Goal: Task Accomplishment & Management: Complete application form

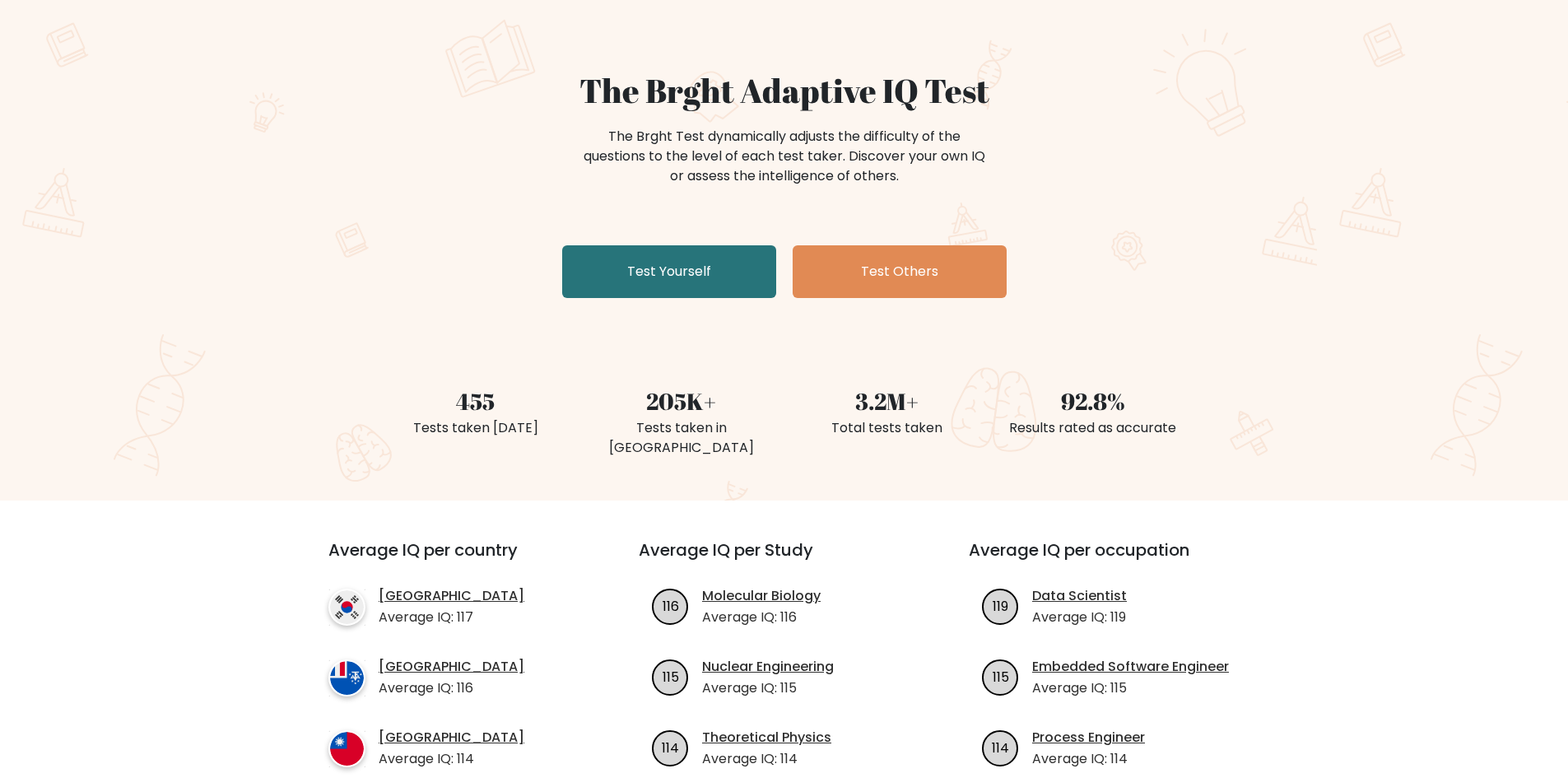
scroll to position [109, 0]
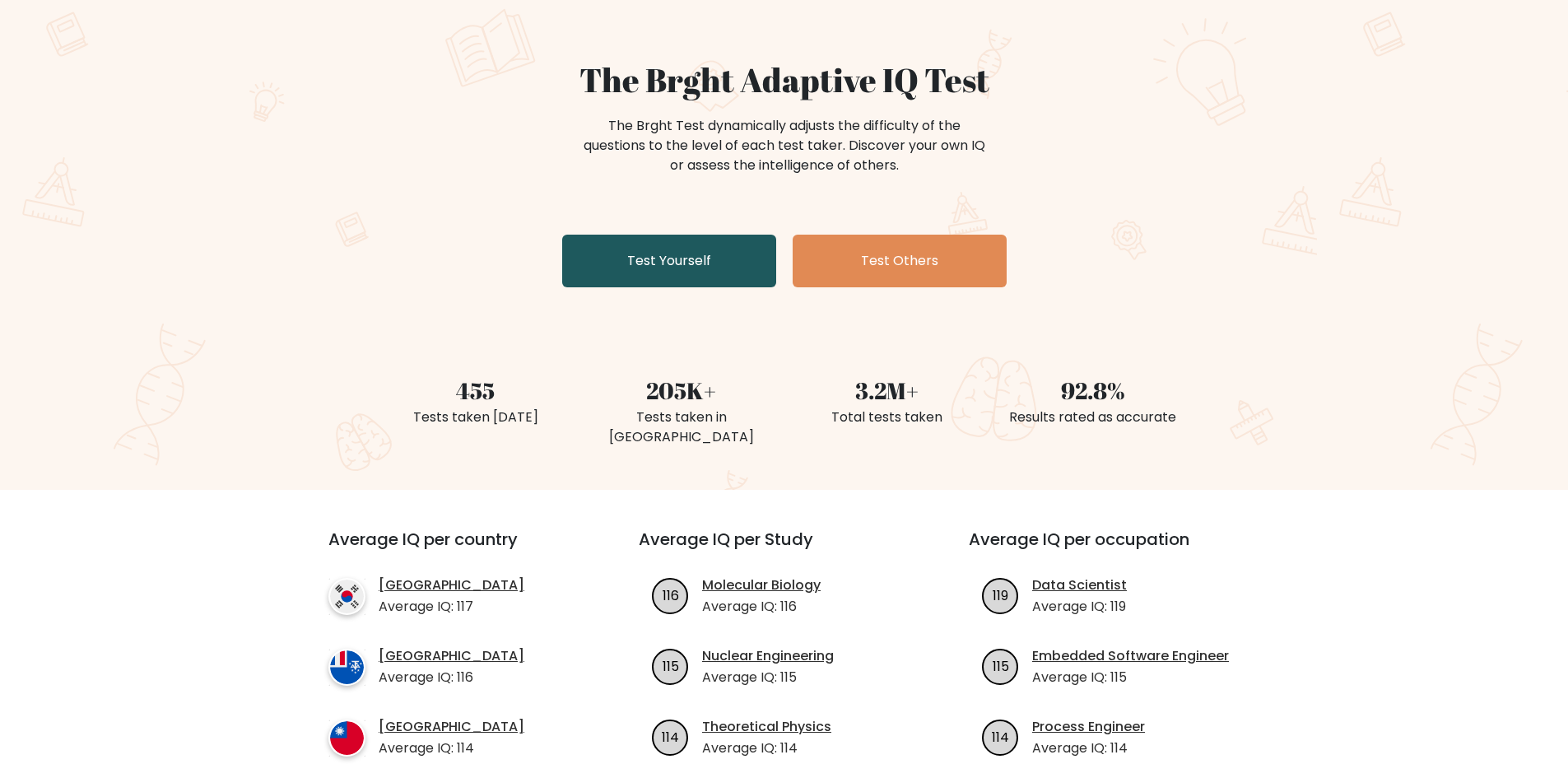
click at [691, 259] on link "Test Yourself" at bounding box center [669, 261] width 214 height 52
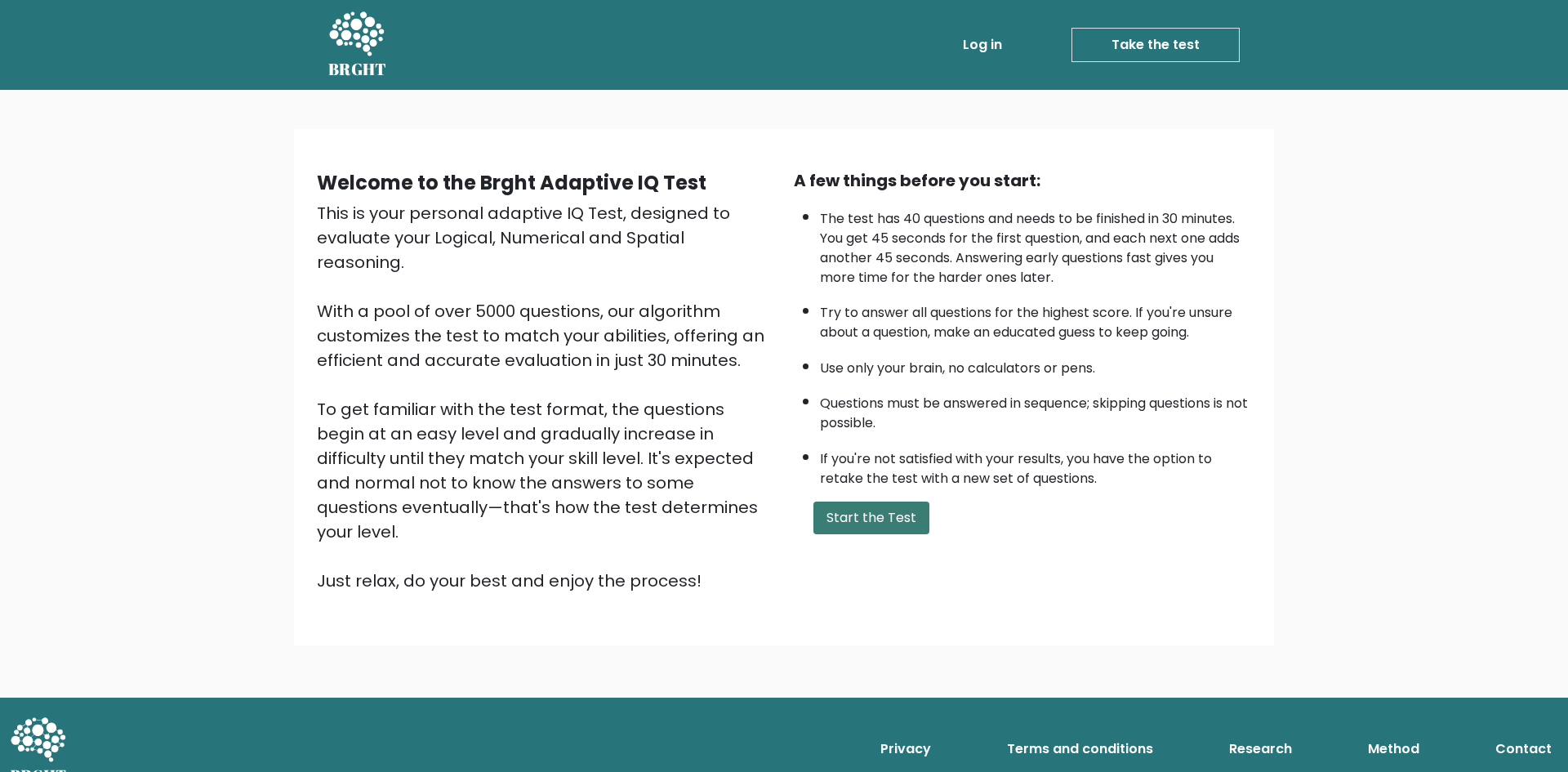
click at [904, 520] on button "Start the Test" at bounding box center [871, 518] width 116 height 33
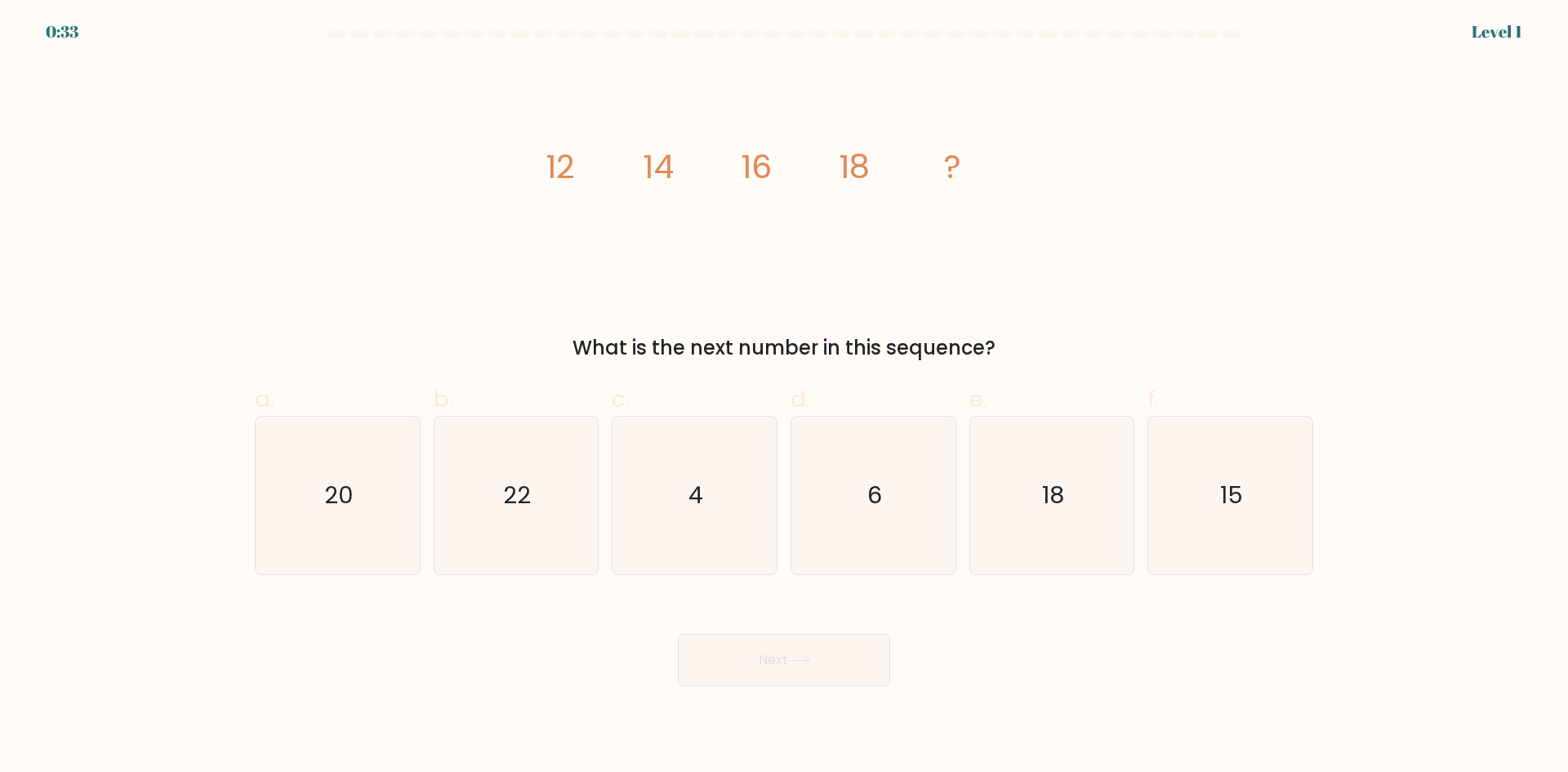
drag, startPoint x: 535, startPoint y: 150, endPoint x: 974, endPoint y: 290, distance: 460.8
click at [1027, 343] on div "image/svg+xml 12 14 16 18 ? What is the next number in this sequence?" at bounding box center [784, 212] width 1078 height 301
copy div "12 14 16 18 ? What is the next number in this sequence?"
click at [1245, 314] on div "image/svg+xml 12 14 16 18 ? What is the next number in this sequence?" at bounding box center [784, 212] width 1078 height 301
click at [886, 288] on icon "image/svg+xml 12 14 16 18 ?" at bounding box center [784, 178] width 490 height 232
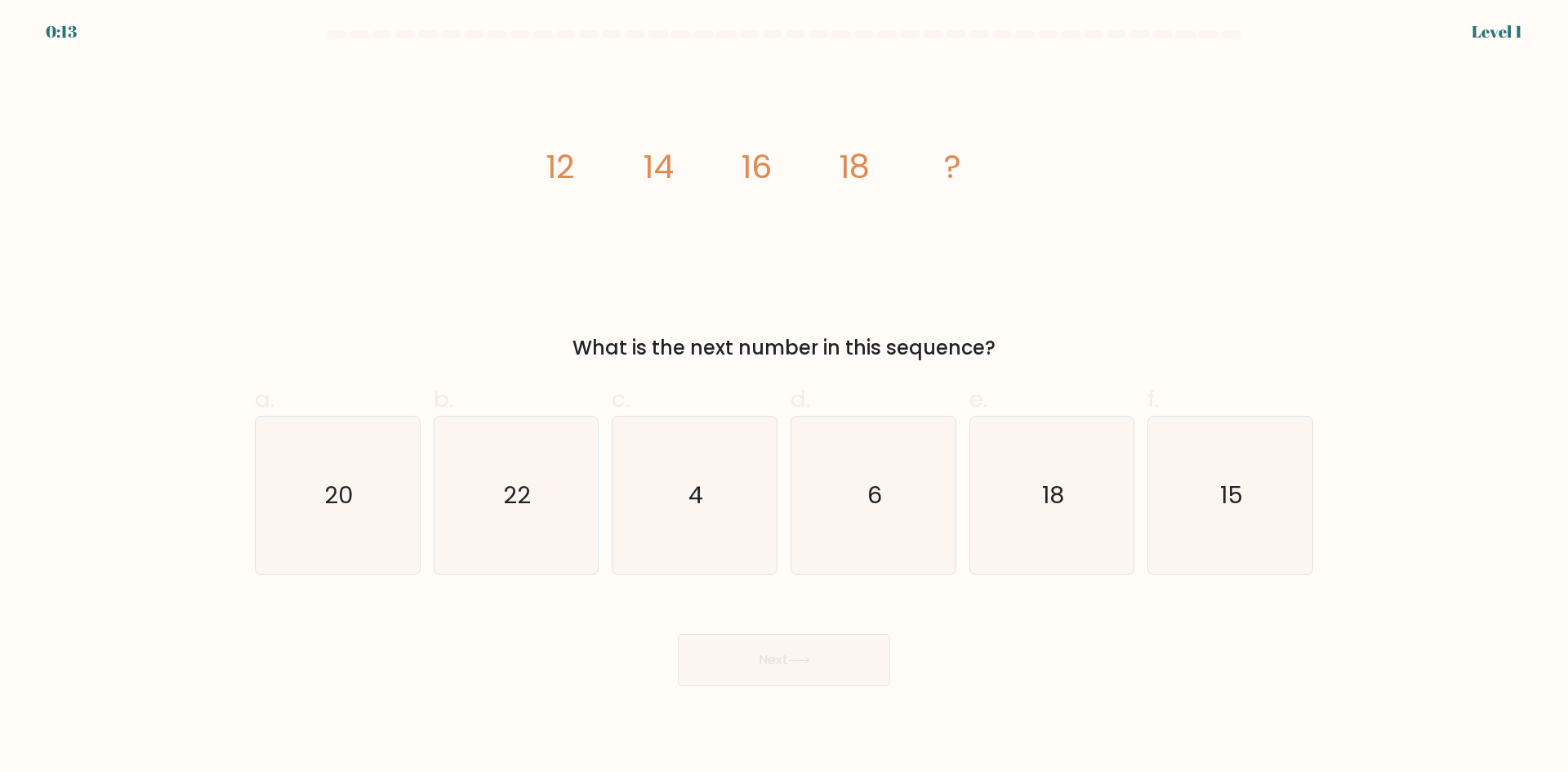
click at [886, 288] on icon "image/svg+xml 12 14 16 18 ?" at bounding box center [784, 178] width 490 height 232
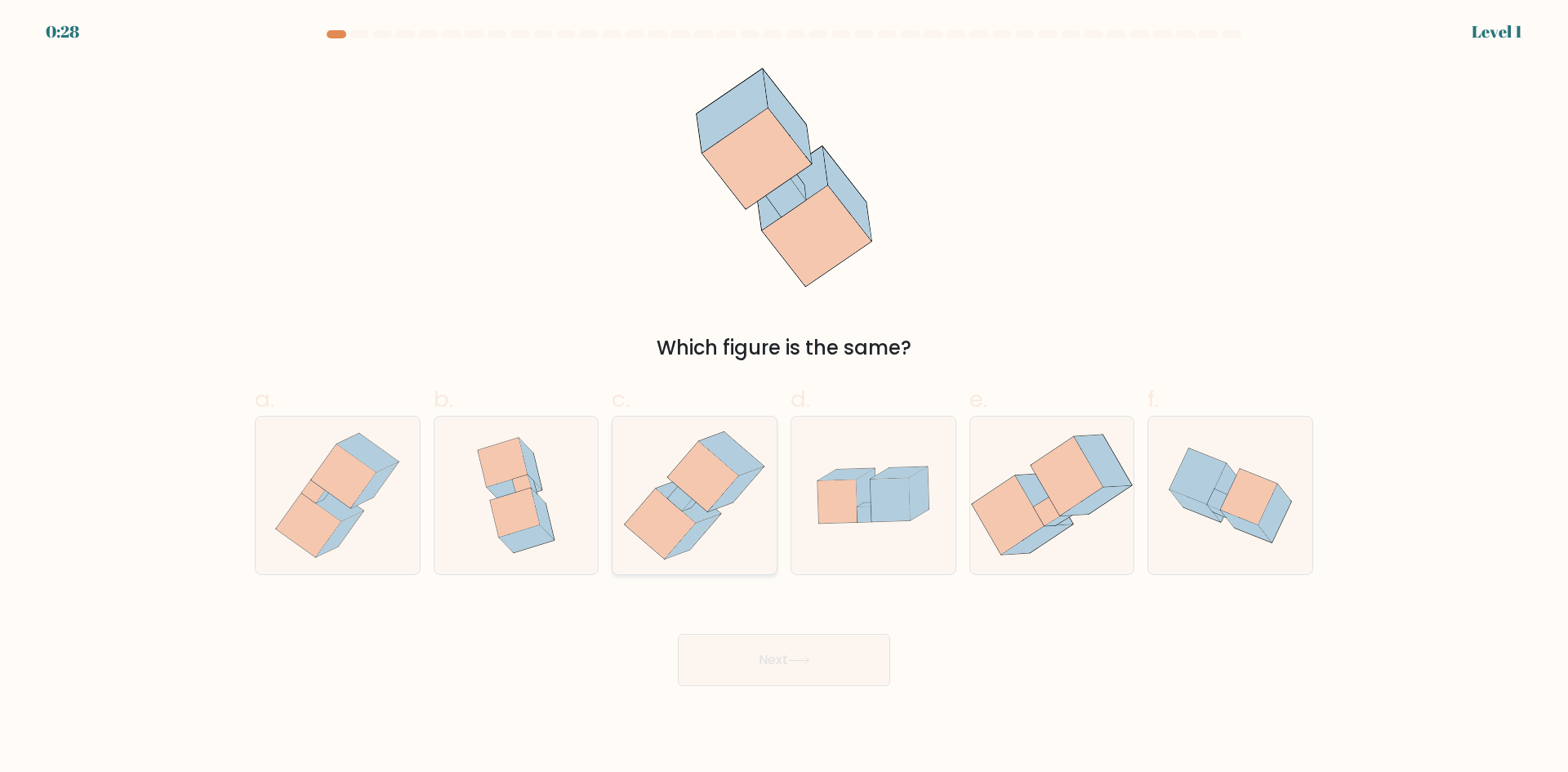
click at [674, 480] on icon at bounding box center [703, 476] width 70 height 70
click at [784, 397] on input "c." at bounding box center [784, 391] width 1 height 11
radio input "true"
click at [842, 648] on button "Next" at bounding box center [784, 660] width 212 height 52
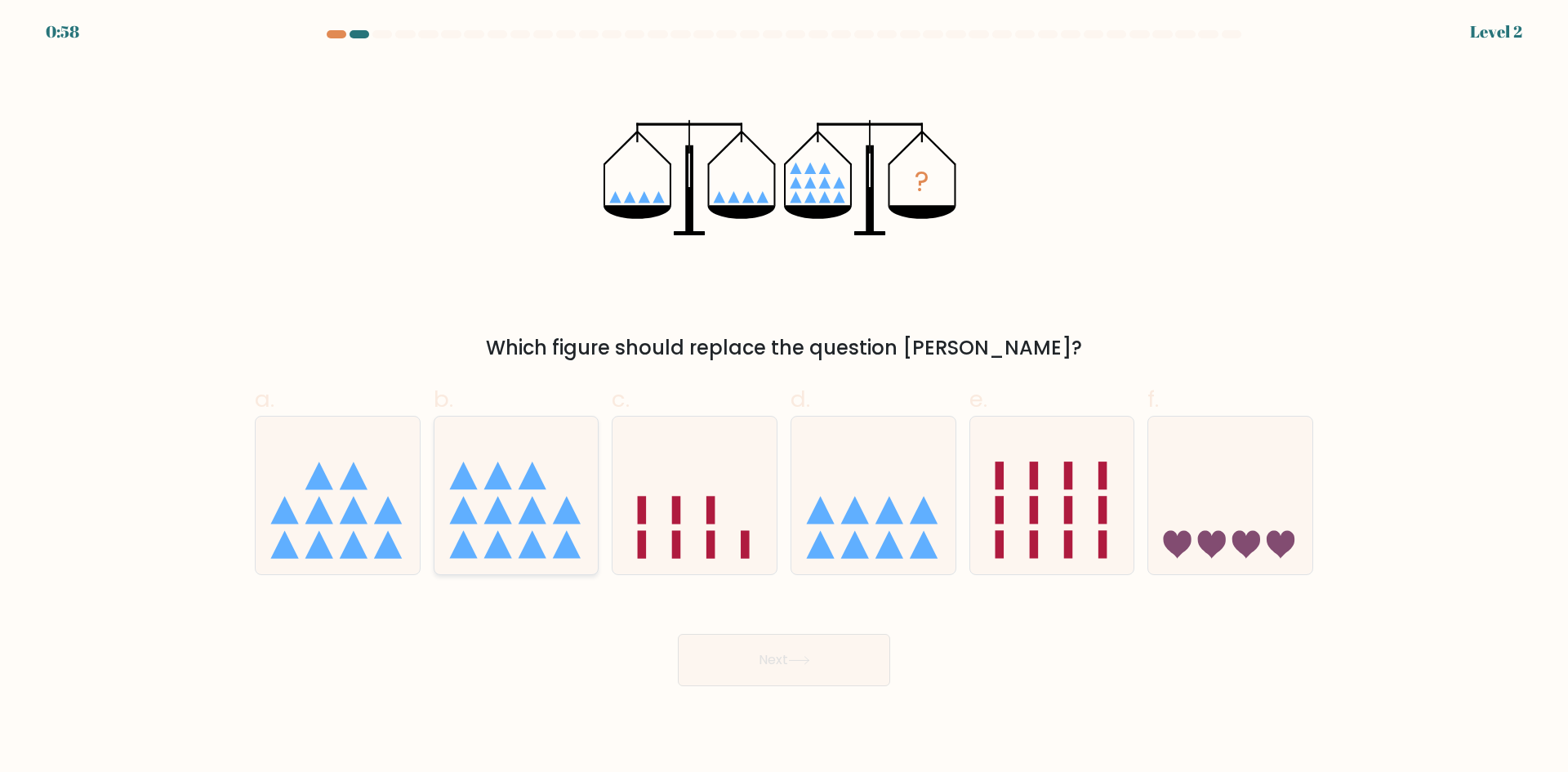
click at [536, 493] on icon at bounding box center [516, 494] width 164 height 136
click at [784, 397] on input "b." at bounding box center [784, 391] width 1 height 11
radio input "true"
click at [789, 670] on button "Next" at bounding box center [784, 660] width 212 height 52
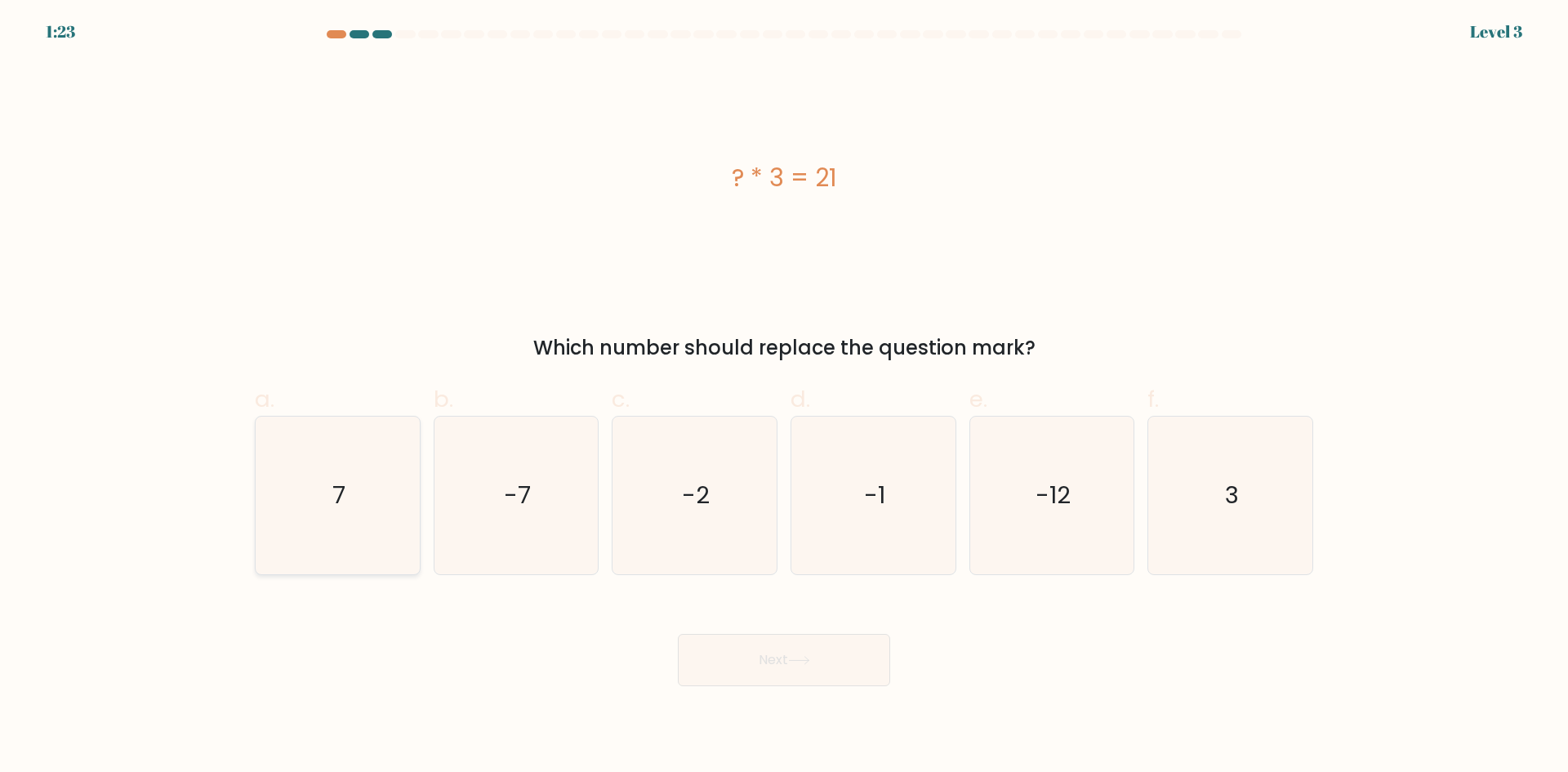
click at [350, 535] on icon "7" at bounding box center [337, 495] width 158 height 158
click at [784, 397] on input "a. 7" at bounding box center [784, 391] width 1 height 11
radio input "true"
click at [843, 663] on button "Next" at bounding box center [784, 660] width 212 height 52
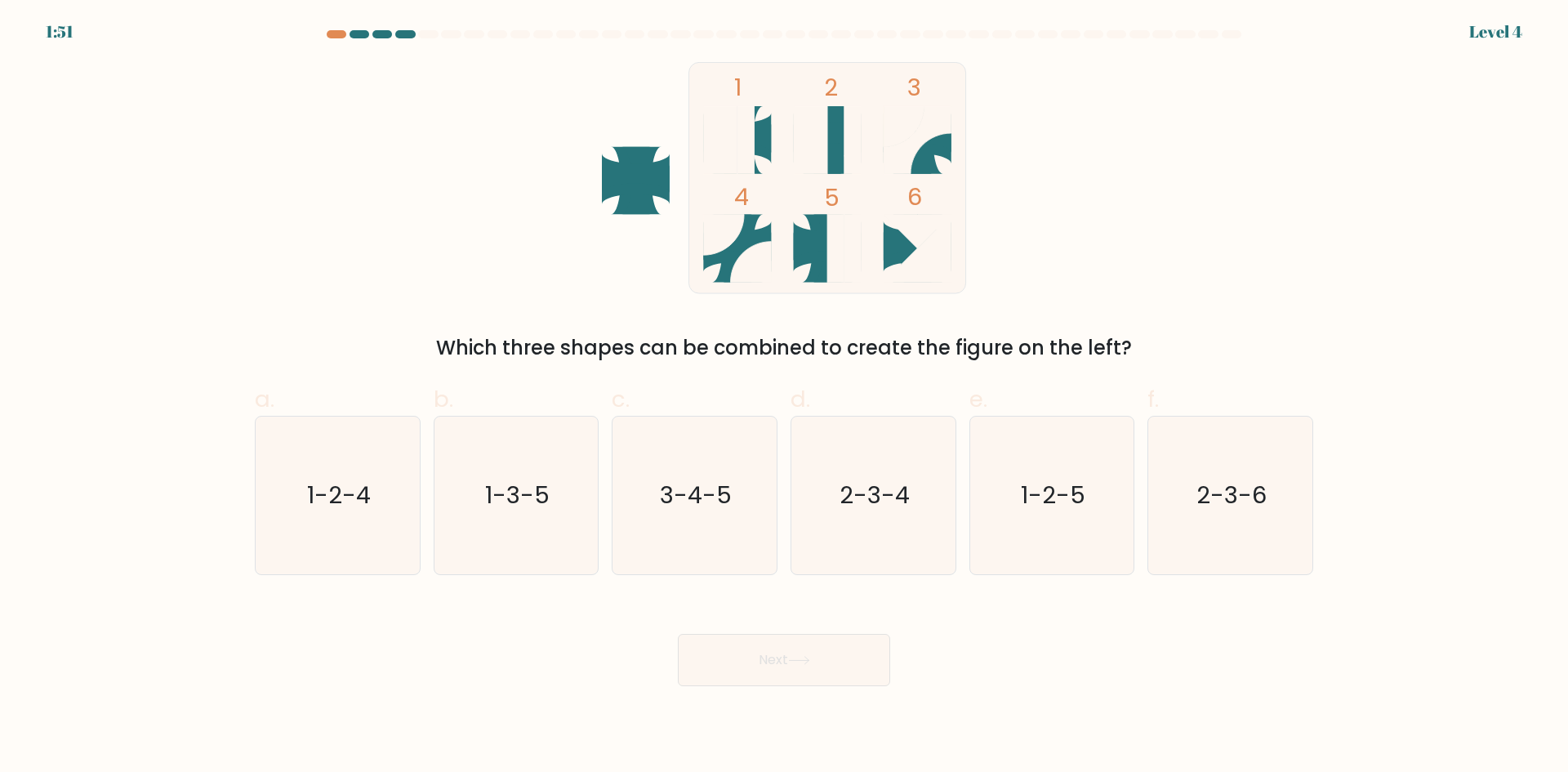
drag, startPoint x: 1032, startPoint y: 531, endPoint x: 1024, endPoint y: 591, distance: 60.5
click at [1033, 531] on icon "1-2-5" at bounding box center [1052, 495] width 158 height 158
click at [784, 397] on input "e. 1-2-5" at bounding box center [784, 391] width 1 height 11
radio input "true"
click at [799, 660] on icon at bounding box center [799, 660] width 22 height 9
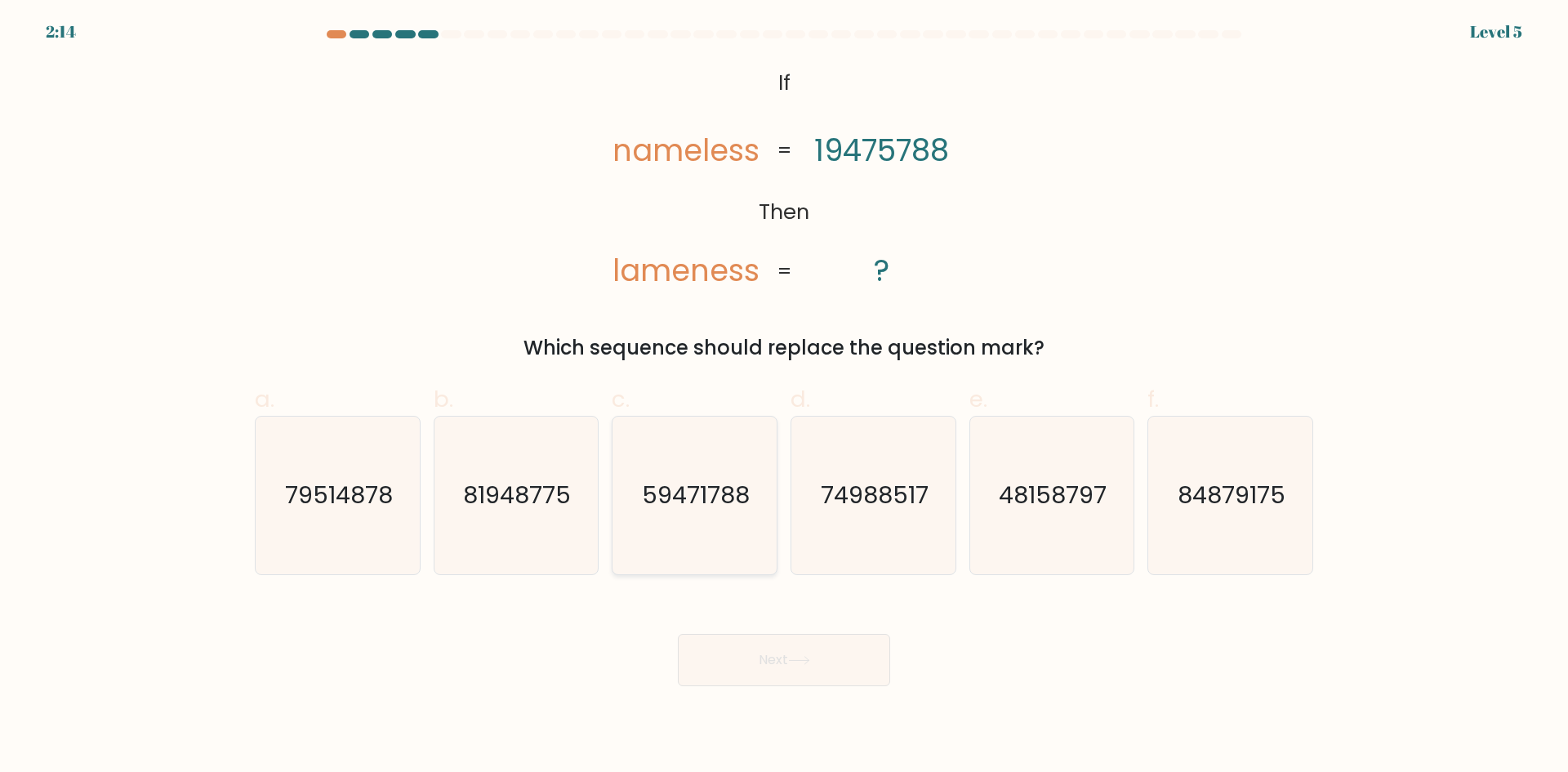
click at [685, 532] on icon "59471788" at bounding box center [694, 495] width 158 height 158
click at [784, 397] on input "c. 59471788" at bounding box center [784, 391] width 1 height 11
radio input "true"
click at [780, 671] on button "Next" at bounding box center [784, 660] width 212 height 52
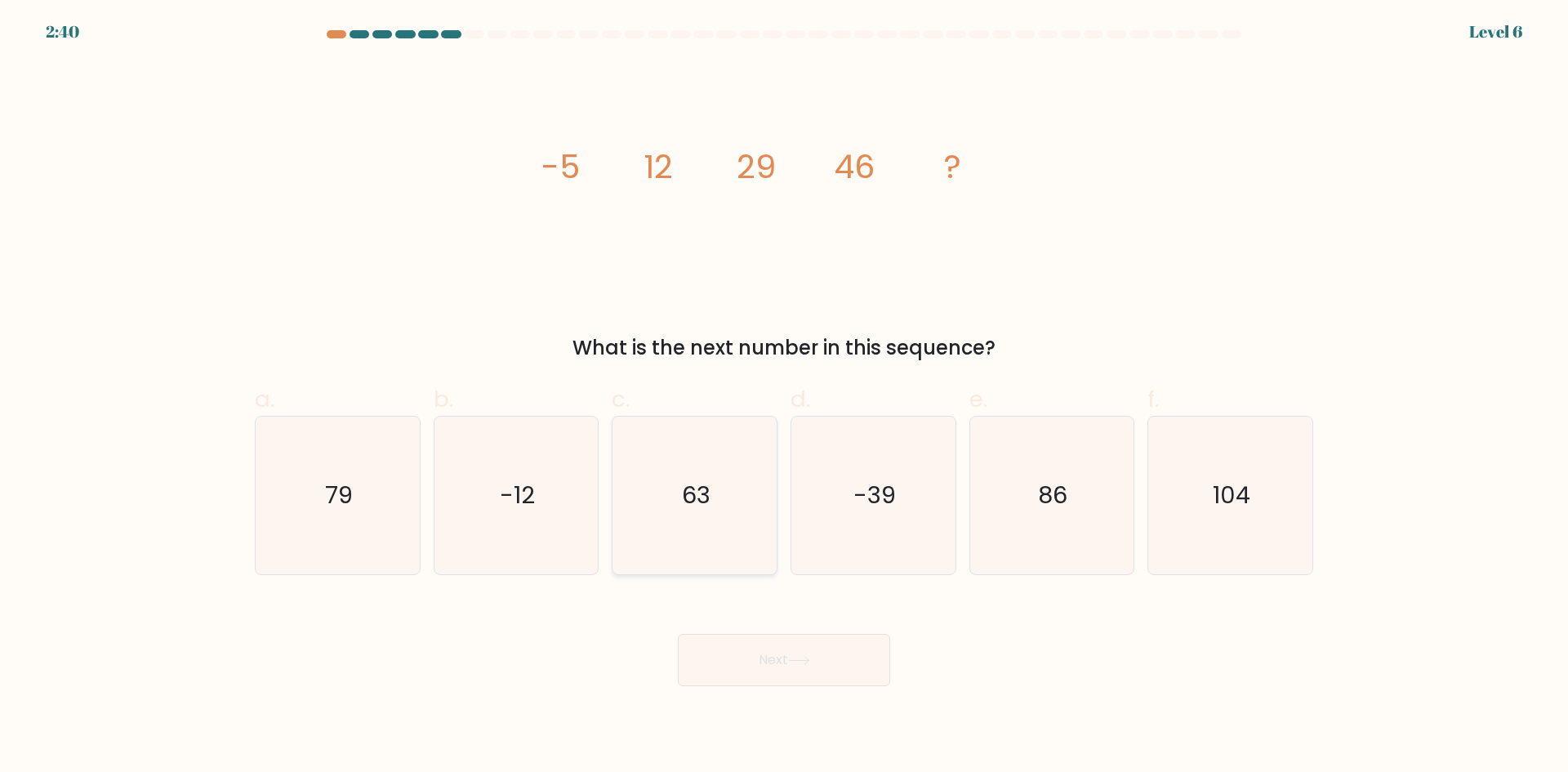
click at [716, 512] on icon "63" at bounding box center [694, 495] width 158 height 158
click at [784, 397] on input "c. 63" at bounding box center [784, 391] width 1 height 11
radio input "true"
click at [773, 668] on button "Next" at bounding box center [784, 660] width 212 height 52
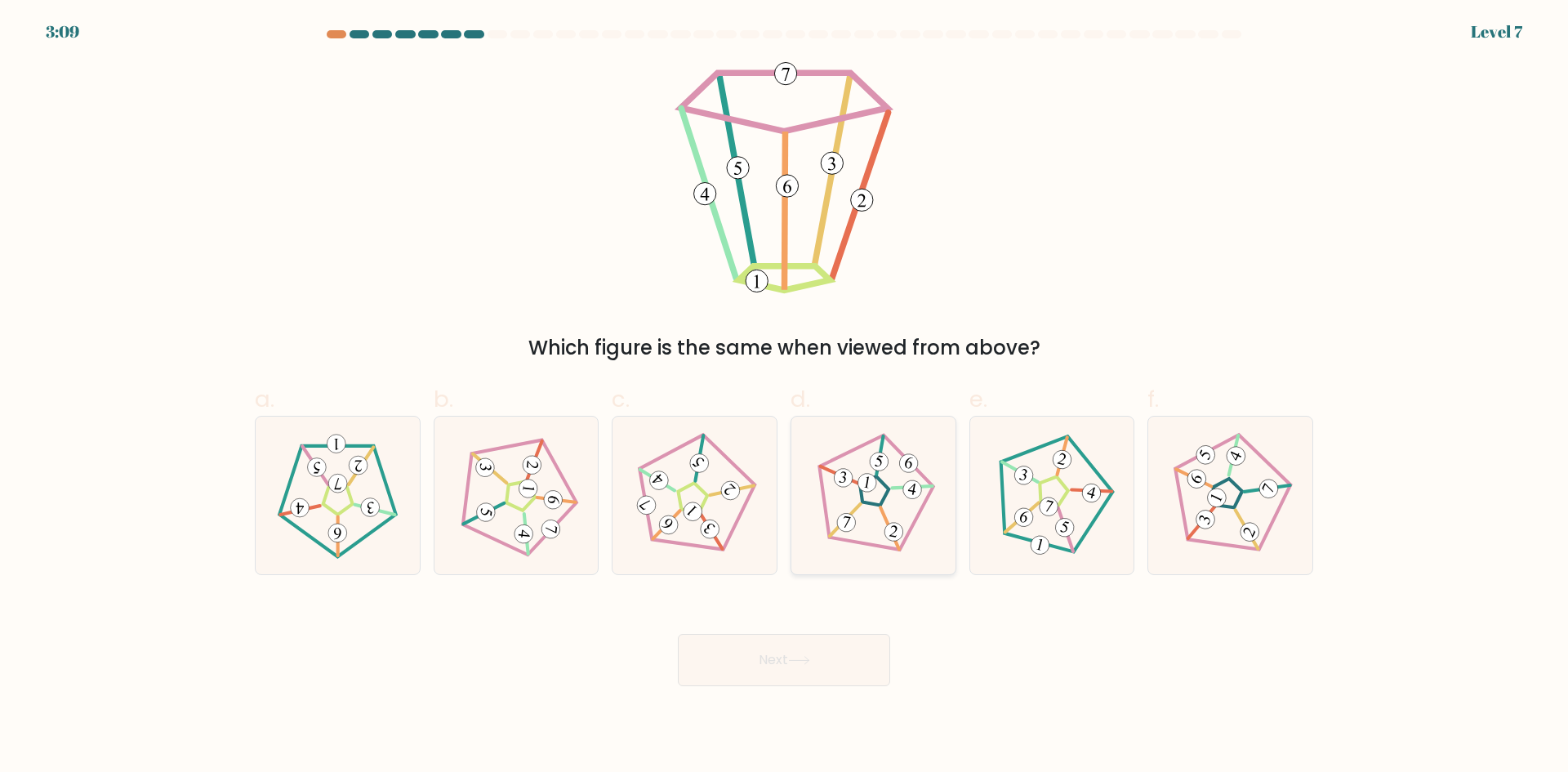
click at [893, 515] on icon at bounding box center [873, 494] width 126 height 126
click at [784, 397] on input "d." at bounding box center [784, 391] width 1 height 11
radio input "true"
click at [840, 677] on button "Next" at bounding box center [784, 660] width 212 height 52
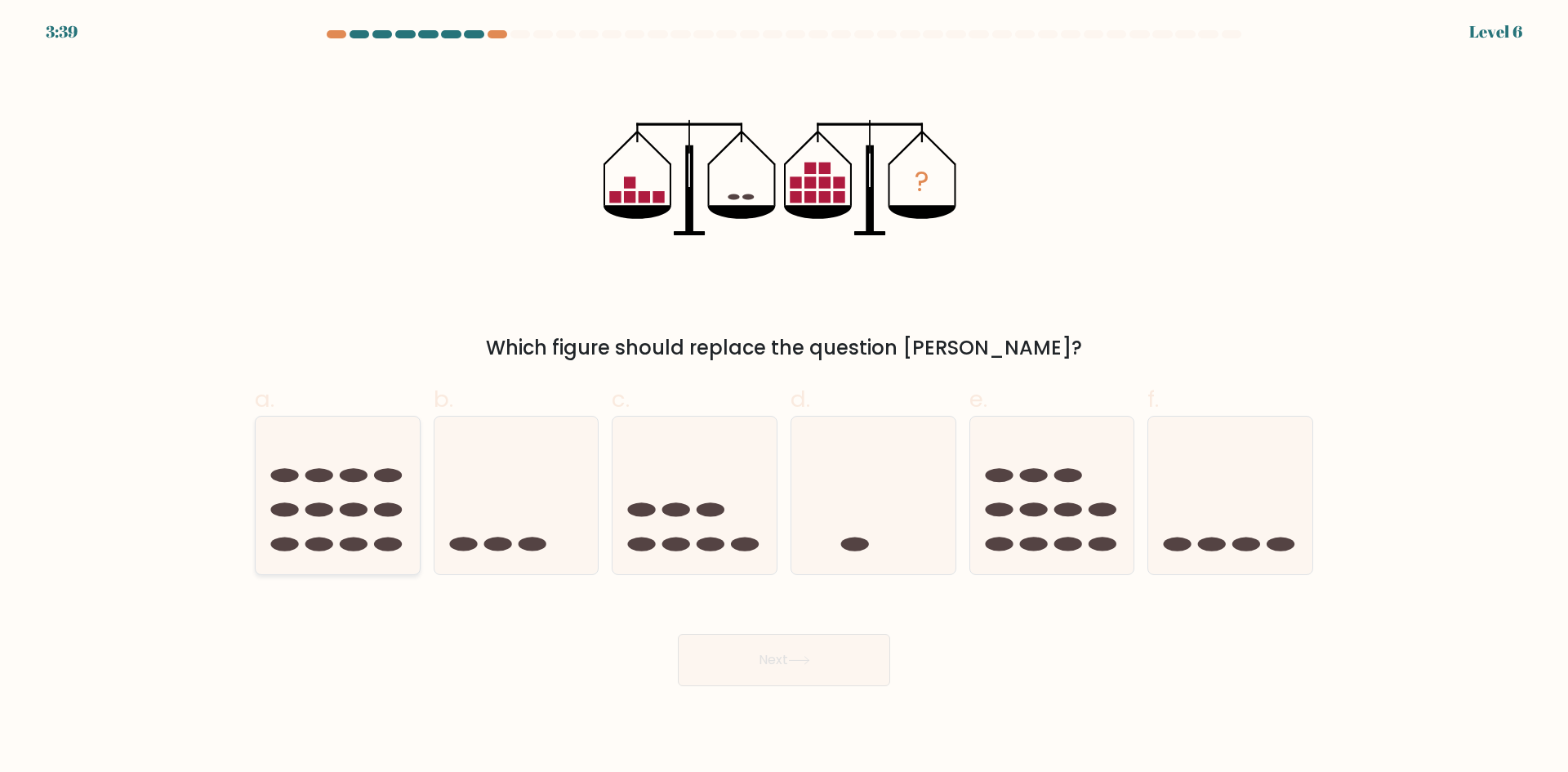
click at [340, 537] on icon at bounding box center [337, 494] width 164 height 136
click at [784, 397] on input "a." at bounding box center [784, 391] width 1 height 11
radio input "true"
click at [755, 666] on button "Next" at bounding box center [784, 660] width 212 height 52
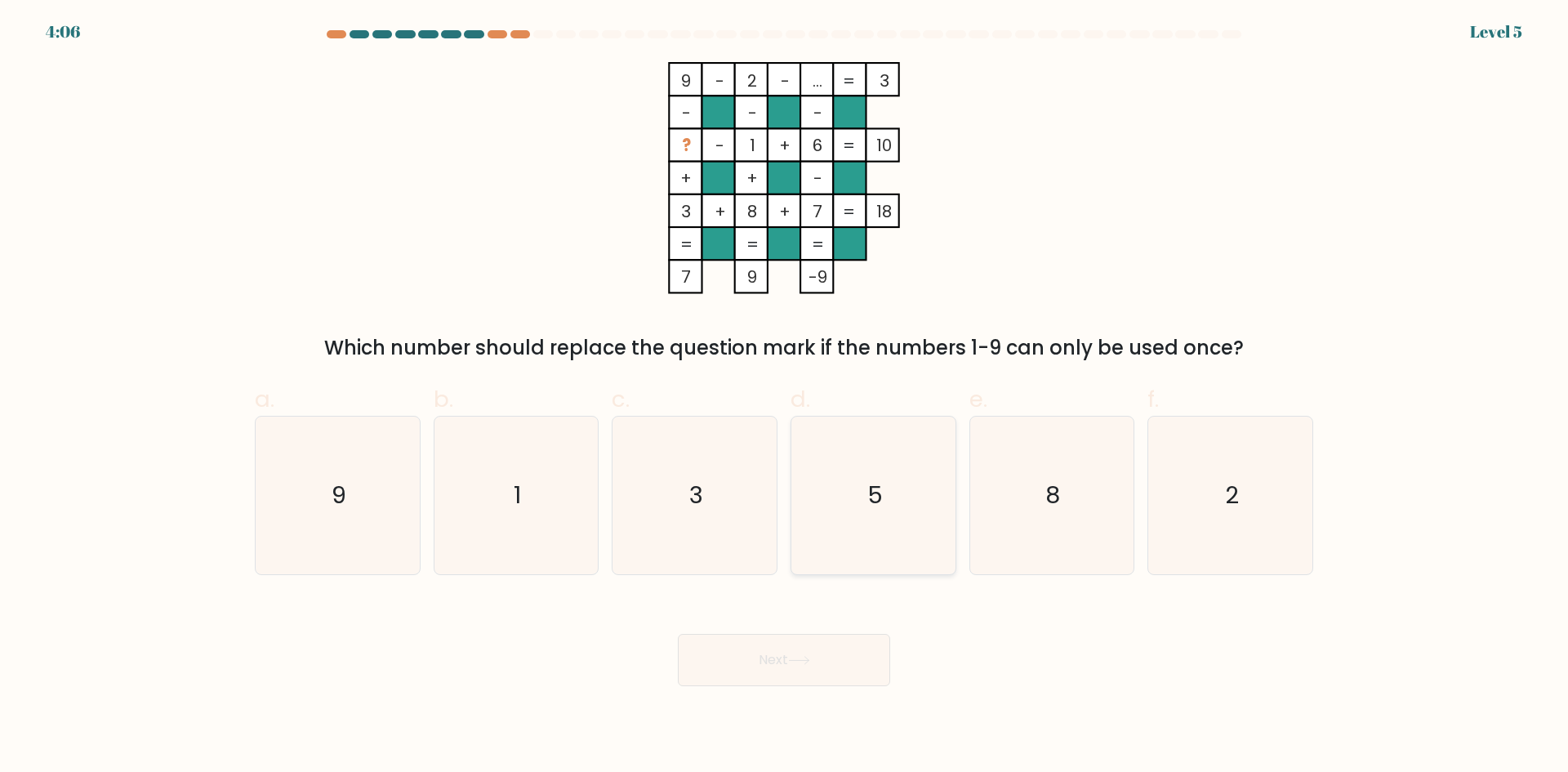
click at [859, 518] on icon "5" at bounding box center [874, 495] width 158 height 158
click at [784, 397] on input "d. 5" at bounding box center [784, 391] width 1 height 11
radio input "true"
click at [859, 671] on button "Next" at bounding box center [784, 660] width 212 height 52
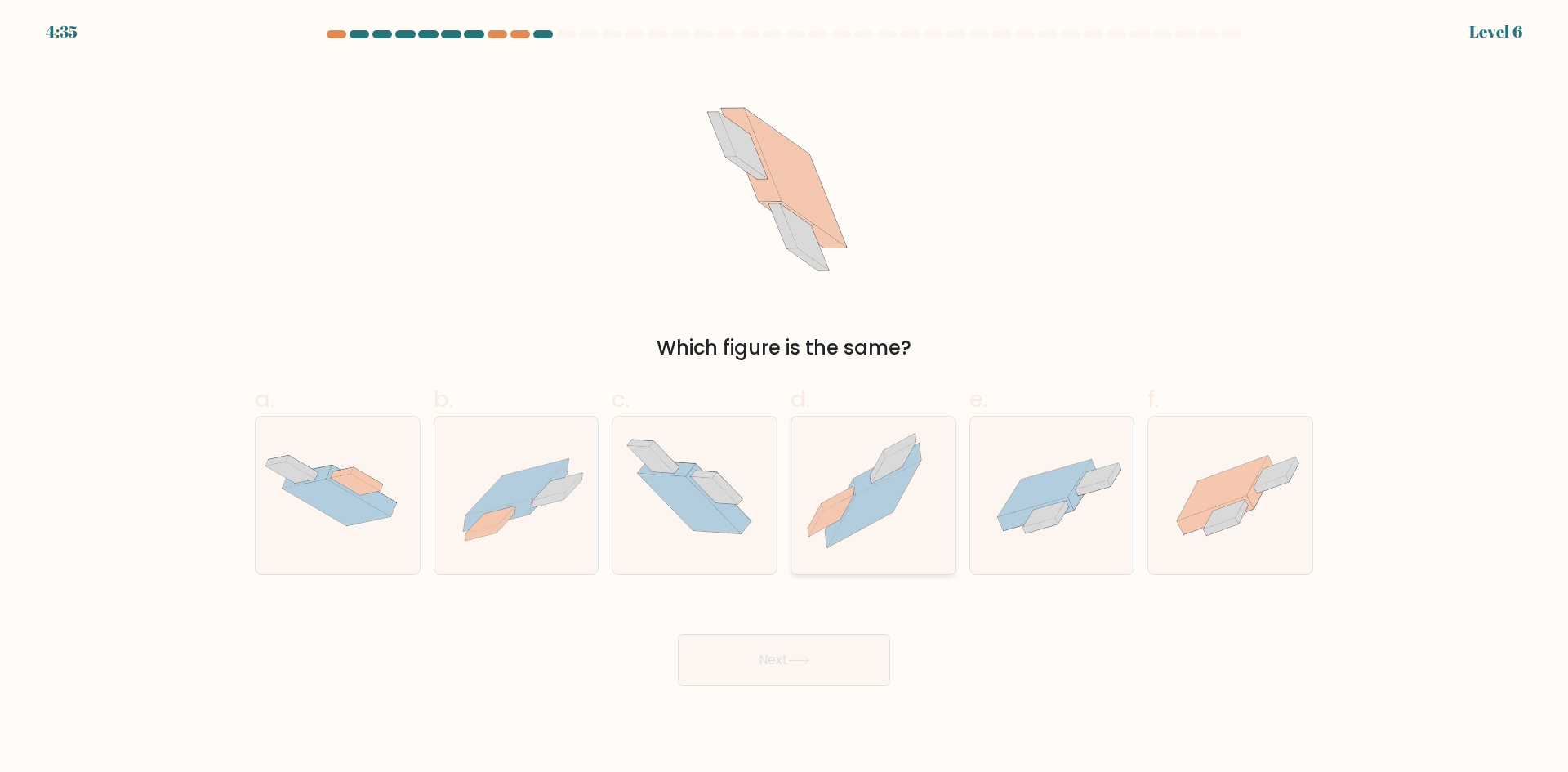
click at [863, 520] on icon at bounding box center [874, 504] width 93 height 87
click at [784, 397] on input "d." at bounding box center [784, 391] width 1 height 11
radio input "true"
click at [848, 664] on button "Next" at bounding box center [784, 660] width 212 height 52
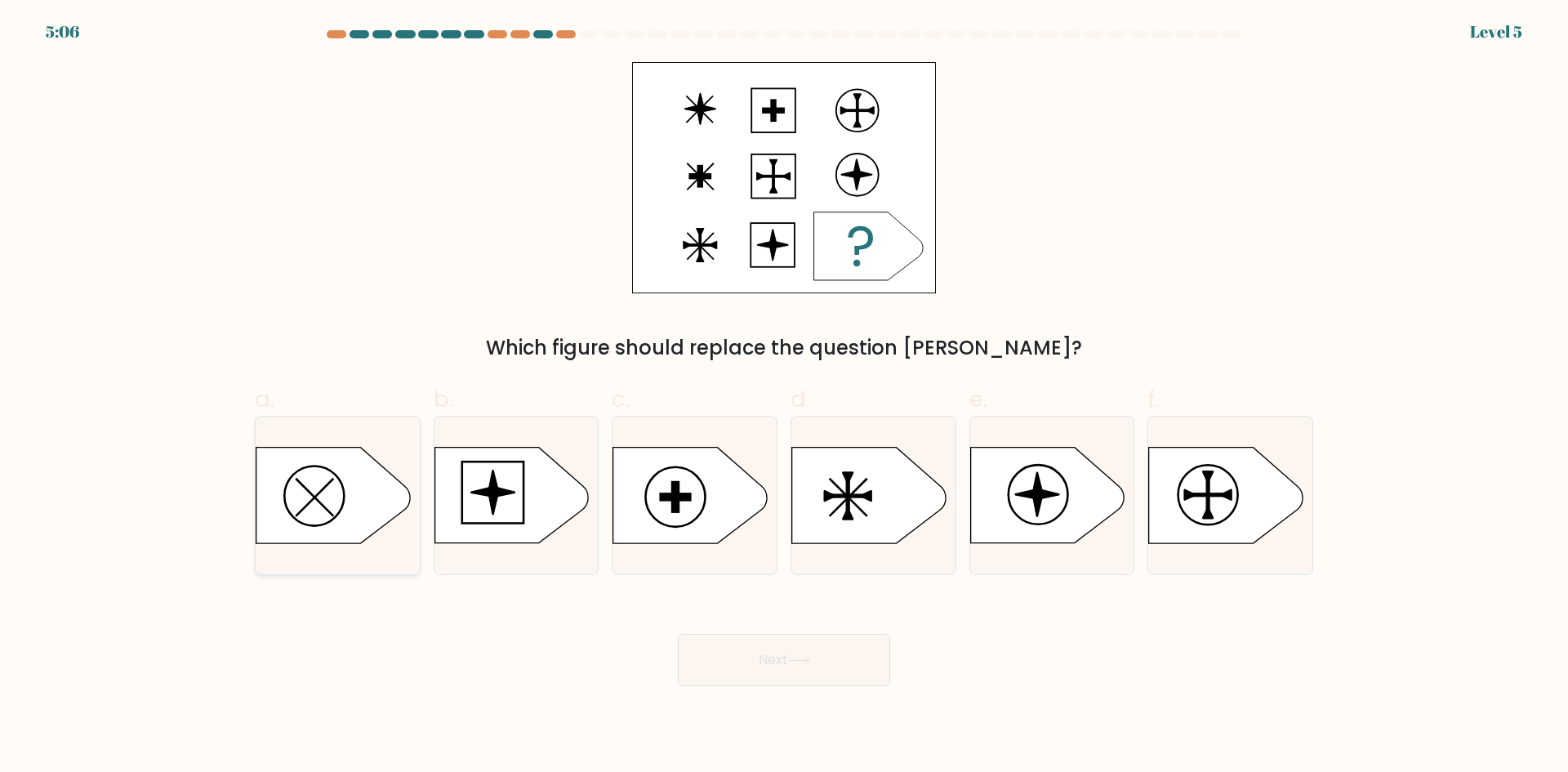
click at [263, 511] on icon at bounding box center [334, 495] width 154 height 95
click at [784, 397] on input "a." at bounding box center [784, 391] width 1 height 11
radio input "true"
click at [764, 681] on button "Next" at bounding box center [784, 660] width 212 height 52
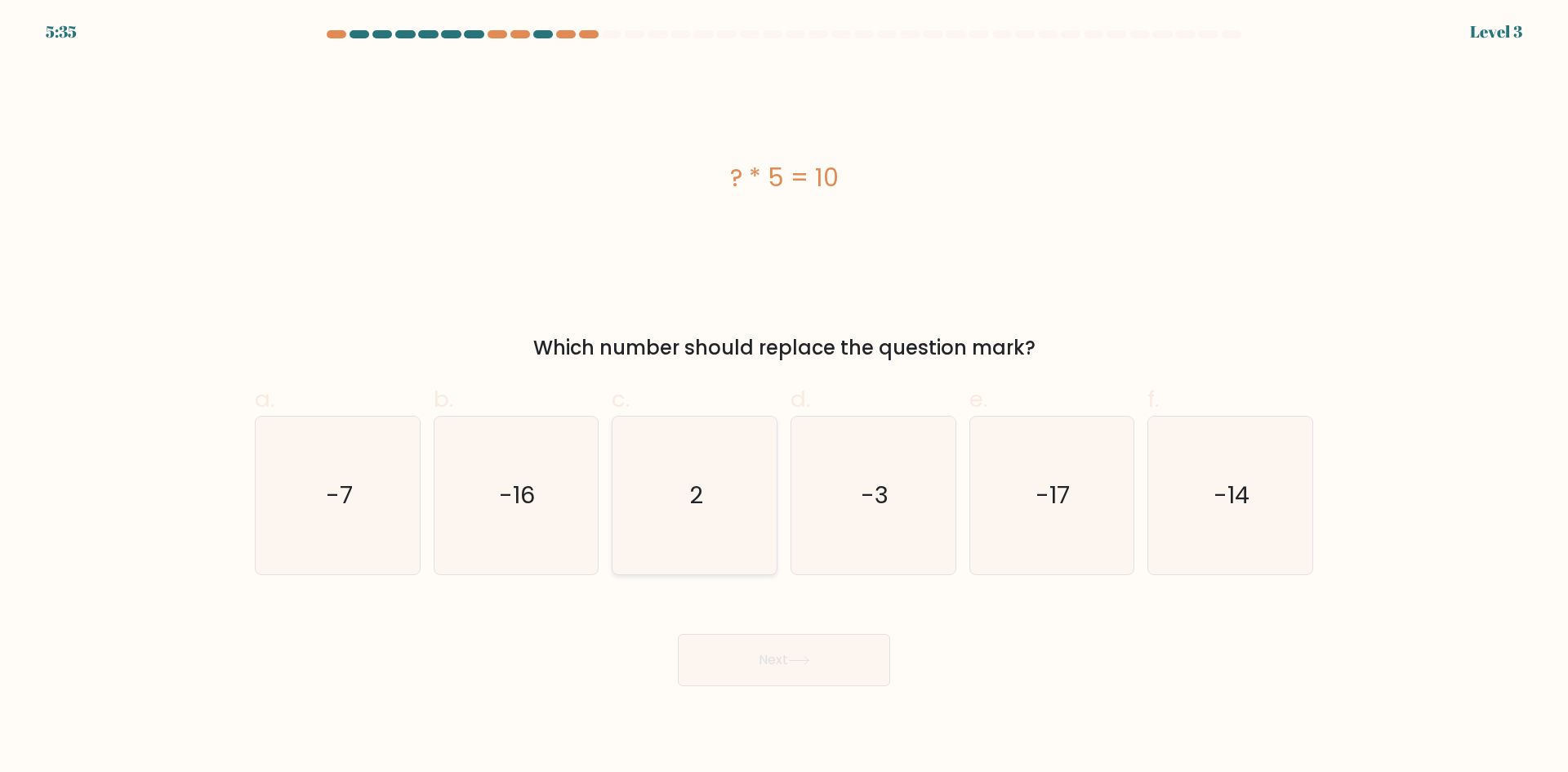
click at [693, 502] on text "2" at bounding box center [696, 495] width 13 height 33
click at [784, 397] on input "c. 2" at bounding box center [784, 391] width 1 height 11
radio input "true"
click at [787, 670] on button "Next" at bounding box center [784, 660] width 212 height 52
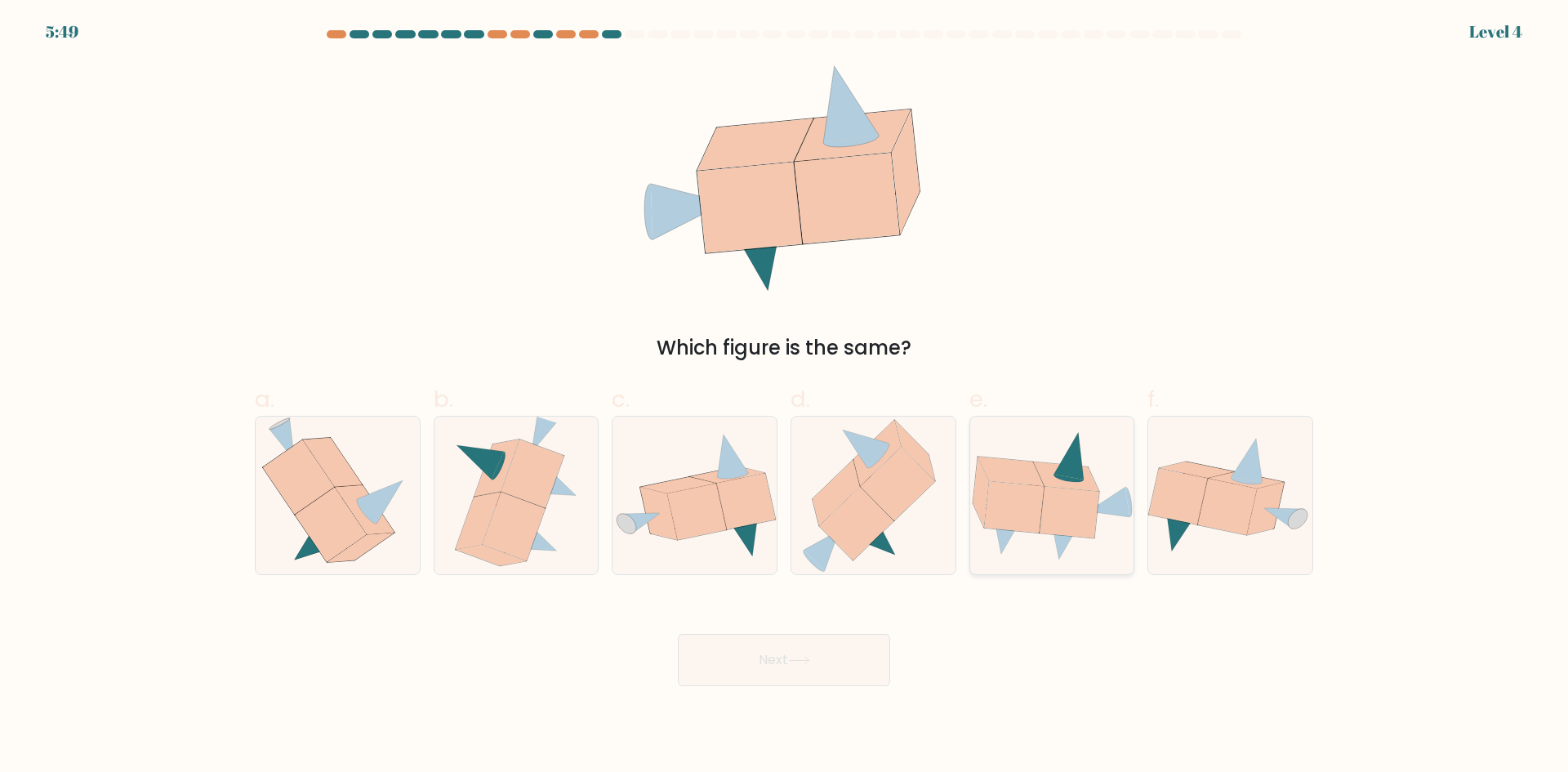
click at [1001, 544] on icon at bounding box center [1008, 533] width 32 height 43
click at [784, 397] on input "e." at bounding box center [784, 391] width 1 height 11
radio input "true"
click at [834, 680] on button "Next" at bounding box center [784, 660] width 212 height 52
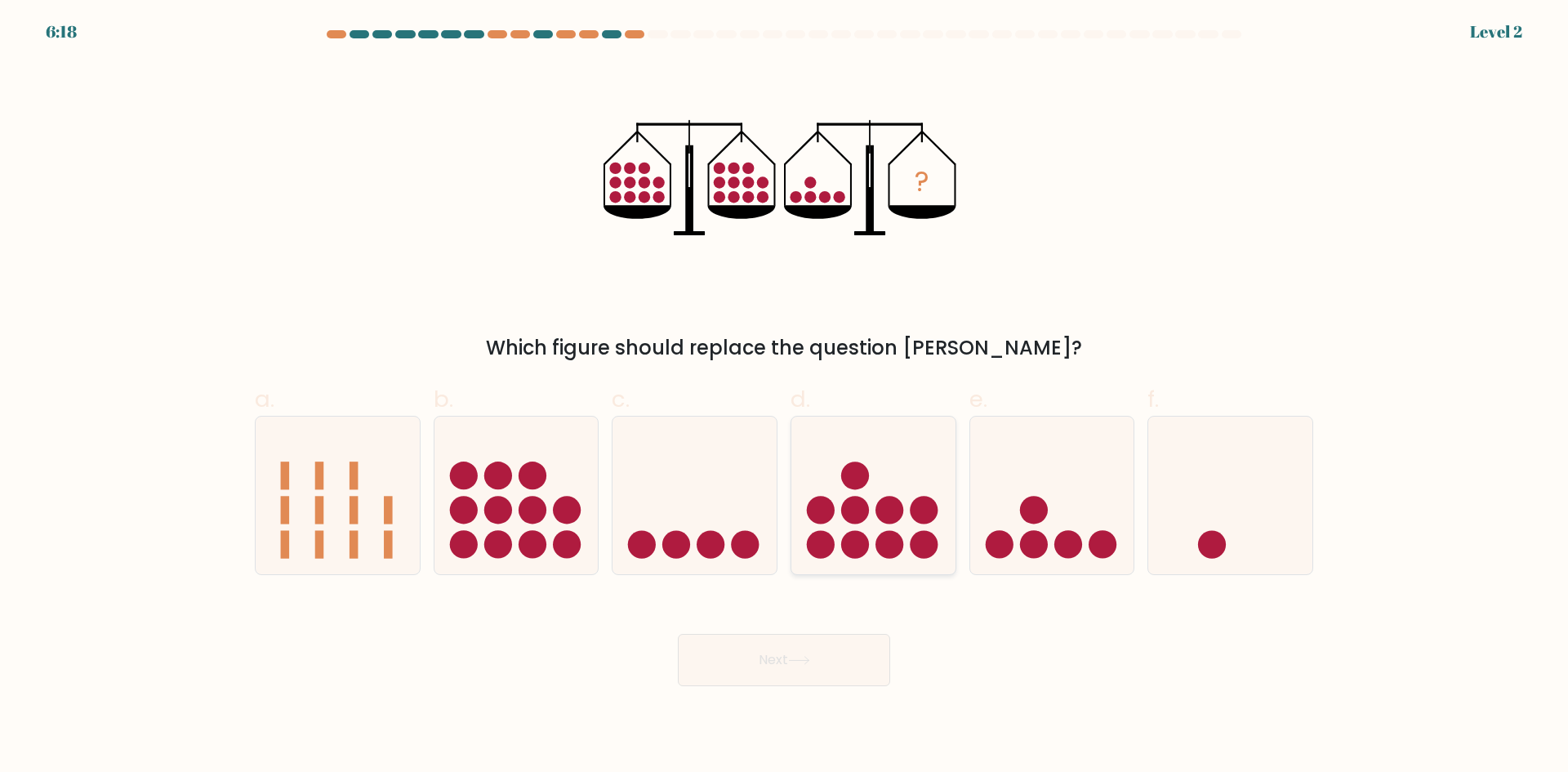
click at [851, 544] on circle at bounding box center [855, 544] width 28 height 28
click at [784, 397] on input "d." at bounding box center [784, 391] width 1 height 11
radio input "true"
click at [861, 667] on button "Next" at bounding box center [784, 660] width 212 height 52
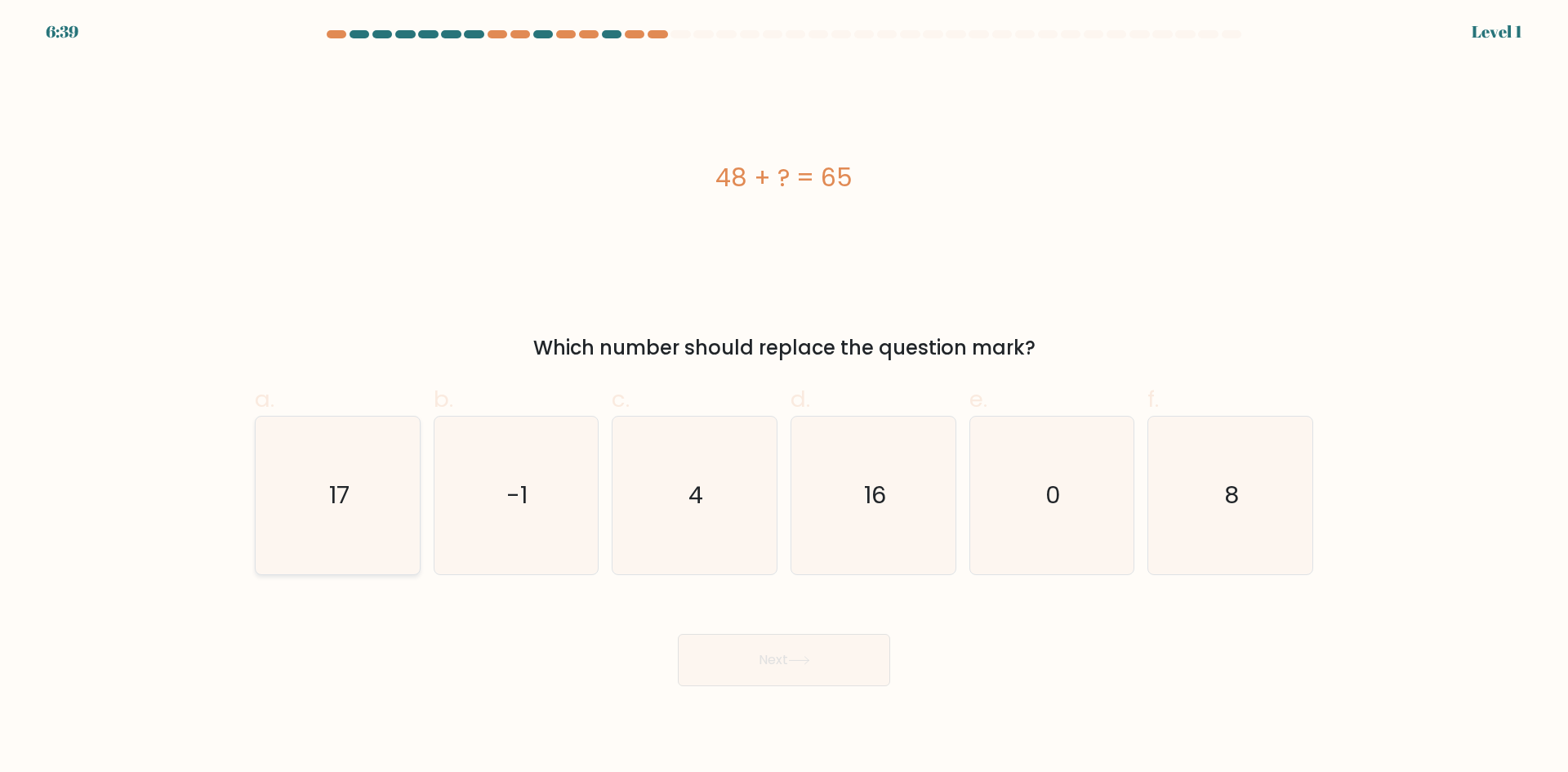
click at [401, 529] on icon "17" at bounding box center [337, 495] width 158 height 158
click at [784, 397] on input "a. 17" at bounding box center [784, 391] width 1 height 11
radio input "true"
click at [750, 674] on button "Next" at bounding box center [784, 660] width 212 height 52
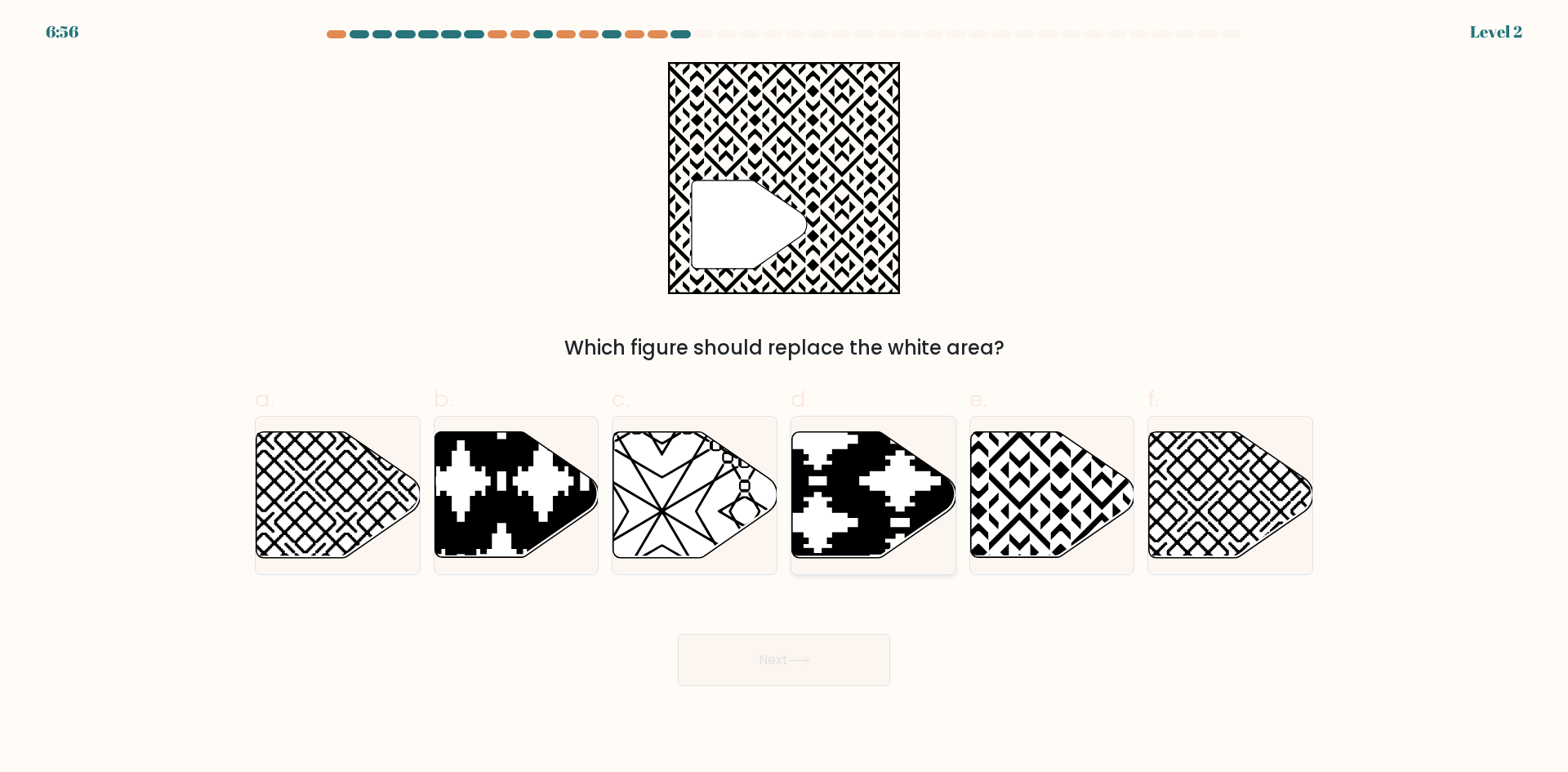
click at [839, 533] on icon at bounding box center [818, 563] width 331 height 331
click at [784, 397] on input "d." at bounding box center [784, 391] width 1 height 11
radio input "true"
click at [814, 664] on button "Next" at bounding box center [784, 660] width 212 height 52
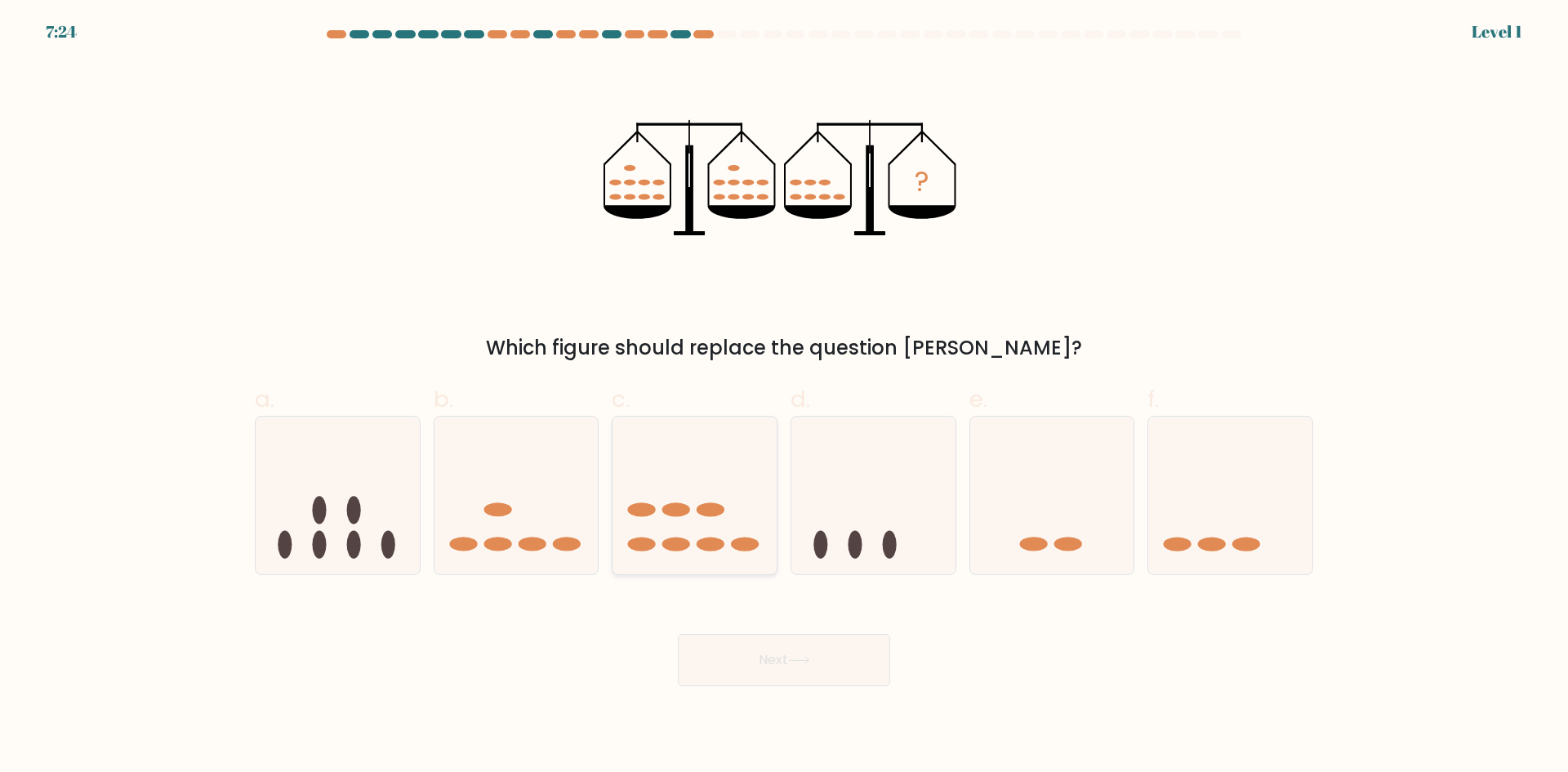
click at [724, 484] on icon at bounding box center [694, 494] width 164 height 136
click at [784, 397] on input "c." at bounding box center [784, 391] width 1 height 11
radio input "true"
click at [808, 675] on button "Next" at bounding box center [784, 660] width 212 height 52
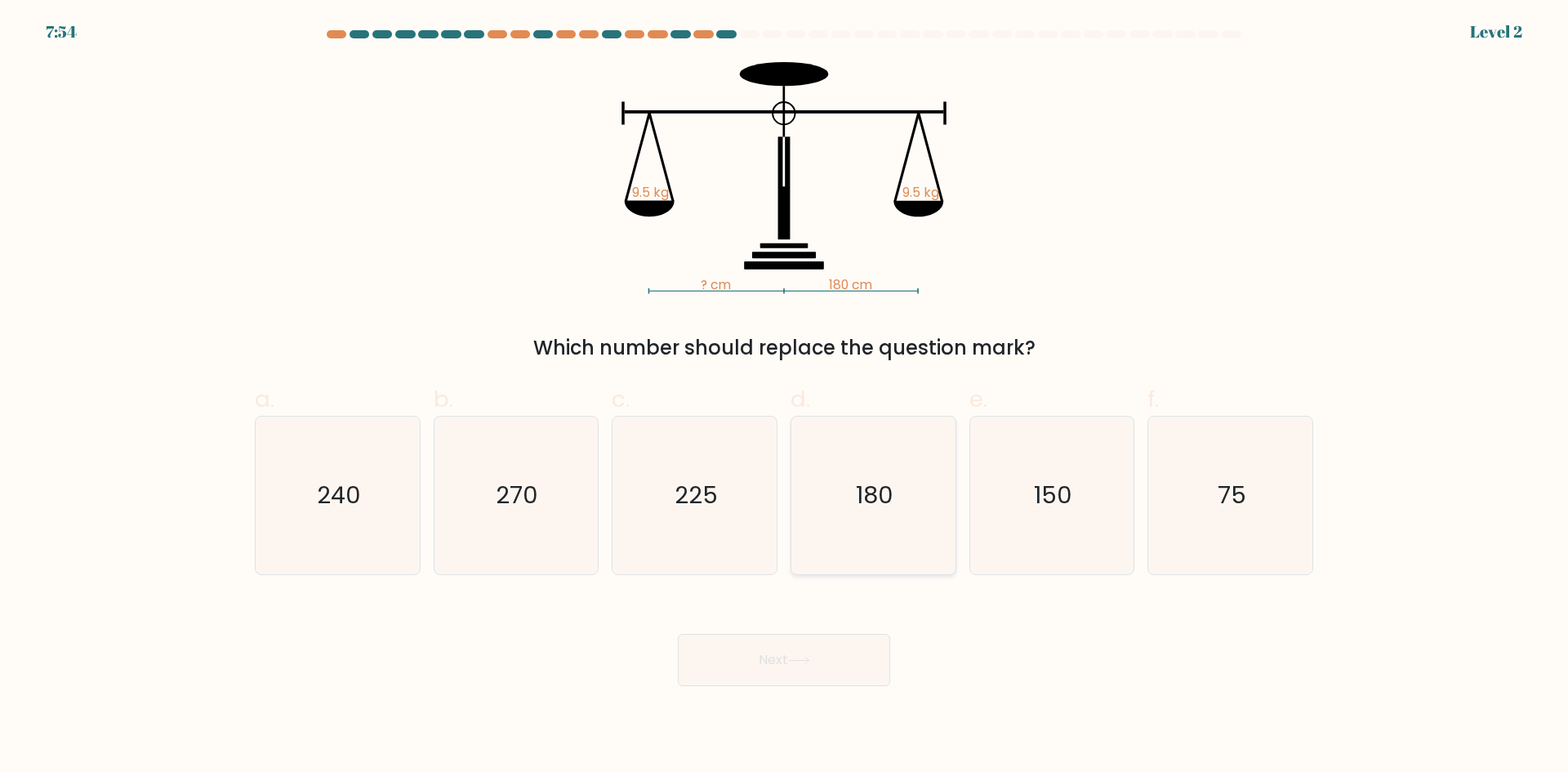
click at [885, 492] on text "180" at bounding box center [874, 495] width 37 height 33
click at [784, 397] on input "d. 180" at bounding box center [784, 391] width 1 height 11
radio input "true"
click at [831, 663] on button "Next" at bounding box center [784, 660] width 212 height 52
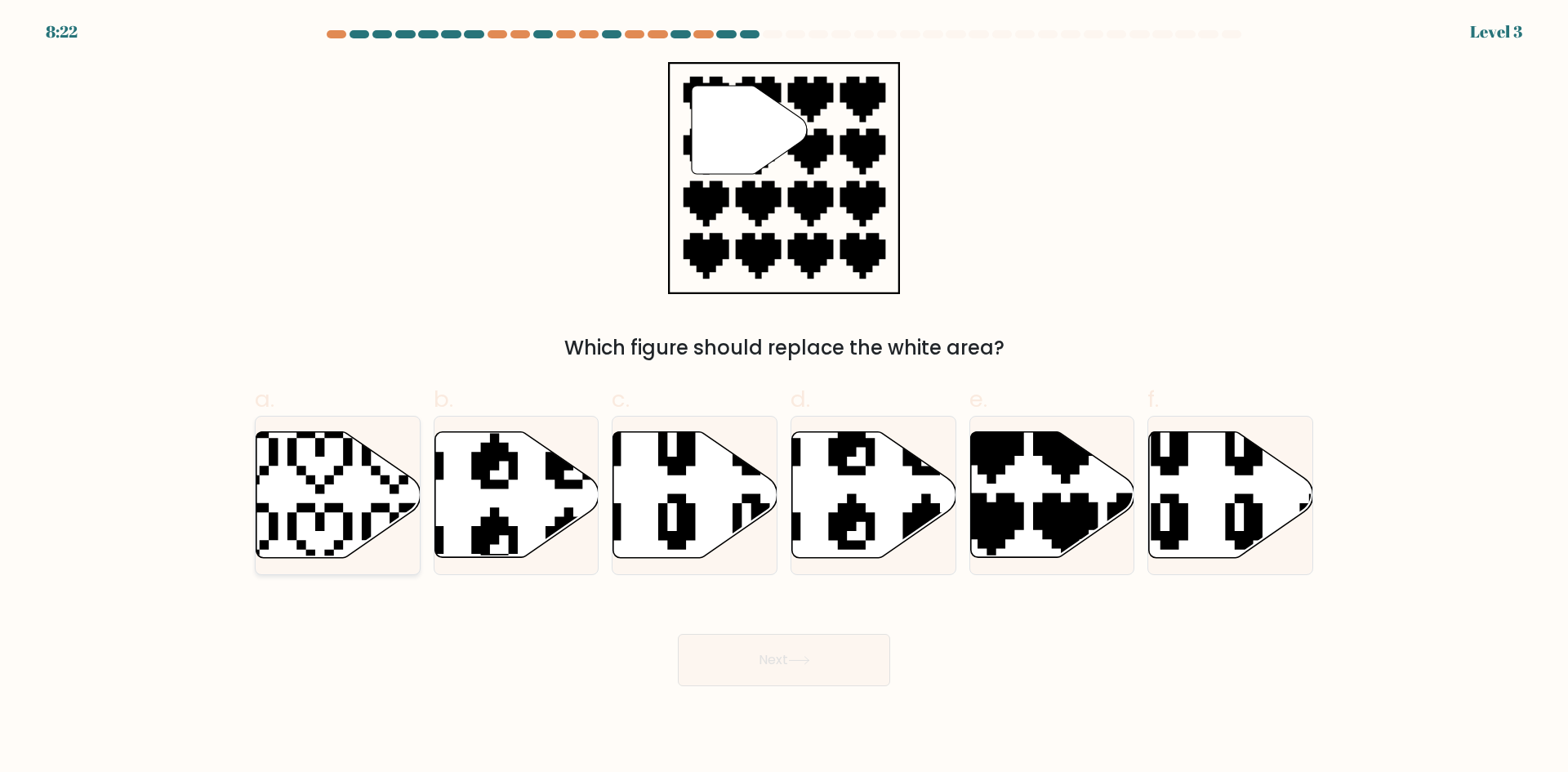
click at [361, 471] on icon at bounding box center [338, 494] width 164 height 126
click at [784, 397] on input "a." at bounding box center [784, 391] width 1 height 11
radio input "true"
click at [790, 655] on button "Next" at bounding box center [784, 660] width 212 height 52
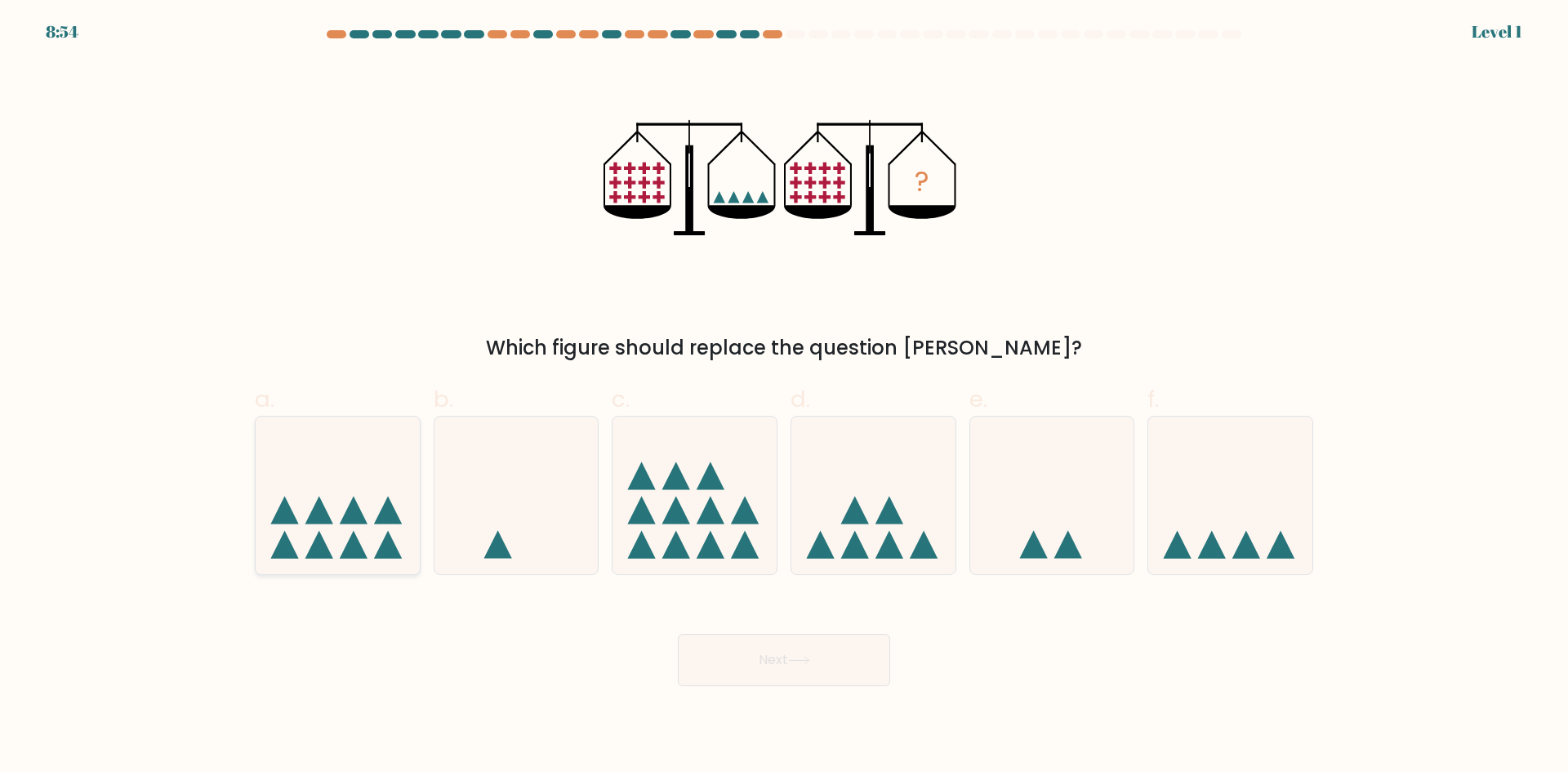
click at [348, 449] on icon at bounding box center [337, 494] width 164 height 136
click at [784, 397] on input "a." at bounding box center [784, 391] width 1 height 11
radio input "true"
click at [833, 651] on button "Next" at bounding box center [784, 660] width 212 height 52
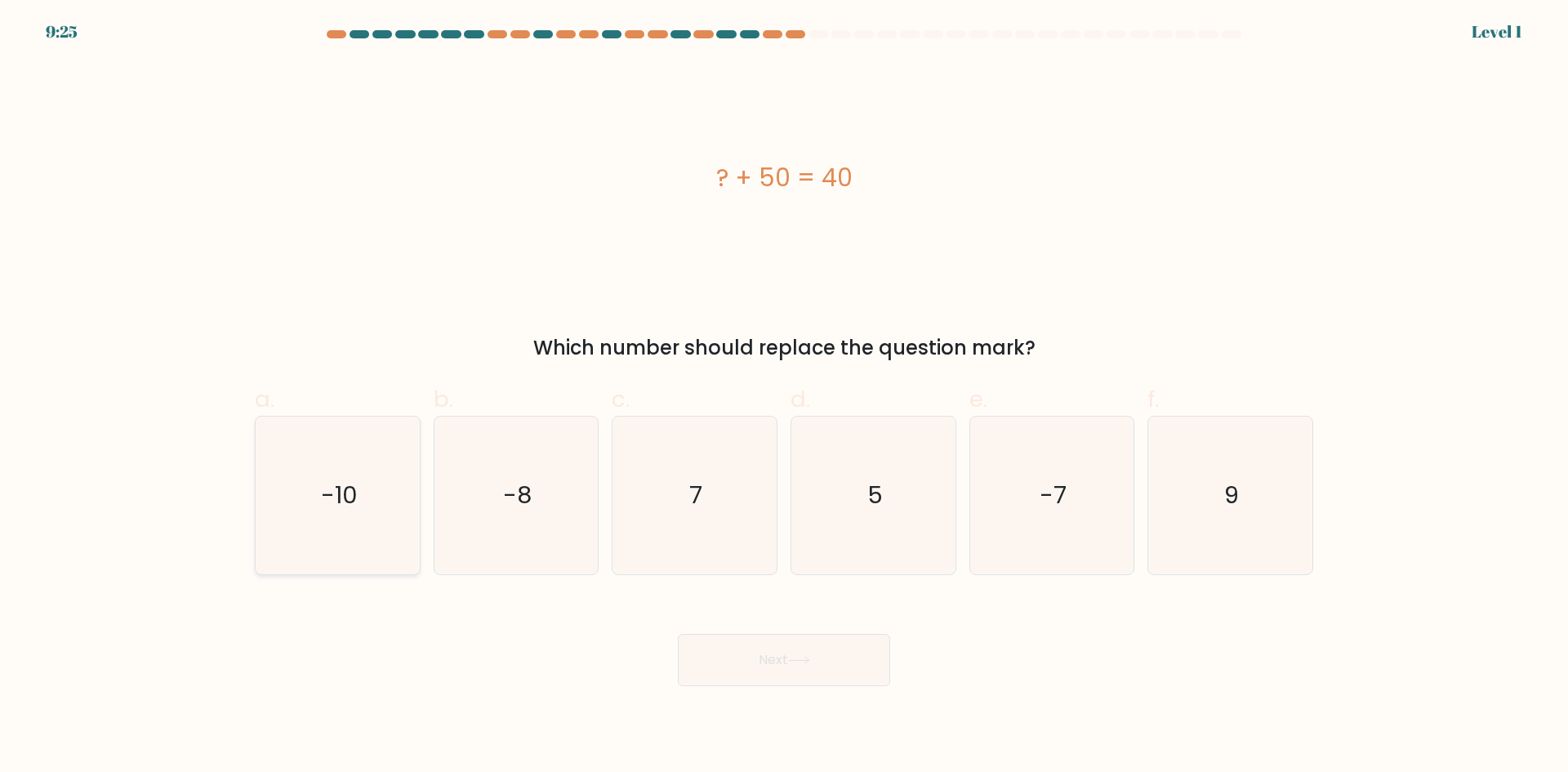
click at [355, 545] on icon "-10" at bounding box center [337, 495] width 158 height 158
click at [784, 397] on input "a. -10" at bounding box center [784, 391] width 1 height 11
radio input "true"
click at [759, 676] on button "Next" at bounding box center [784, 660] width 212 height 52
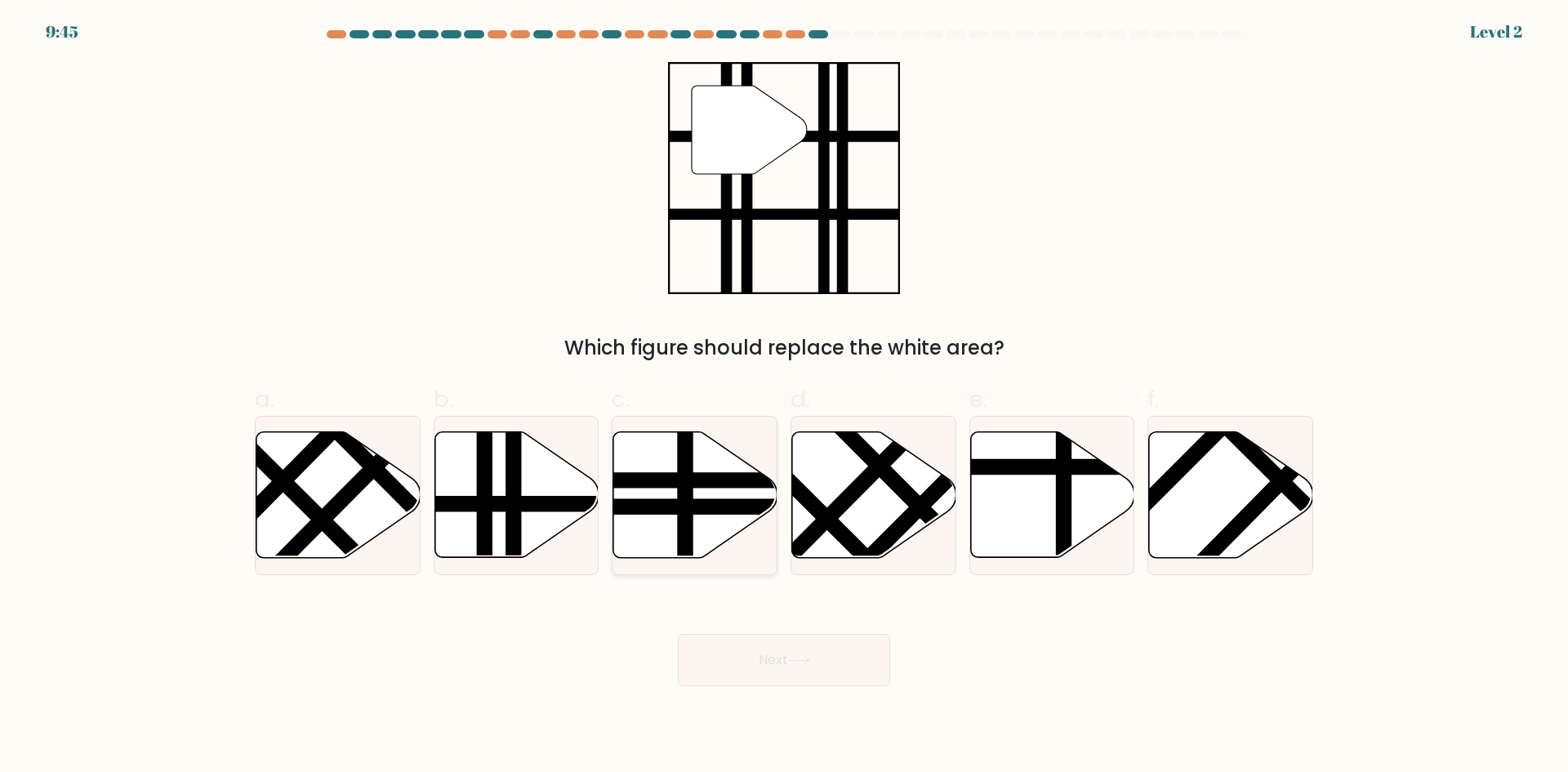
click at [685, 535] on line at bounding box center [685, 563] width 0 height 331
click at [784, 397] on input "c." at bounding box center [784, 391] width 1 height 11
radio input "true"
click at [841, 663] on button "Next" at bounding box center [784, 660] width 212 height 52
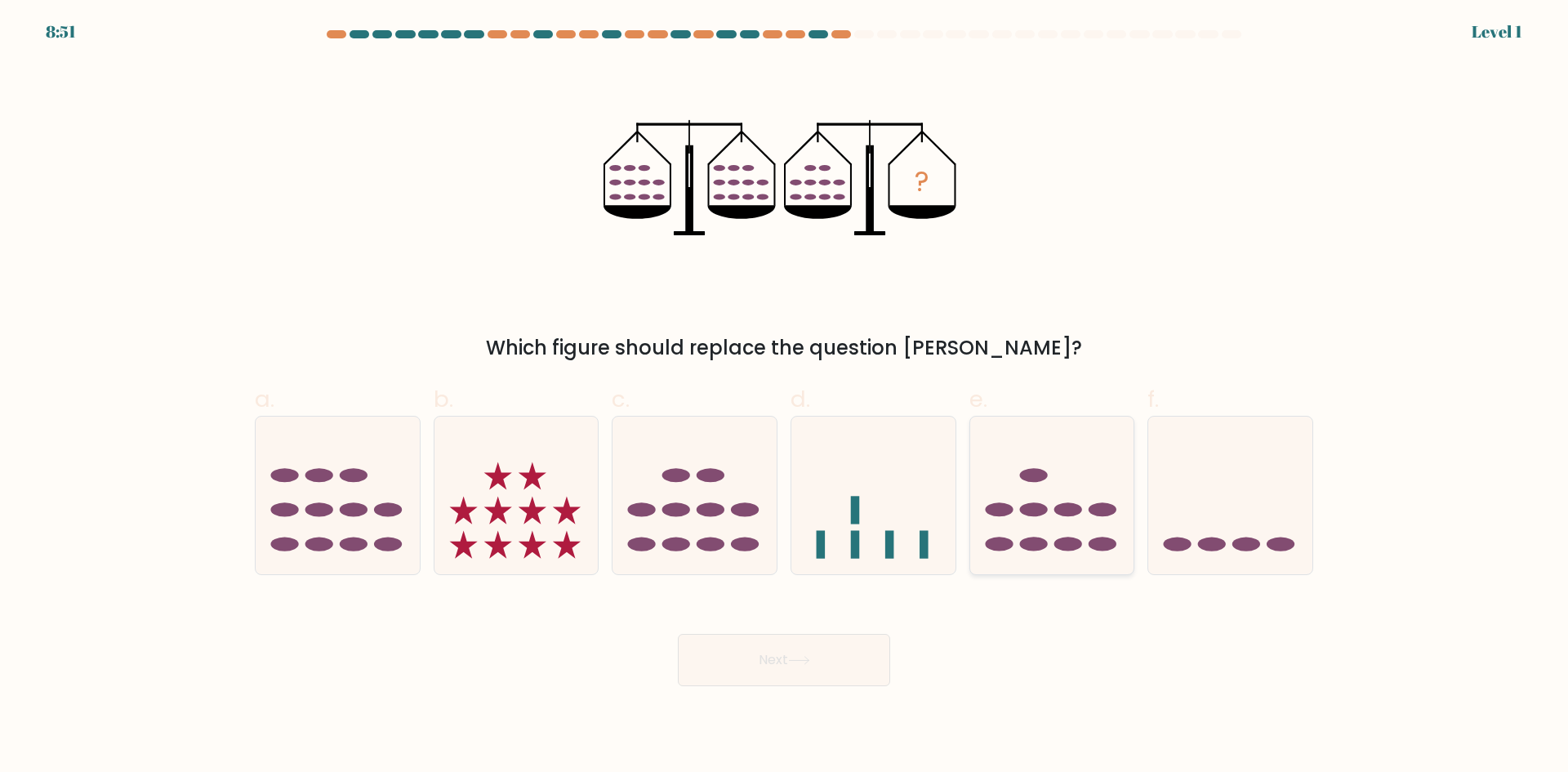
click at [1078, 524] on icon at bounding box center [1052, 494] width 164 height 136
click at [784, 397] on input "e." at bounding box center [784, 391] width 1 height 11
radio input "true"
click at [858, 669] on button "Next" at bounding box center [784, 660] width 212 height 52
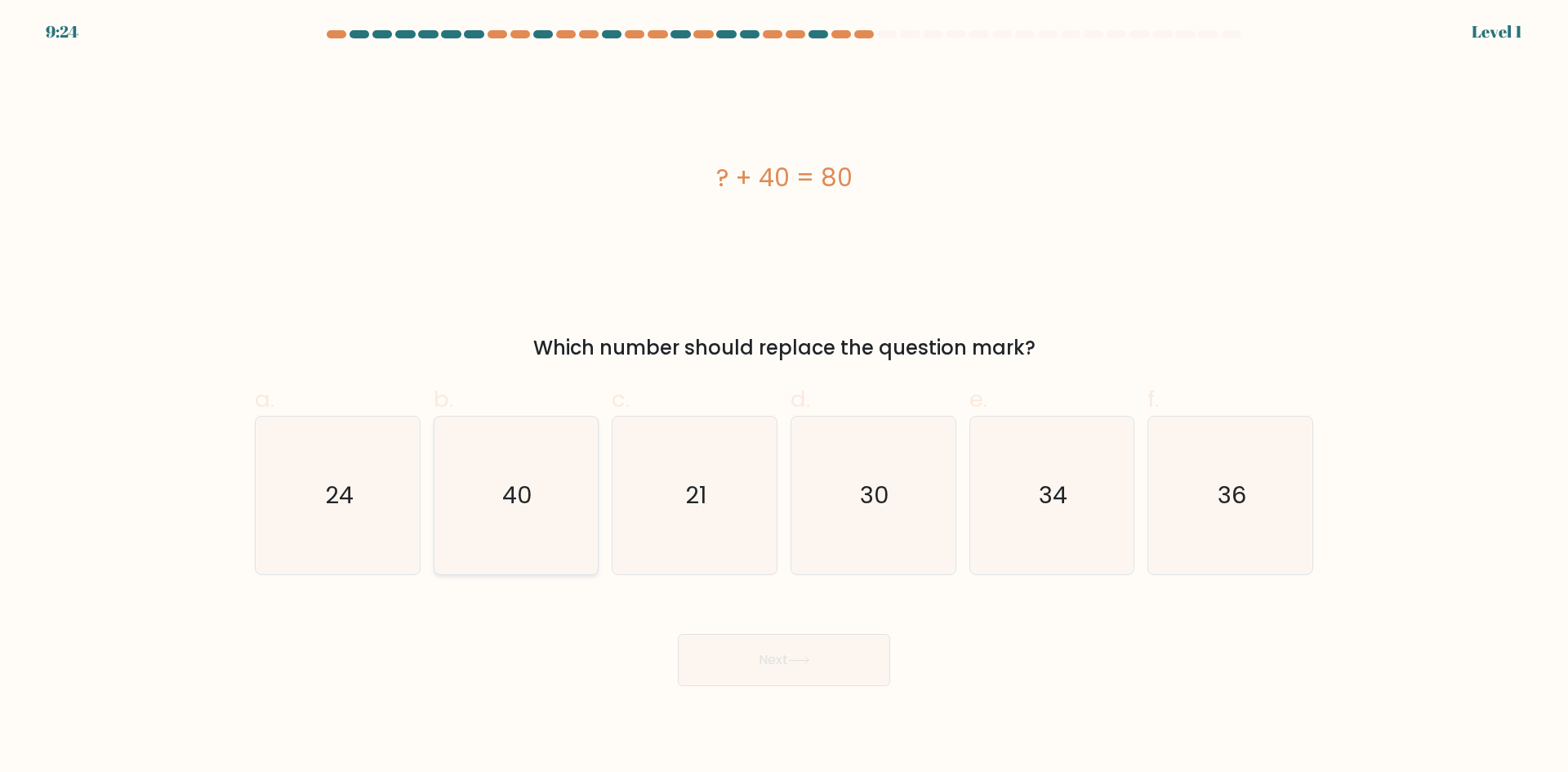
click at [529, 515] on icon "40" at bounding box center [515, 495] width 158 height 158
click at [784, 397] on input "b. 40" at bounding box center [784, 391] width 1 height 11
radio input "true"
click at [835, 664] on button "Next" at bounding box center [784, 660] width 212 height 52
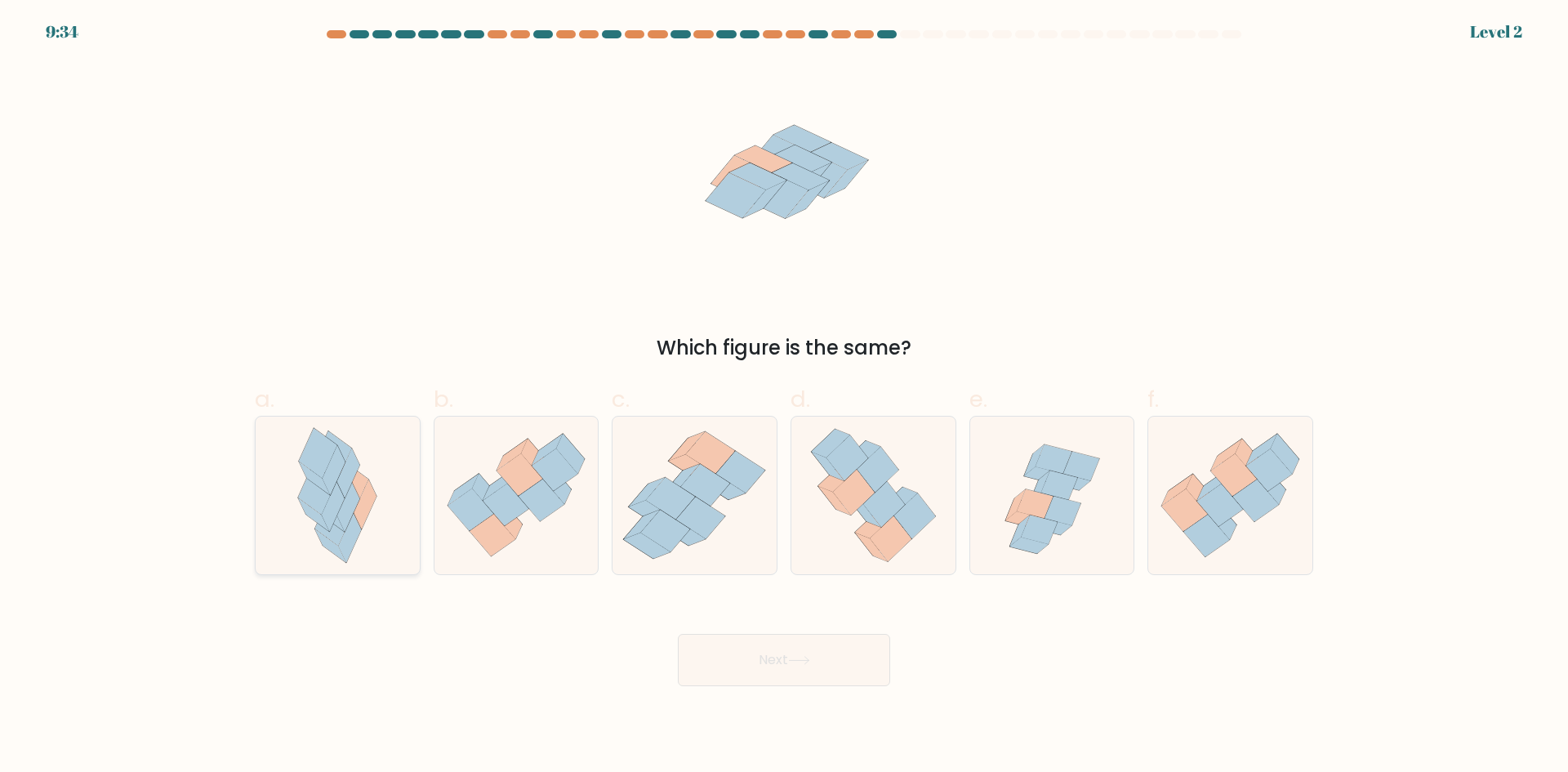
drag, startPoint x: 326, startPoint y: 531, endPoint x: 316, endPoint y: 535, distance: 10.8
click at [325, 531] on icon at bounding box center [335, 521] width 38 height 50
click at [784, 397] on input "a." at bounding box center [784, 391] width 1 height 11
radio input "true"
click at [765, 678] on button "Next" at bounding box center [784, 660] width 212 height 52
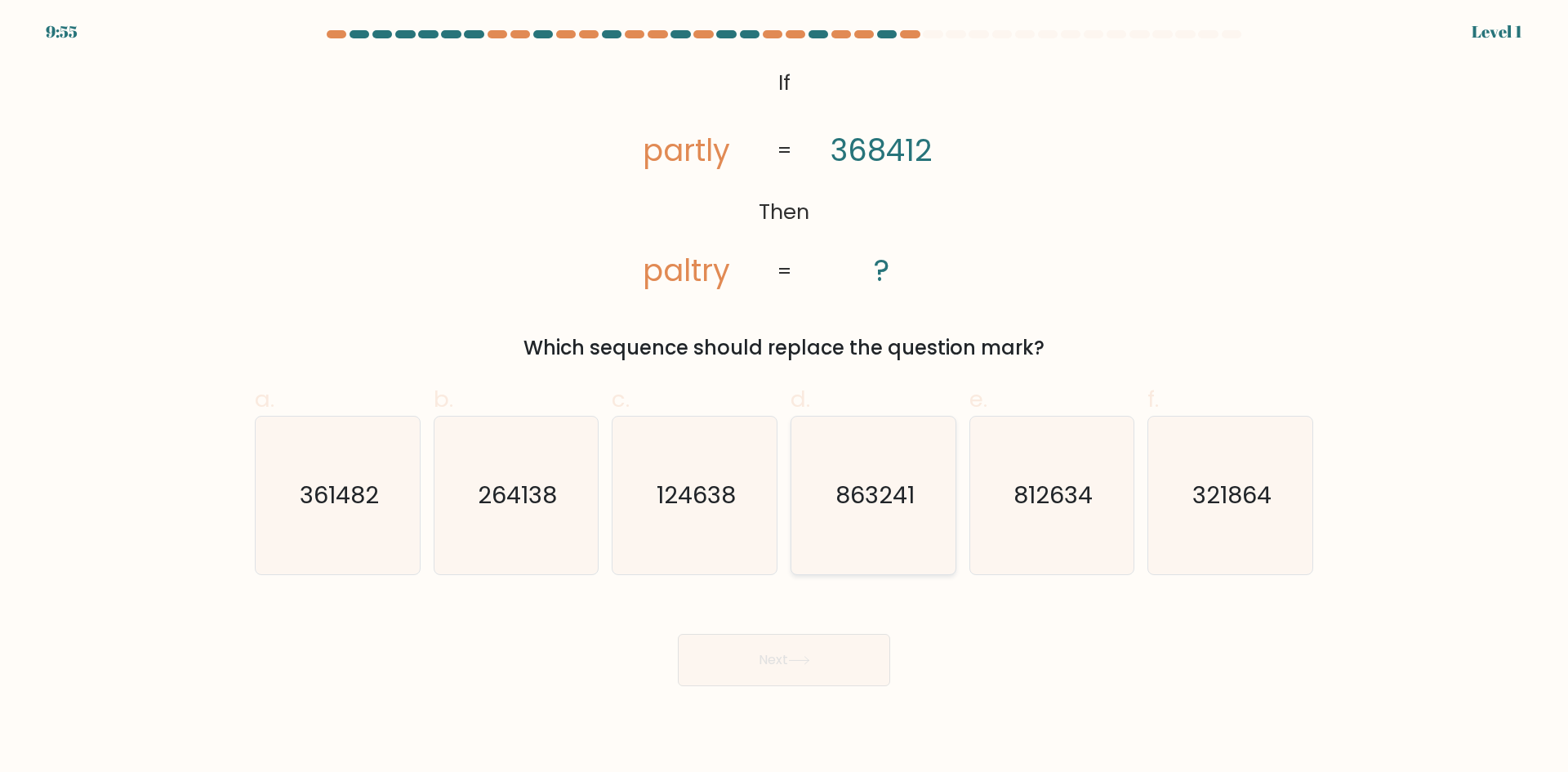
click at [880, 540] on icon "863241" at bounding box center [874, 495] width 158 height 158
click at [784, 397] on input "d. 863241" at bounding box center [784, 391] width 1 height 11
radio input "true"
click at [848, 663] on button "Next" at bounding box center [784, 660] width 212 height 52
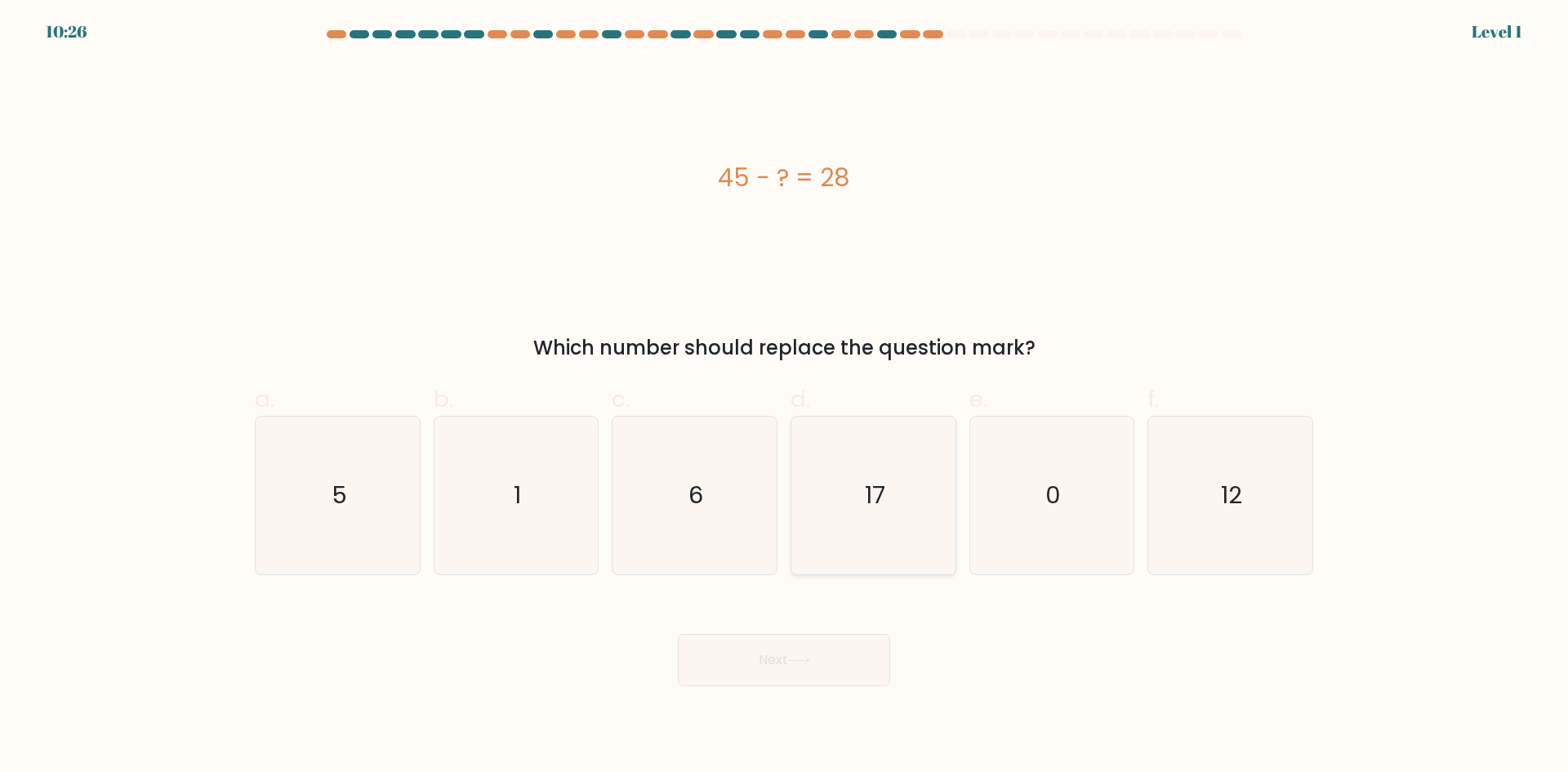
click at [888, 492] on icon "17" at bounding box center [874, 495] width 158 height 158
click at [784, 397] on input "d. 17" at bounding box center [784, 391] width 1 height 11
radio input "true"
click at [794, 657] on icon at bounding box center [799, 660] width 22 height 9
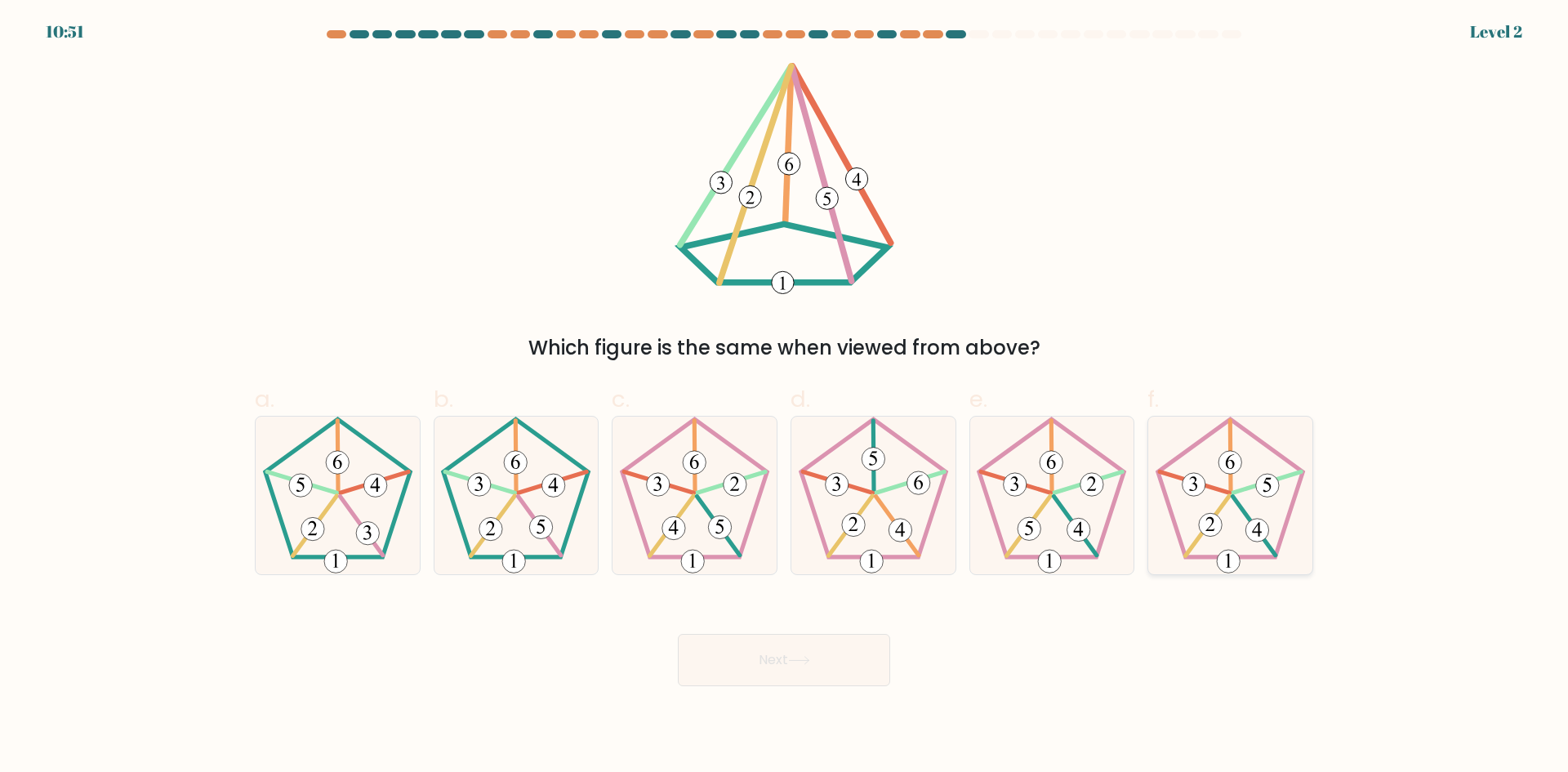
click at [1210, 464] on icon at bounding box center [1231, 495] width 158 height 158
click at [784, 397] on input "f." at bounding box center [784, 391] width 1 height 11
radio input "true"
click at [809, 653] on button "Next" at bounding box center [784, 660] width 212 height 52
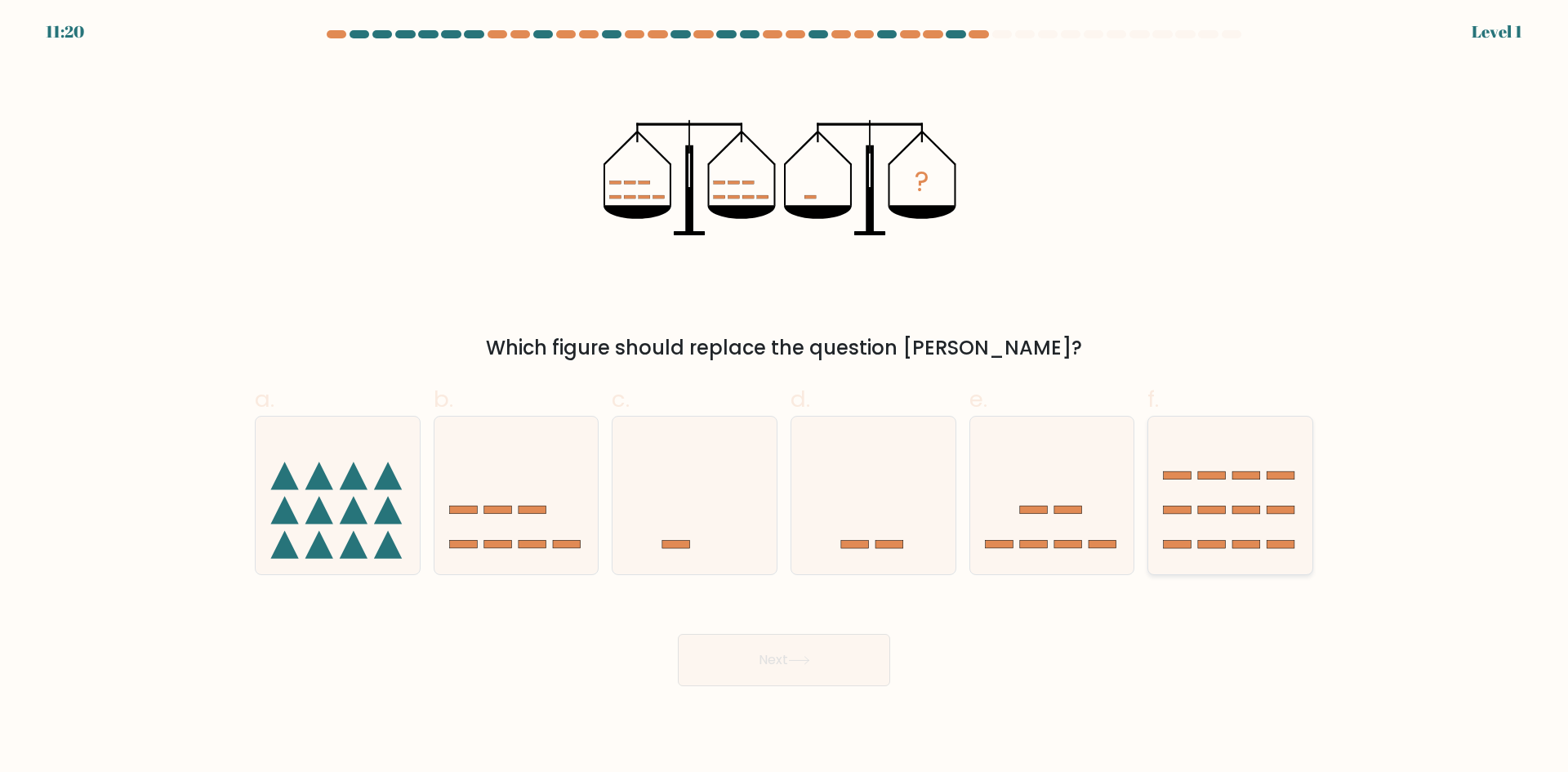
click at [1275, 518] on icon at bounding box center [1230, 494] width 164 height 136
click at [784, 397] on input "f." at bounding box center [784, 391] width 1 height 11
radio input "true"
click at [817, 658] on button "Next" at bounding box center [784, 660] width 212 height 52
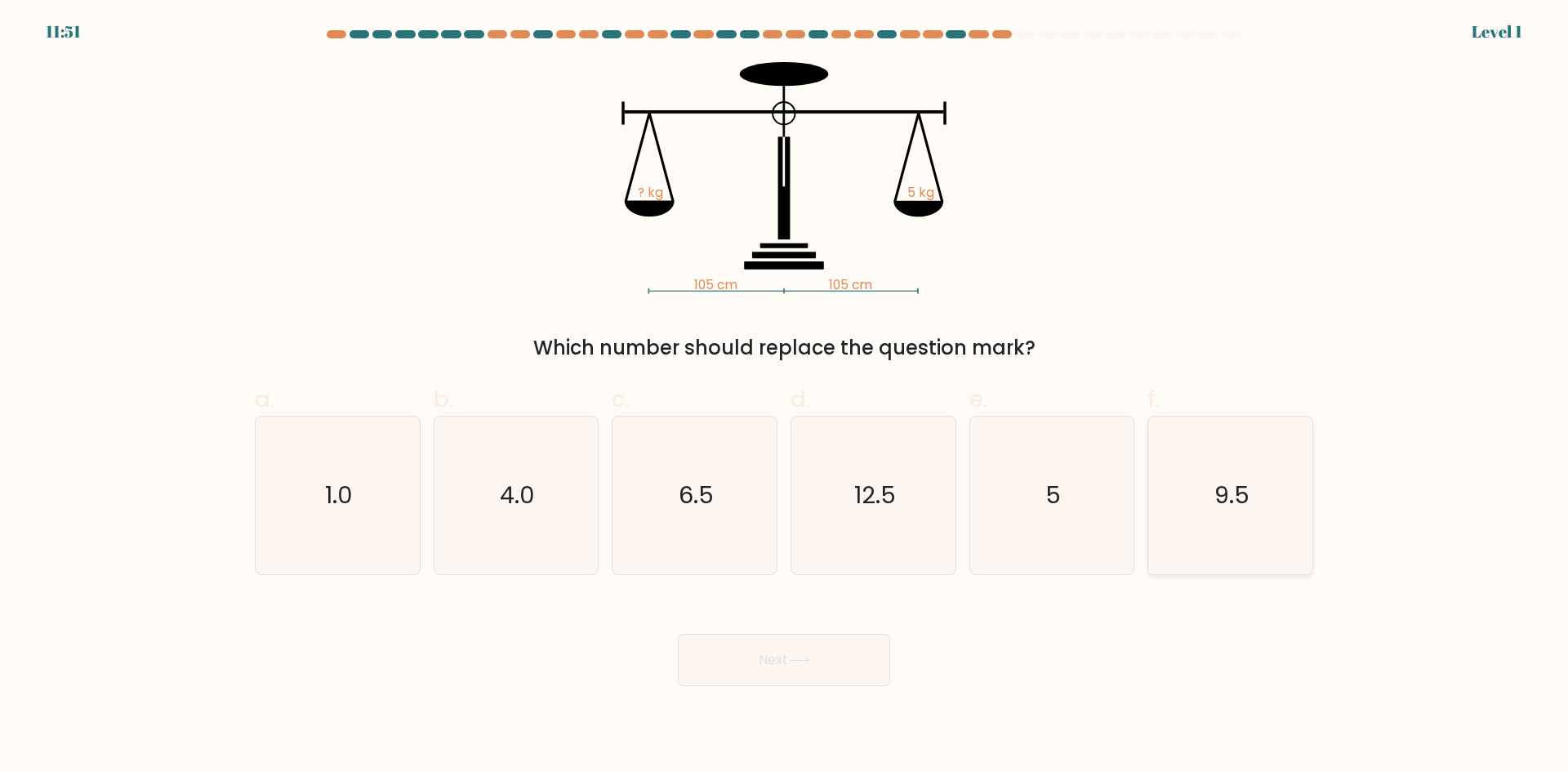
click at [1225, 537] on icon "9.5" at bounding box center [1231, 495] width 158 height 158
click at [784, 397] on input "f. 9.5" at bounding box center [784, 391] width 1 height 11
radio input "true"
click at [843, 668] on button "Next" at bounding box center [784, 660] width 212 height 52
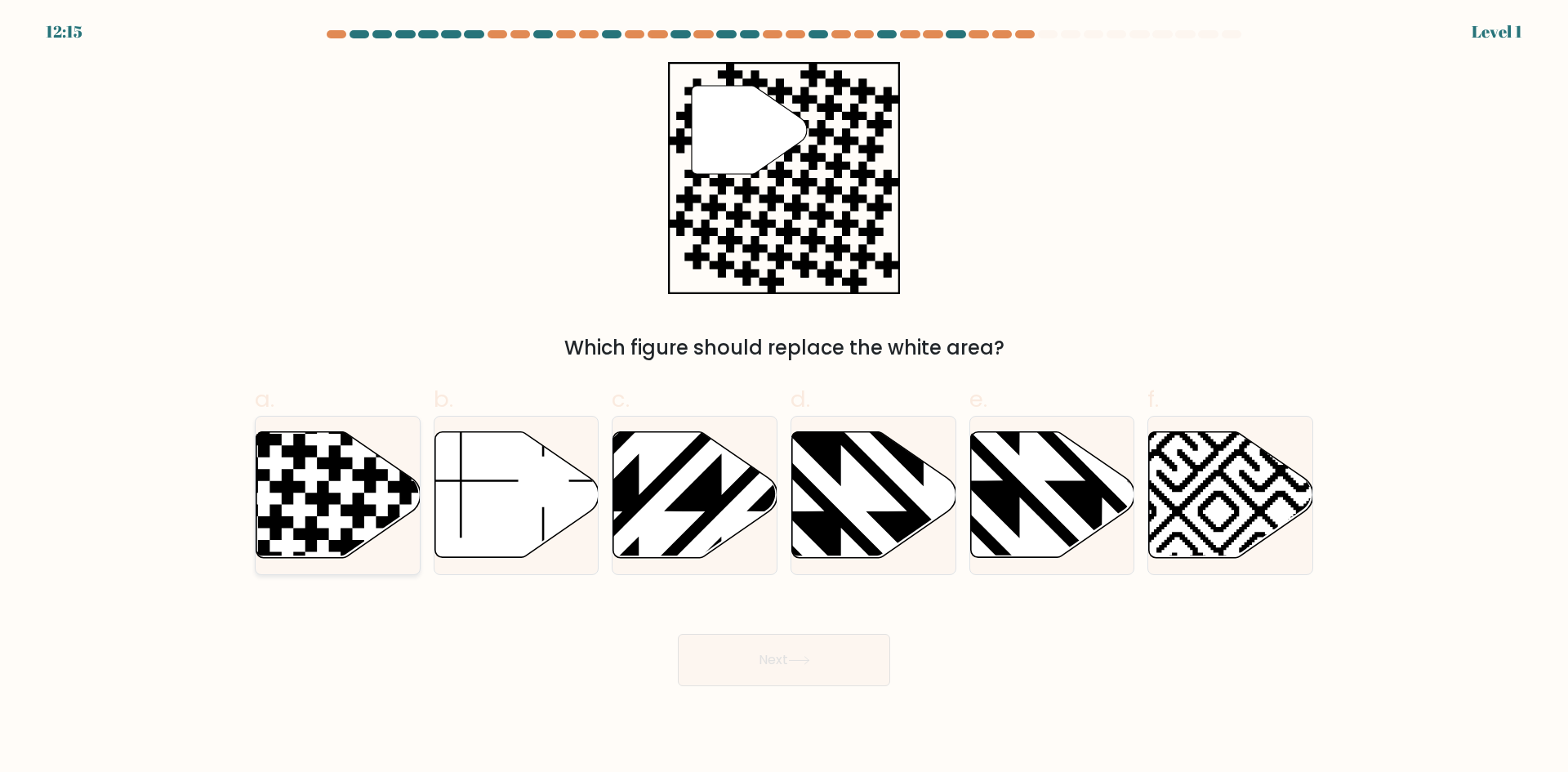
click at [295, 493] on icon at bounding box center [338, 494] width 164 height 126
click at [784, 397] on input "a." at bounding box center [784, 391] width 1 height 11
radio input "true"
click at [824, 666] on button "Next" at bounding box center [784, 660] width 212 height 52
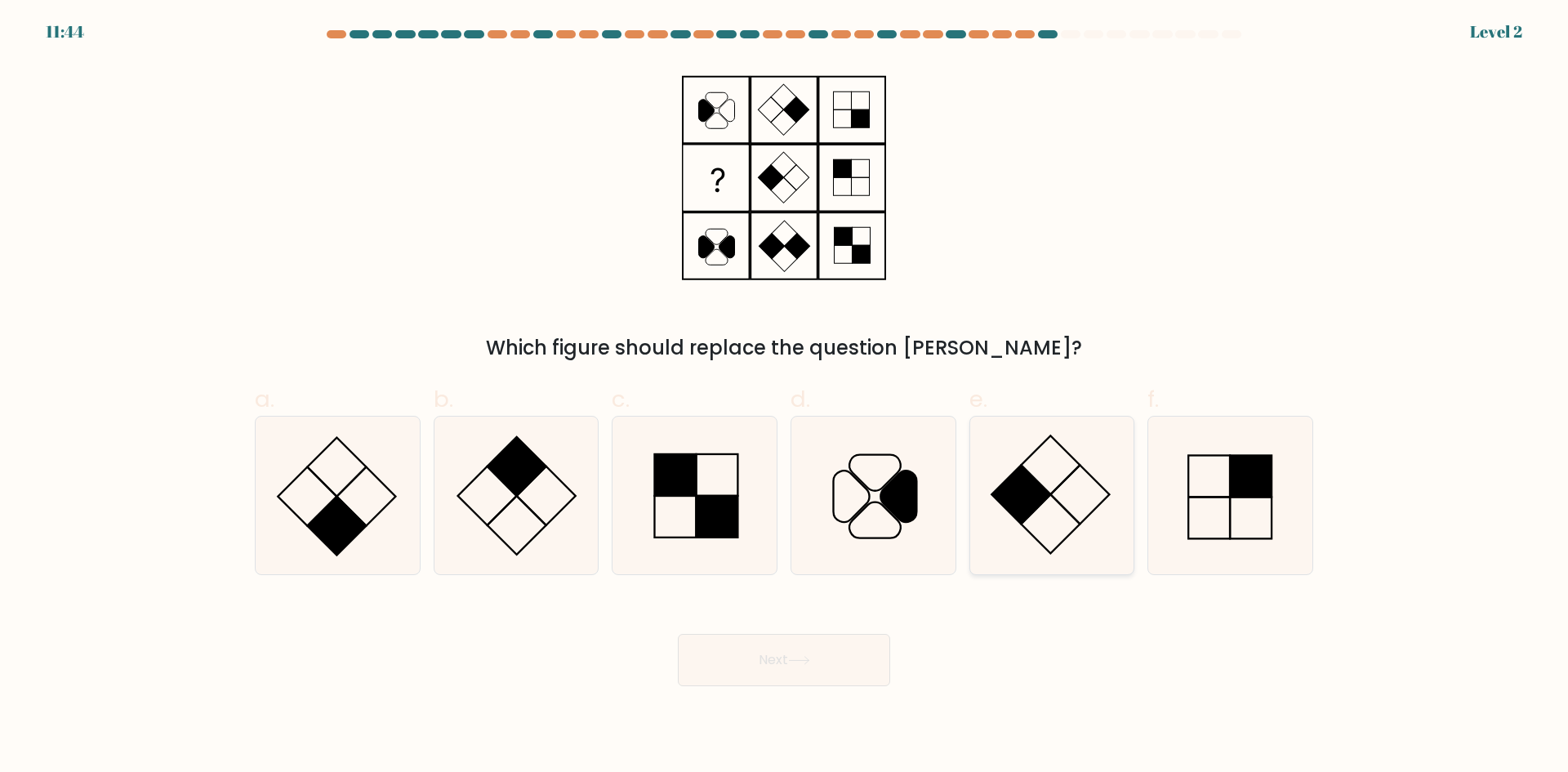
click at [1074, 506] on icon at bounding box center [1052, 495] width 158 height 158
click at [784, 397] on input "e." at bounding box center [784, 391] width 1 height 11
radio input "true"
drag, startPoint x: 843, startPoint y: 653, endPoint x: 1048, endPoint y: 648, distance: 205.1
click at [843, 653] on button "Next" at bounding box center [784, 660] width 212 height 52
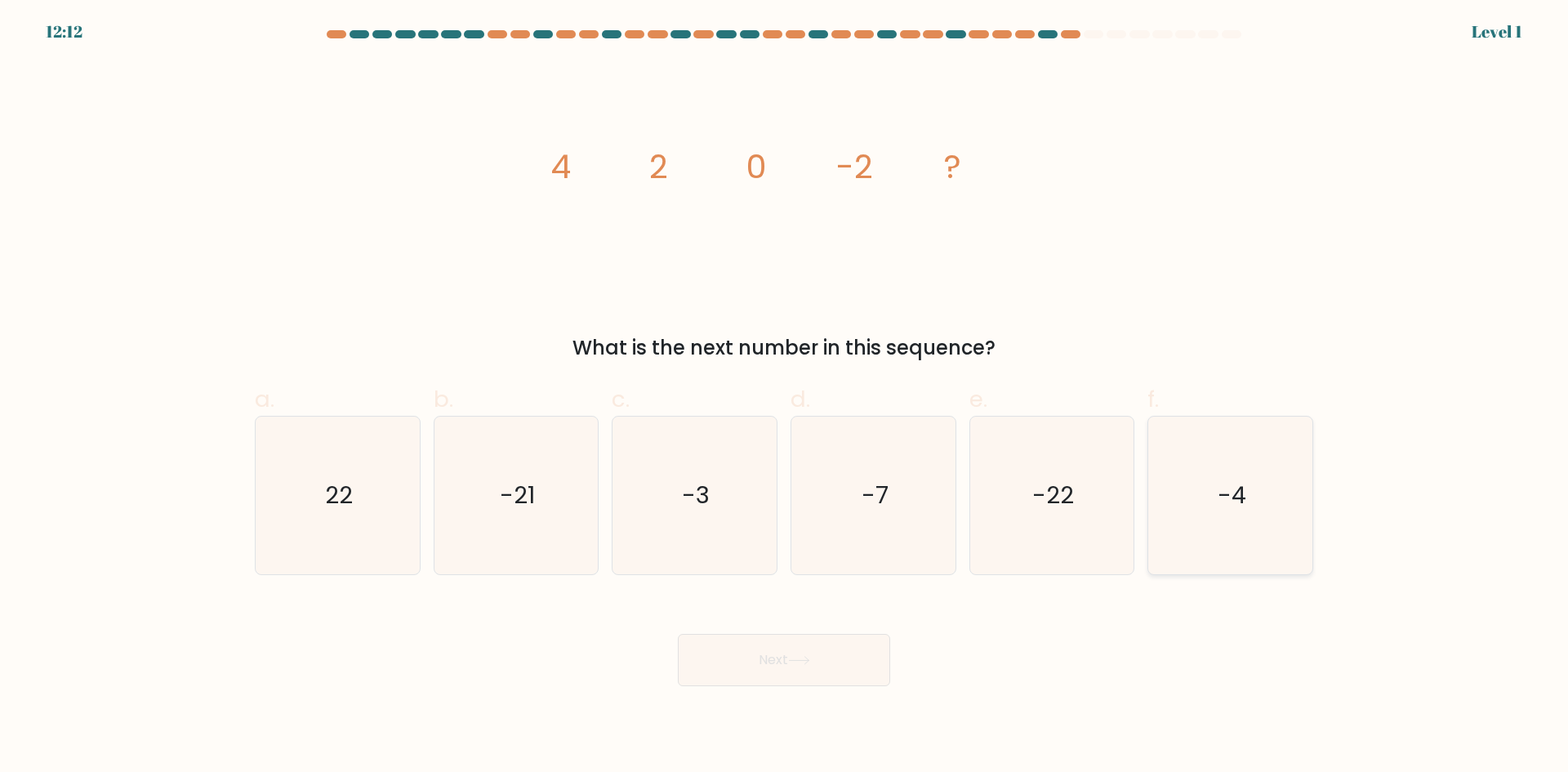
click at [1252, 520] on icon "-4" at bounding box center [1231, 495] width 158 height 158
click at [784, 397] on input "f. -4" at bounding box center [784, 391] width 1 height 11
radio input "true"
click at [842, 668] on button "Next" at bounding box center [784, 660] width 212 height 52
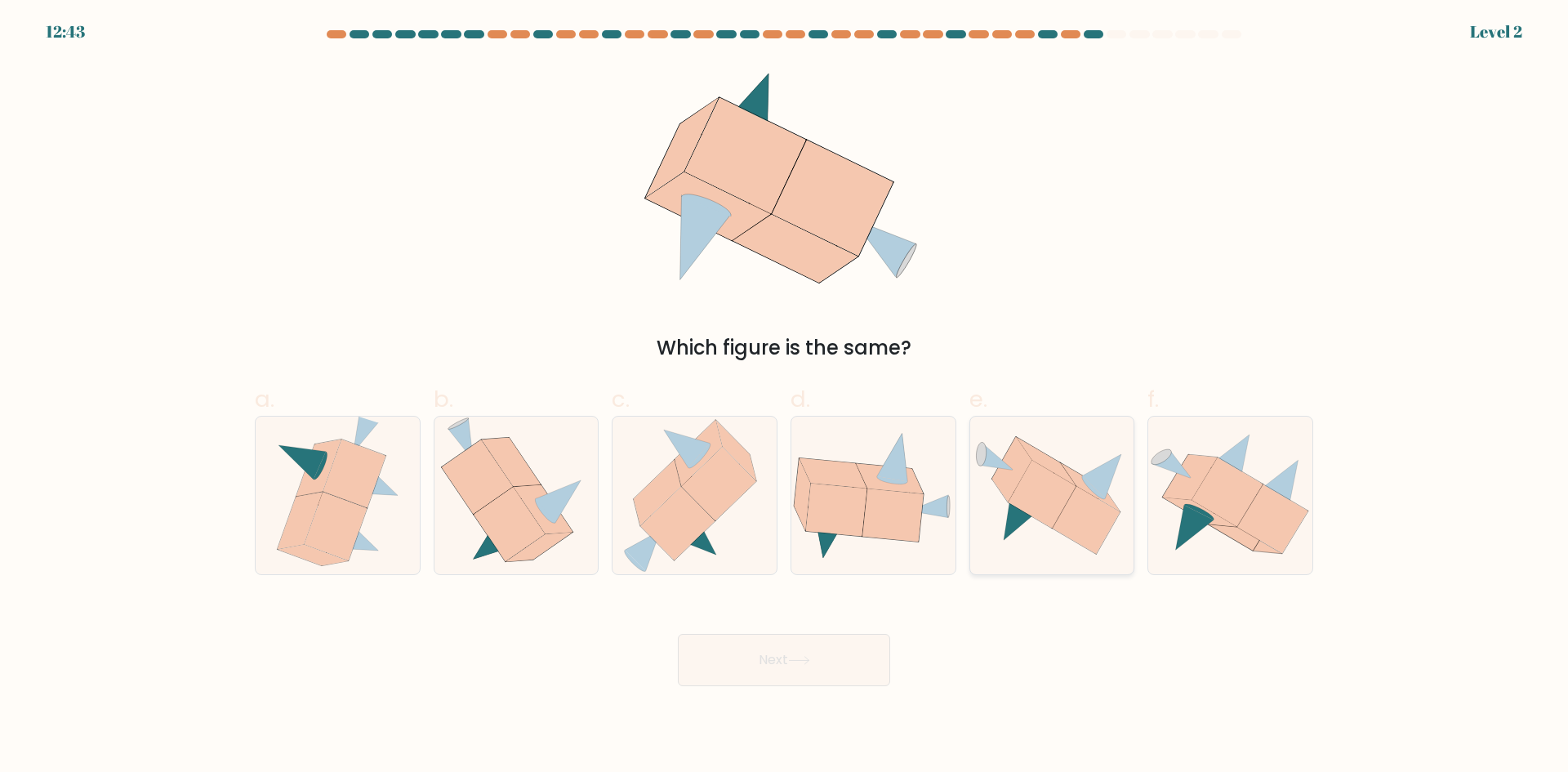
click at [1083, 545] on icon at bounding box center [1086, 519] width 68 height 68
click at [784, 397] on input "e." at bounding box center [784, 391] width 1 height 11
radio input "true"
click at [834, 660] on button "Next" at bounding box center [784, 660] width 212 height 52
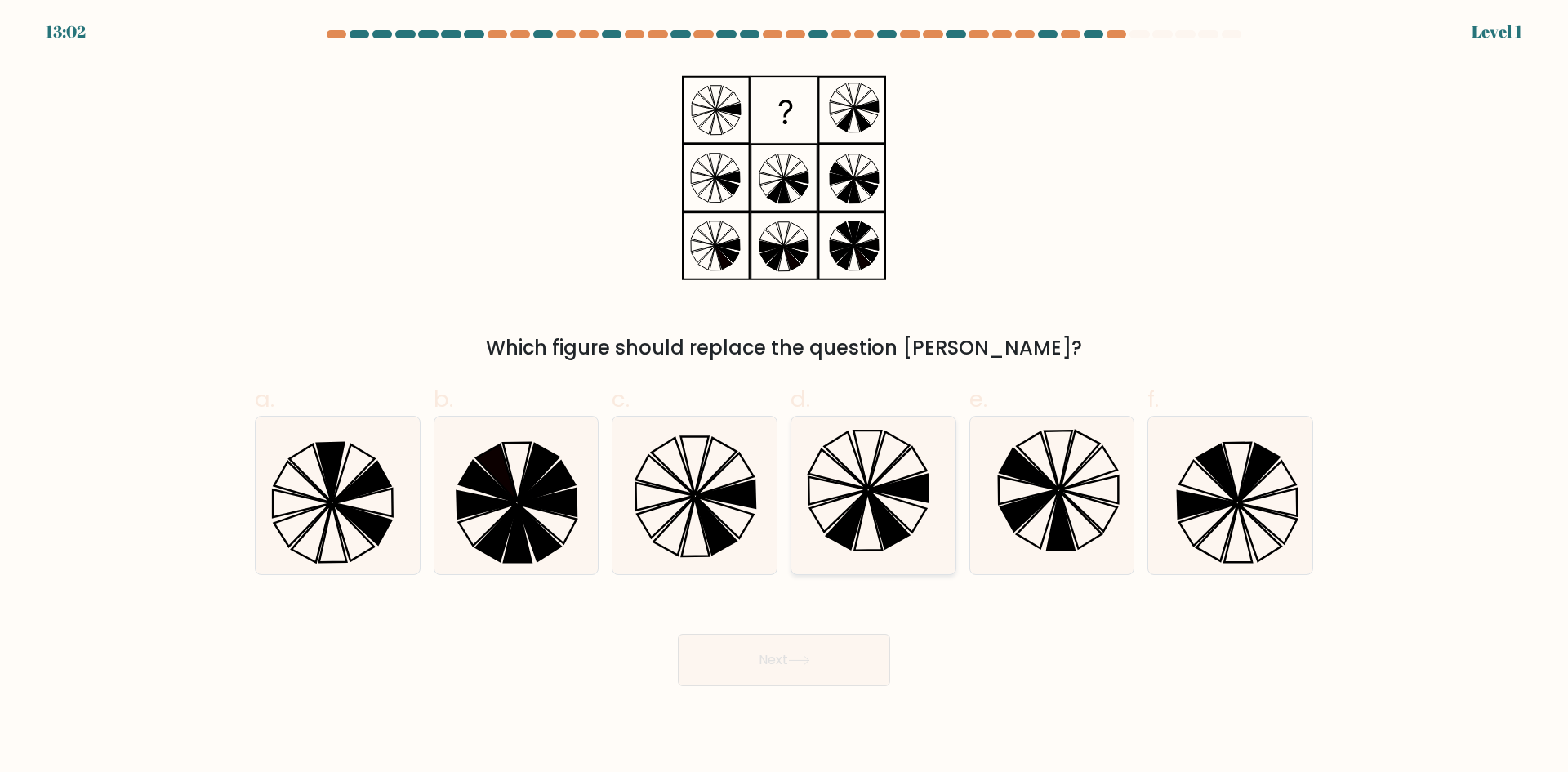
click at [855, 484] on icon at bounding box center [874, 495] width 158 height 158
click at [784, 397] on input "d." at bounding box center [784, 391] width 1 height 11
radio input "true"
click at [861, 669] on button "Next" at bounding box center [784, 660] width 212 height 52
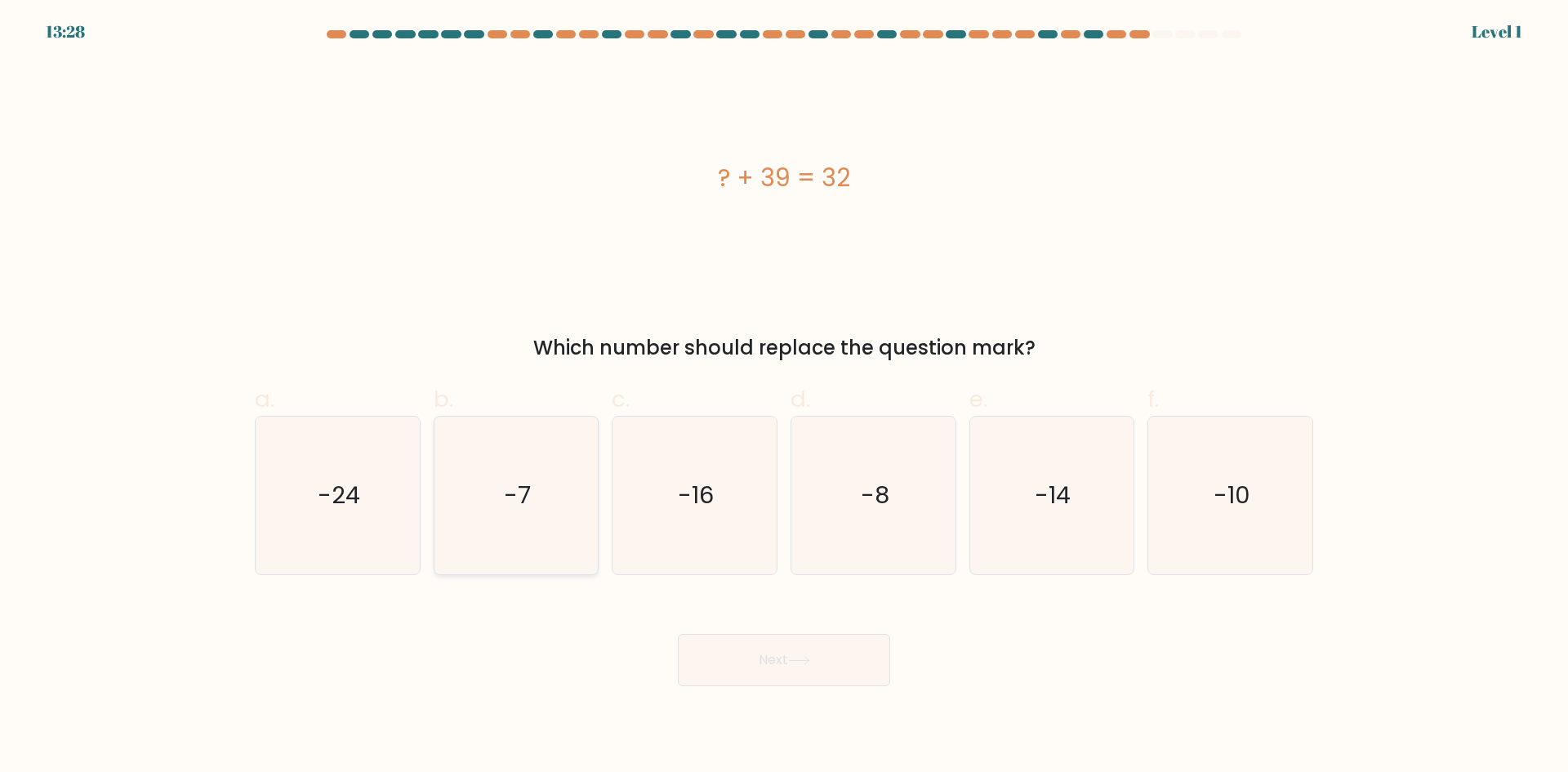
click at [508, 518] on icon "-7" at bounding box center [515, 495] width 158 height 158
click at [784, 397] on input "b. -7" at bounding box center [784, 391] width 1 height 11
radio input "true"
click at [749, 661] on button "Next" at bounding box center [784, 660] width 212 height 52
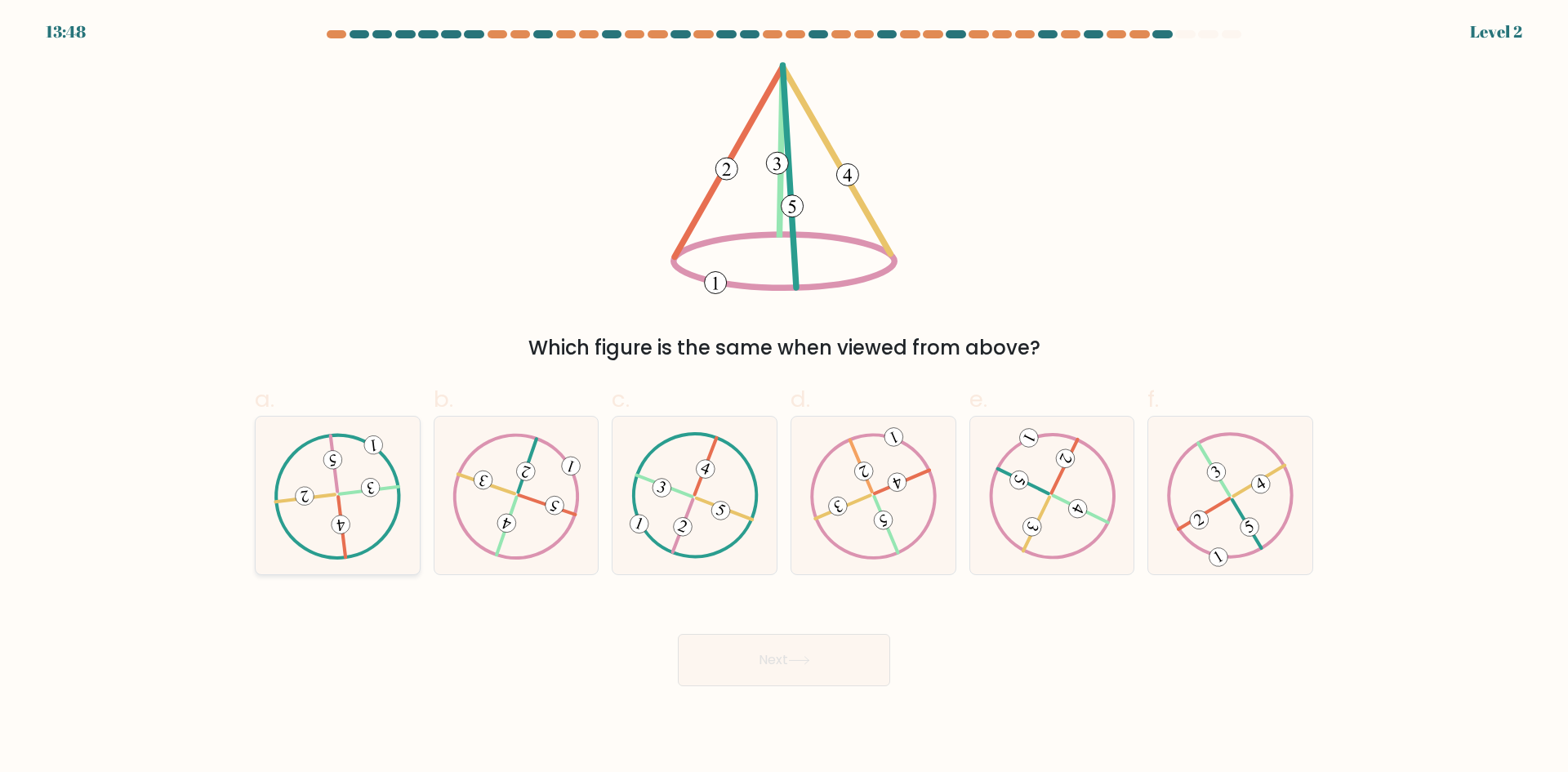
click at [344, 496] on icon at bounding box center [337, 494] width 128 height 126
click at [784, 397] on input "a." at bounding box center [784, 391] width 1 height 11
radio input "true"
click at [757, 660] on button "Next" at bounding box center [784, 660] width 212 height 52
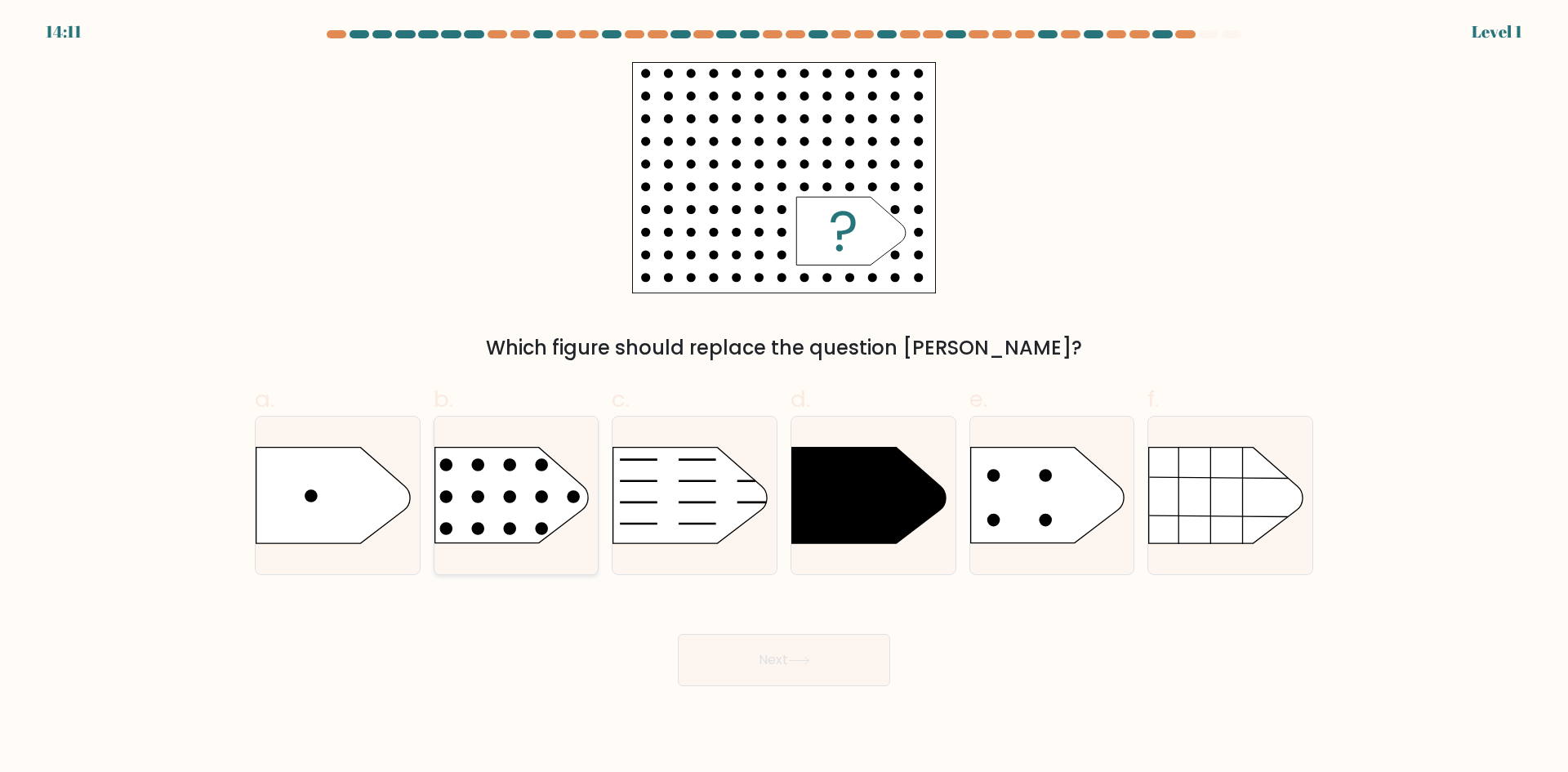
click at [516, 503] on rect at bounding box center [416, 419] width 426 height 324
click at [784, 397] on input "b." at bounding box center [784, 391] width 1 height 11
radio input "true"
click at [760, 660] on button "Next" at bounding box center [784, 660] width 212 height 52
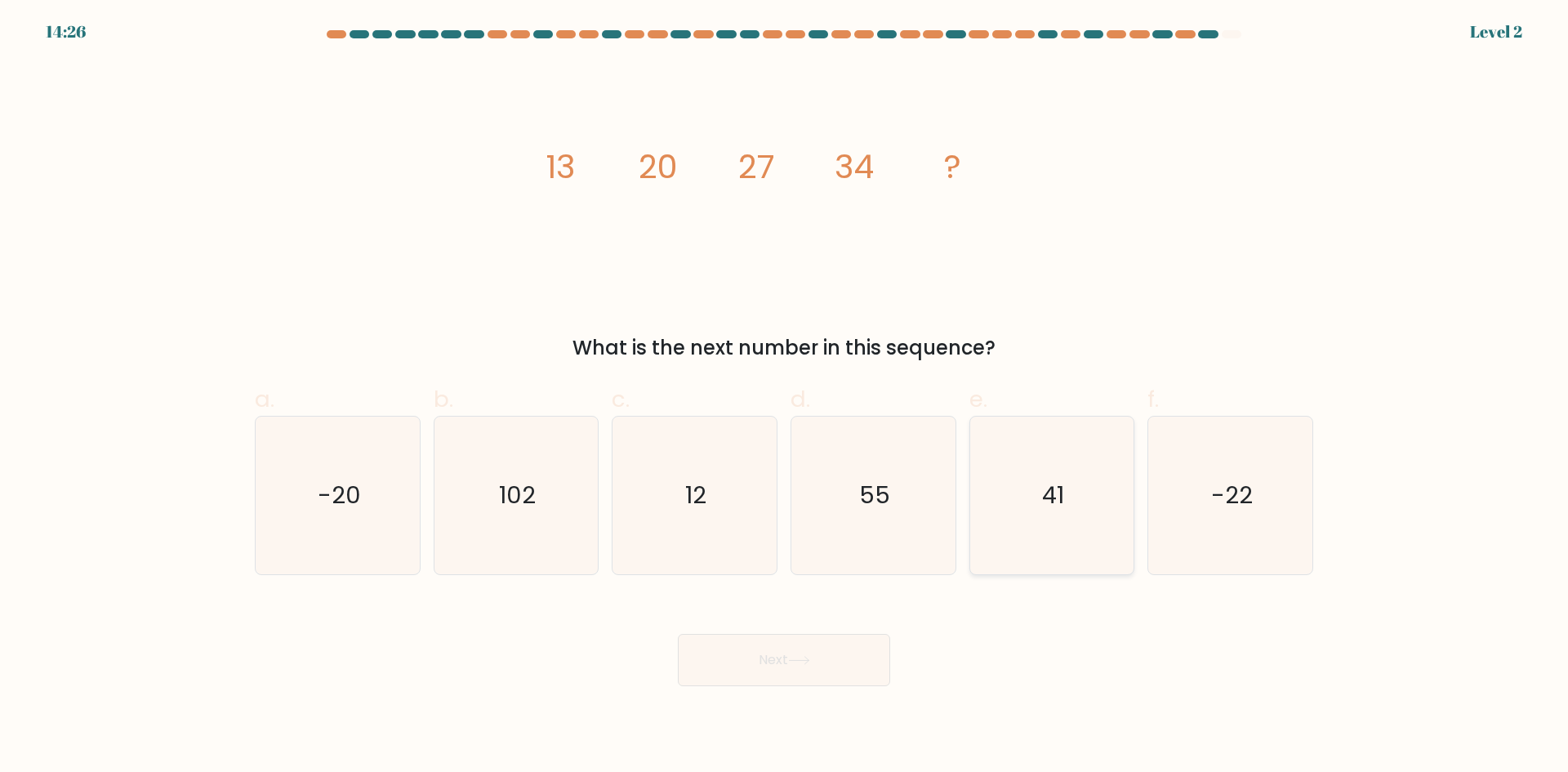
click at [1067, 499] on icon "41" at bounding box center [1052, 495] width 158 height 158
click at [784, 397] on input "e. 41" at bounding box center [784, 391] width 1 height 11
radio input "true"
click at [838, 660] on button "Next" at bounding box center [784, 660] width 212 height 52
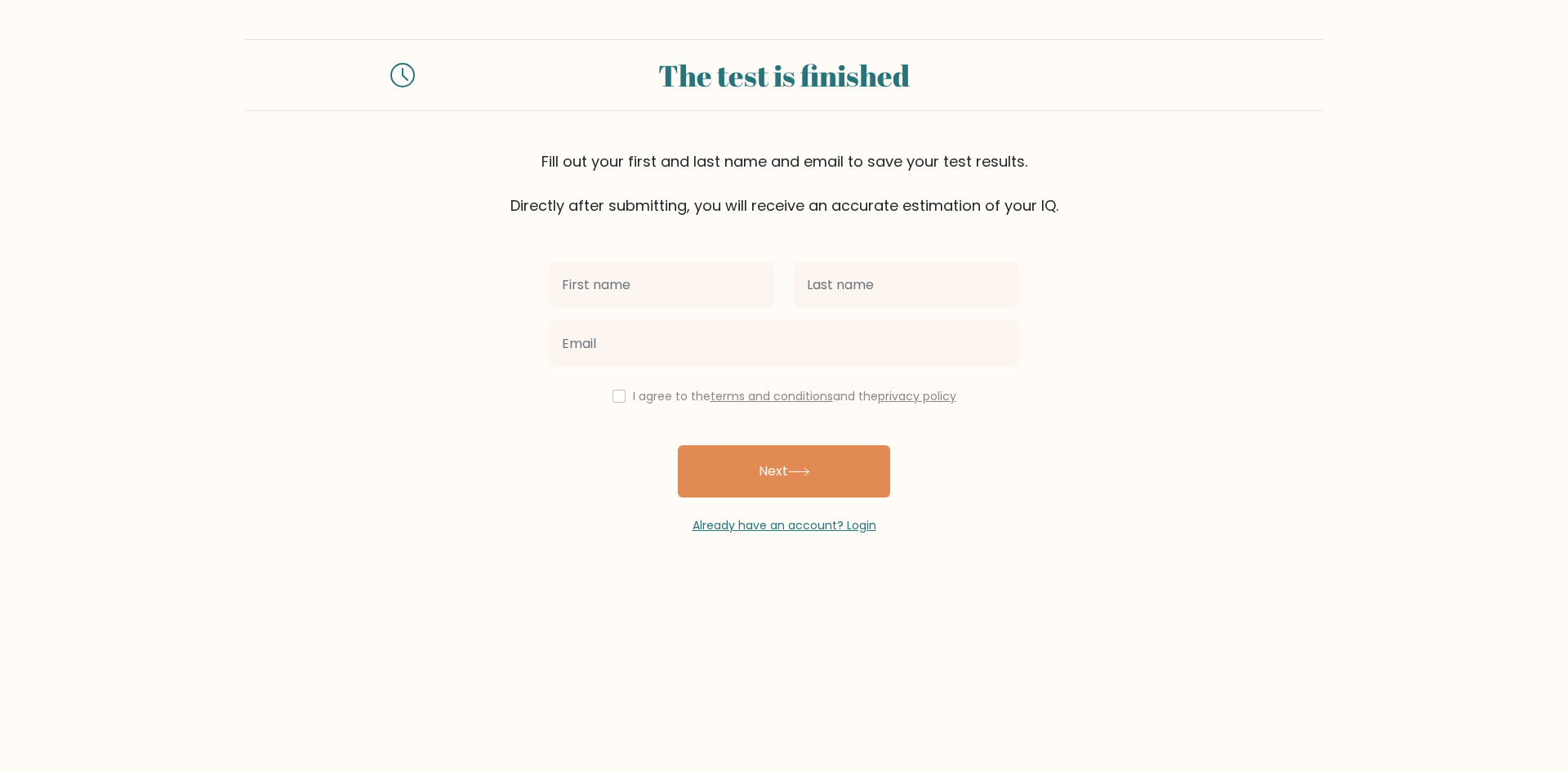
click at [631, 278] on input "text" at bounding box center [661, 286] width 225 height 46
type input "lay-[PERSON_NAME]"
click at [882, 285] on input "text" at bounding box center [907, 286] width 225 height 46
type input "gaylawan"
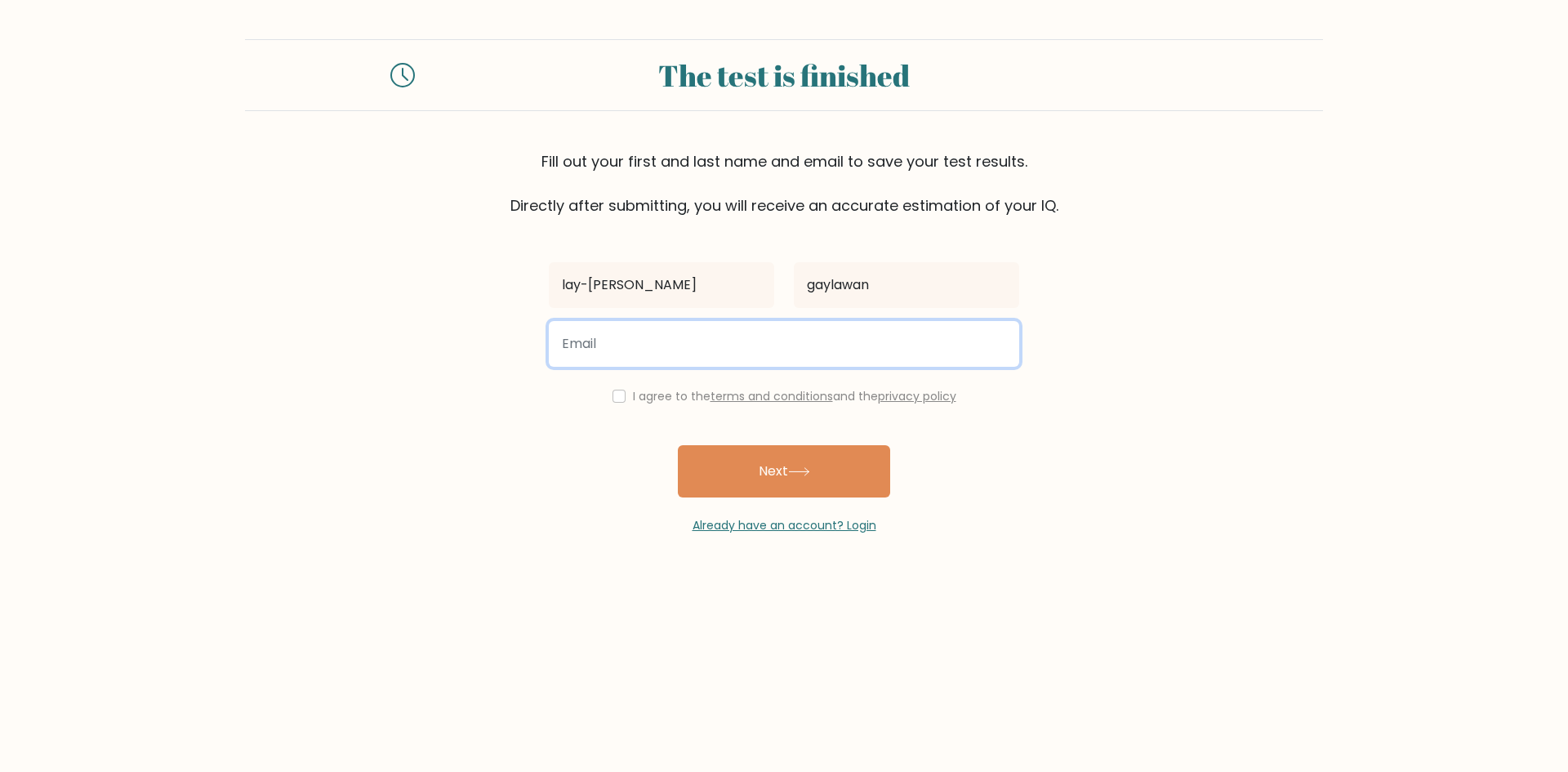
click at [713, 348] on input "email" at bounding box center [784, 344] width 470 height 46
type input "[EMAIL_ADDRESS][DOMAIN_NAME]"
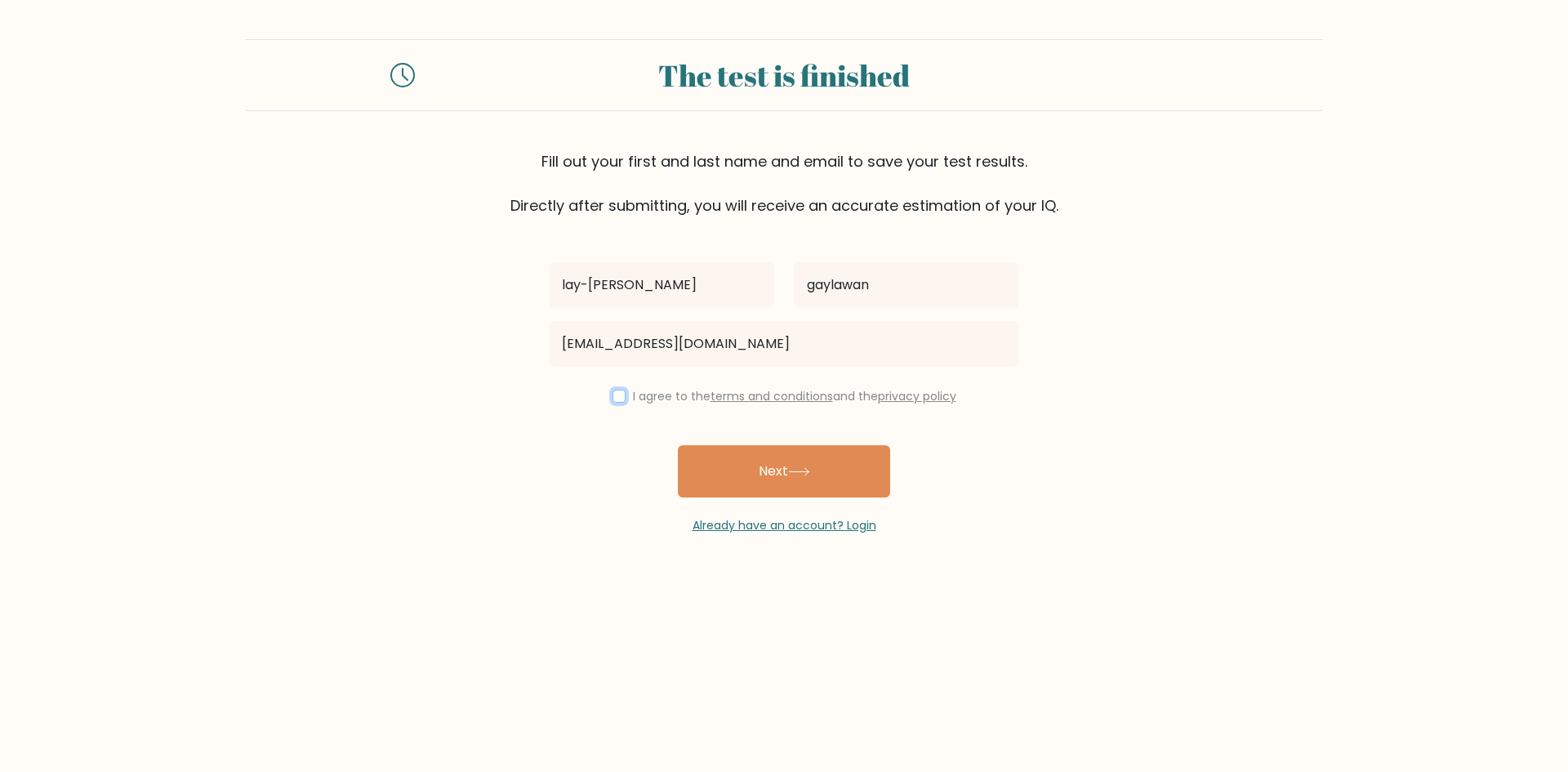
click at [621, 399] on input "checkbox" at bounding box center [619, 396] width 13 height 13
checkbox input "true"
click at [757, 479] on button "Next" at bounding box center [784, 471] width 212 height 52
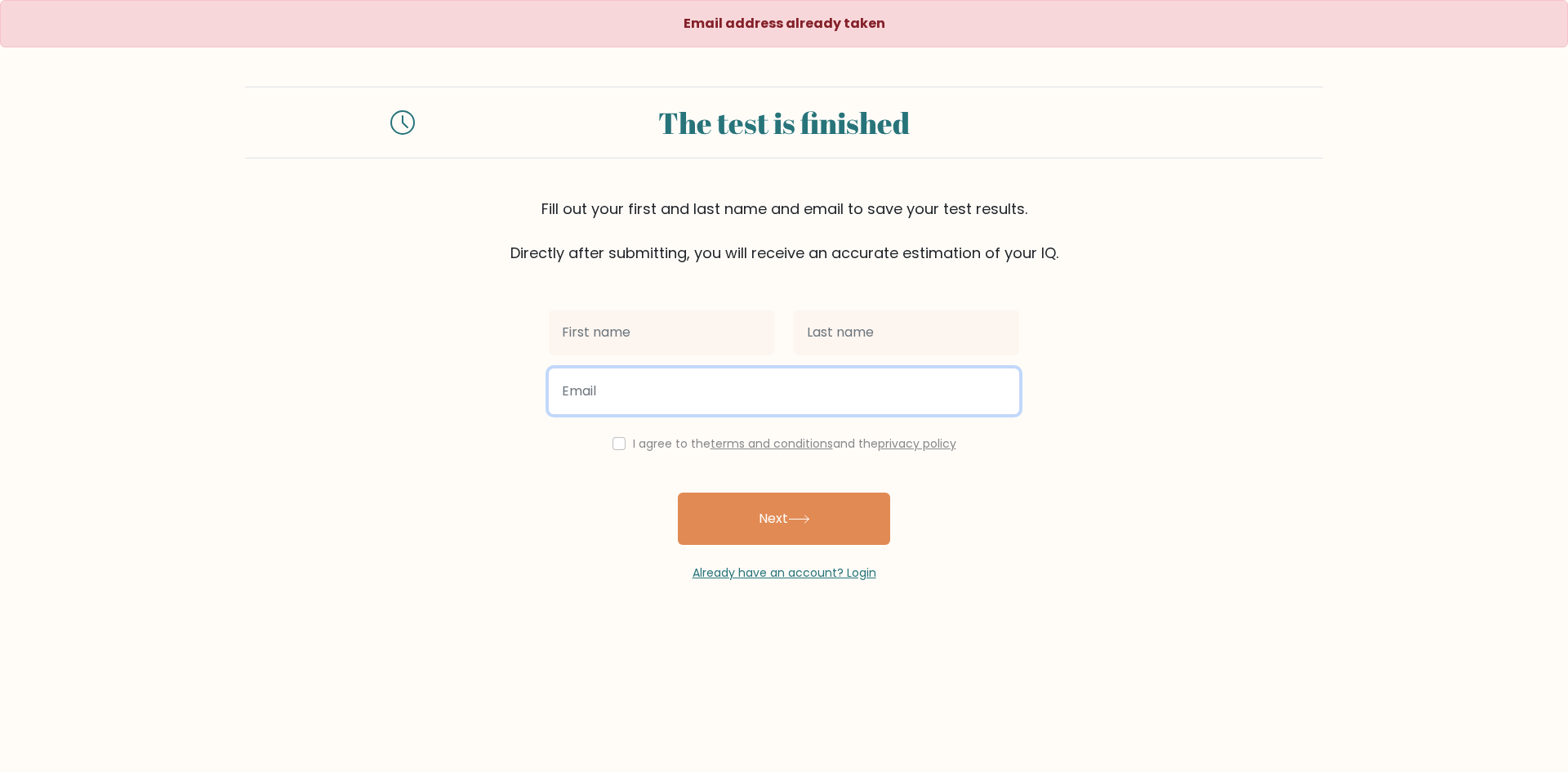
click at [605, 399] on input "email" at bounding box center [784, 391] width 470 height 46
type input "[EMAIL_ADDRESS][DOMAIN_NAME]"
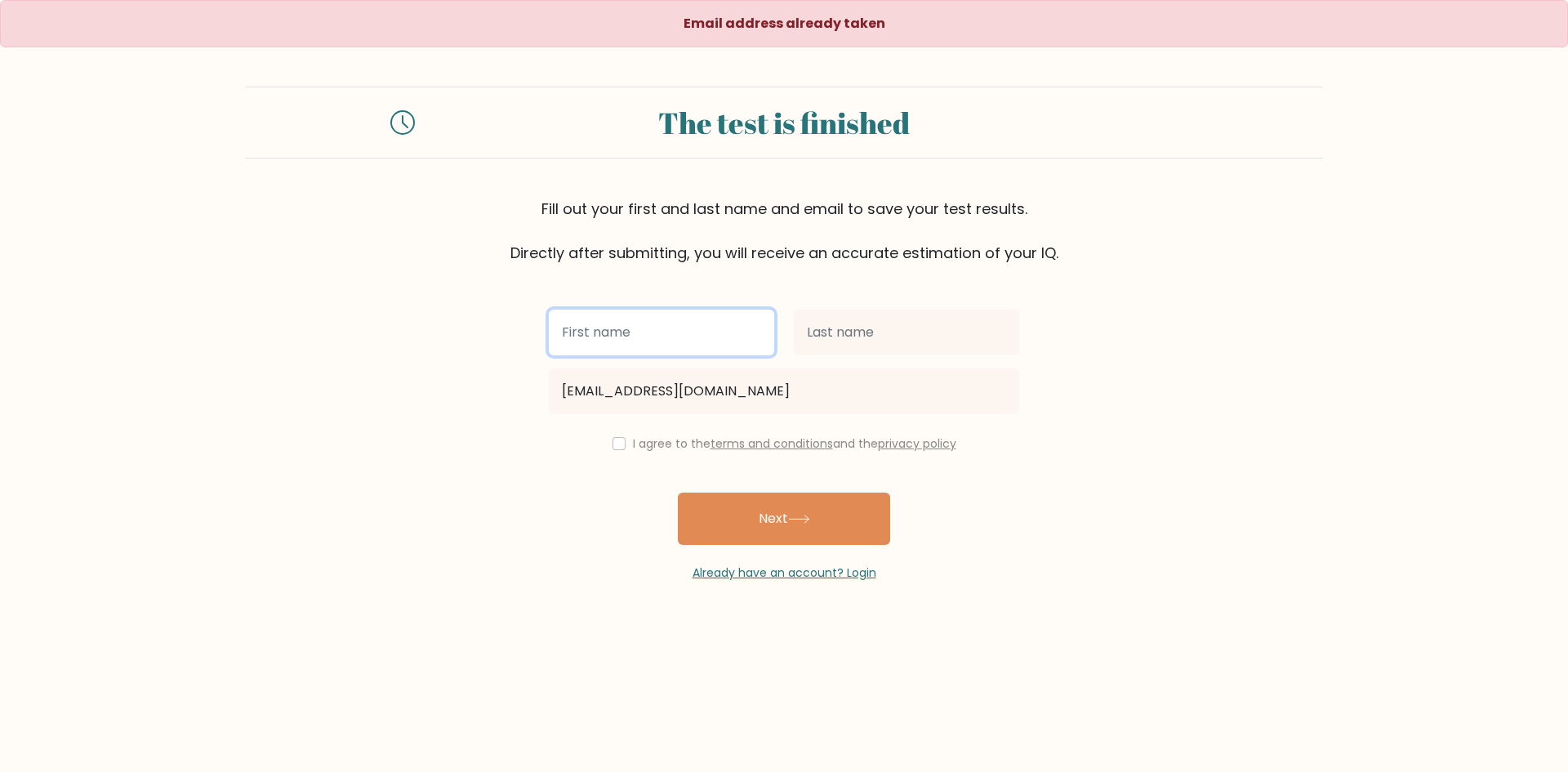
click at [641, 332] on input "text" at bounding box center [661, 333] width 225 height 46
type input "lay-[PERSON_NAME]"
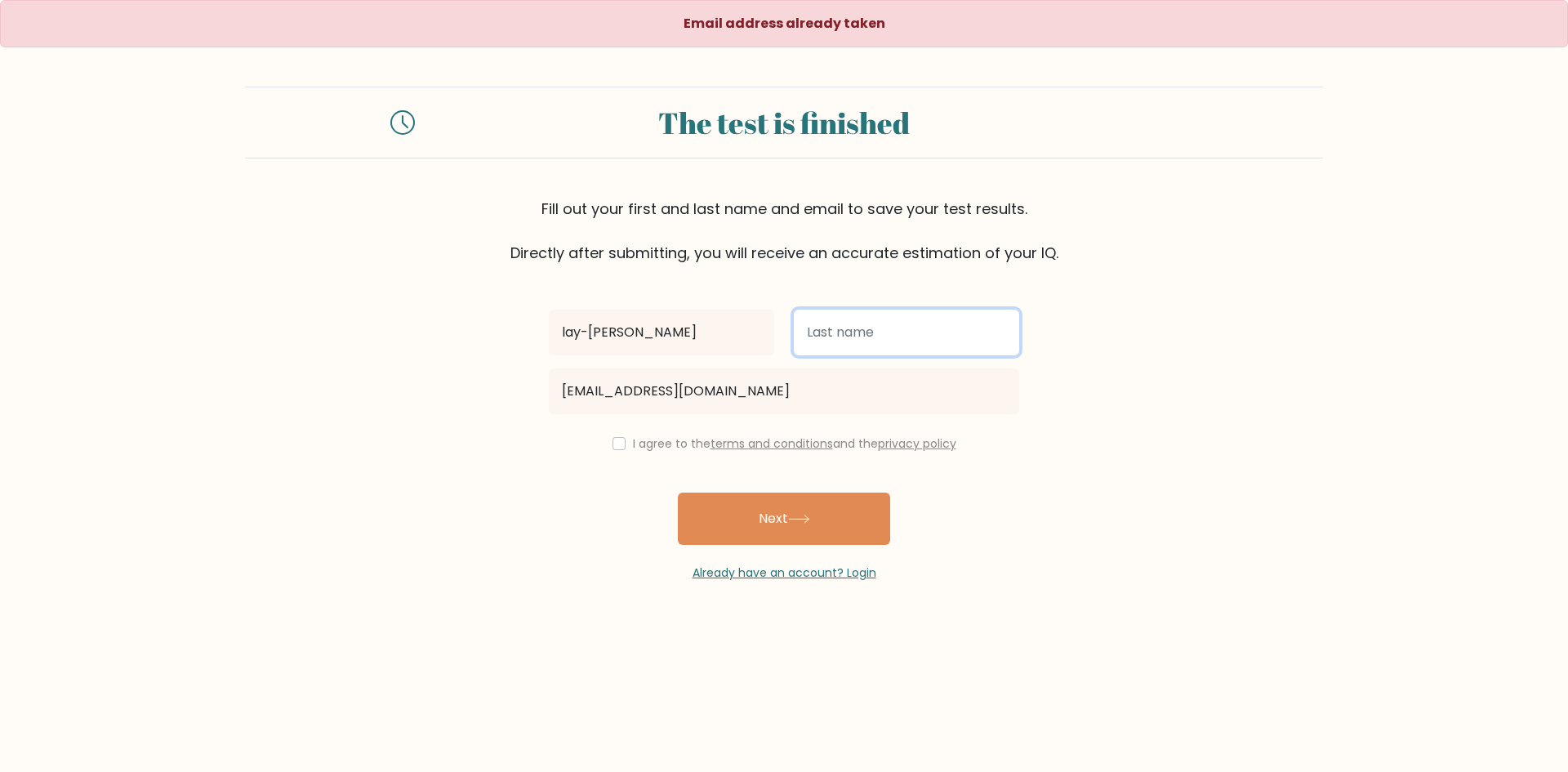
click at [835, 335] on input "text" at bounding box center [907, 333] width 225 height 46
type input "gaylawan"
click at [618, 443] on input "checkbox" at bounding box center [619, 443] width 13 height 13
checkbox input "true"
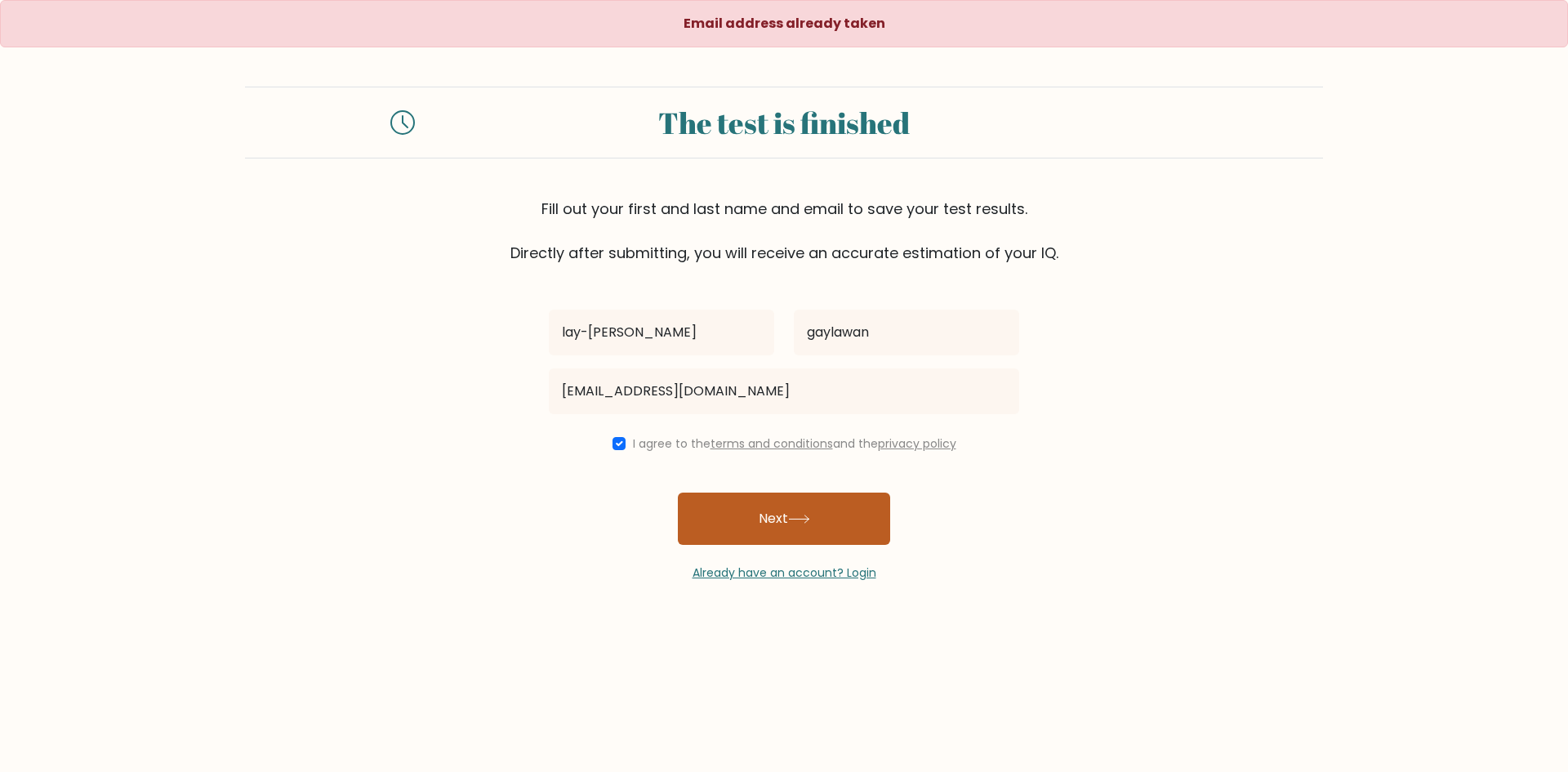
click at [780, 530] on button "Next" at bounding box center [784, 518] width 212 height 52
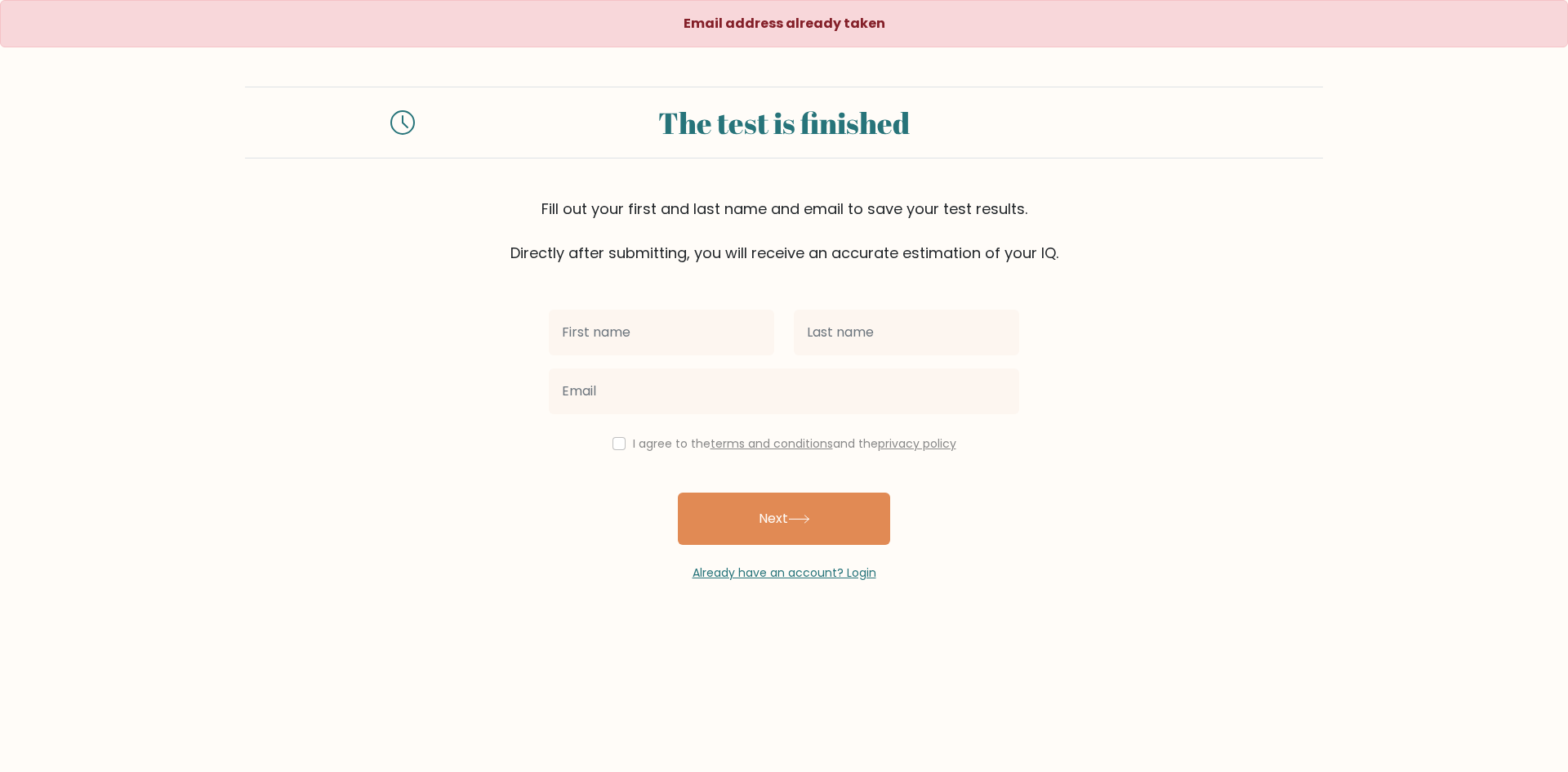
click at [610, 343] on input "text" at bounding box center [661, 333] width 225 height 46
type input "lay-[PERSON_NAME]"
click at [861, 342] on input "text" at bounding box center [907, 333] width 225 height 46
type input "gaylawan"
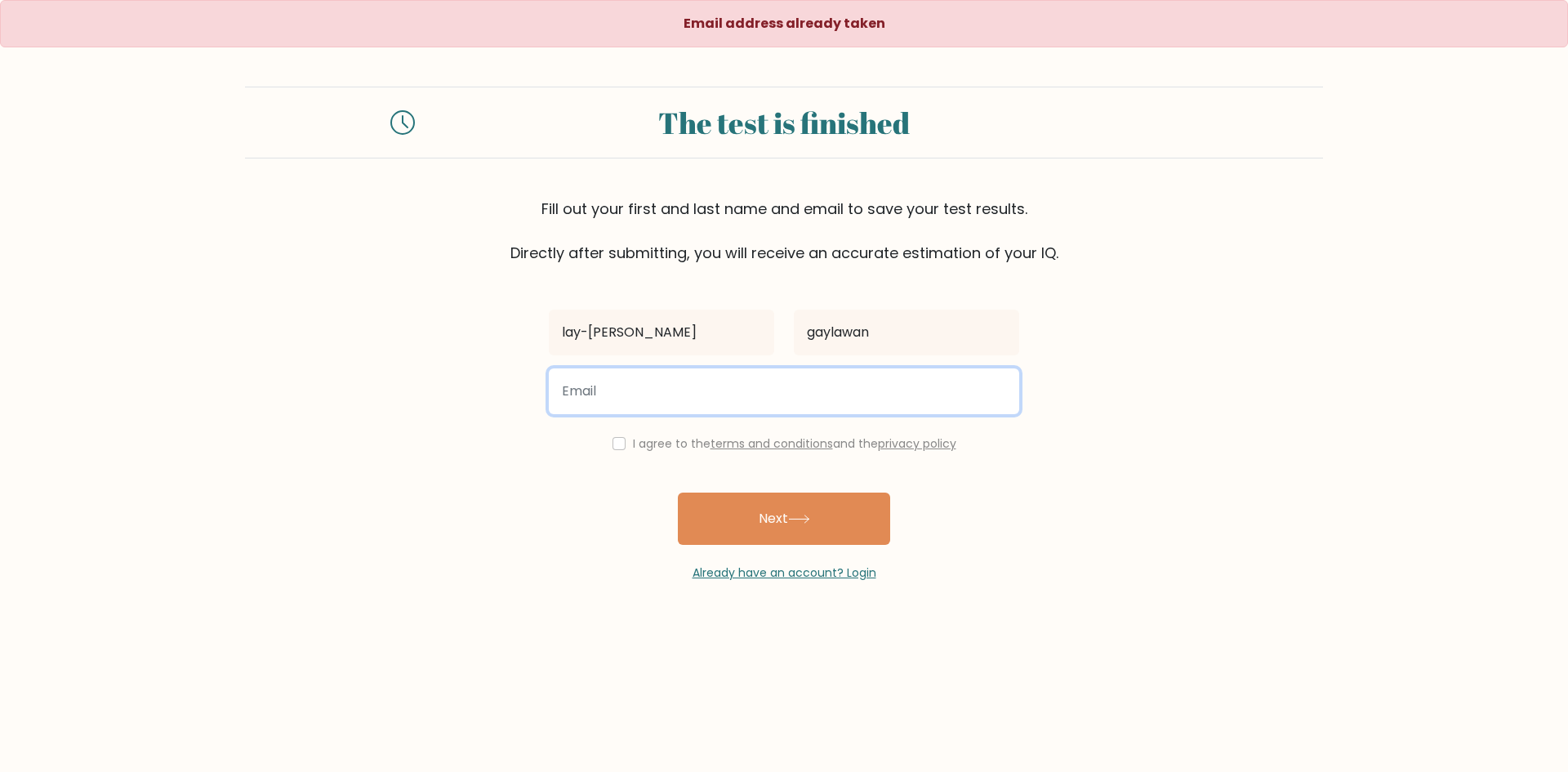
click at [708, 373] on input "email" at bounding box center [784, 391] width 470 height 46
type input "[EMAIL_ADDRESS][DOMAIN_NAME]"
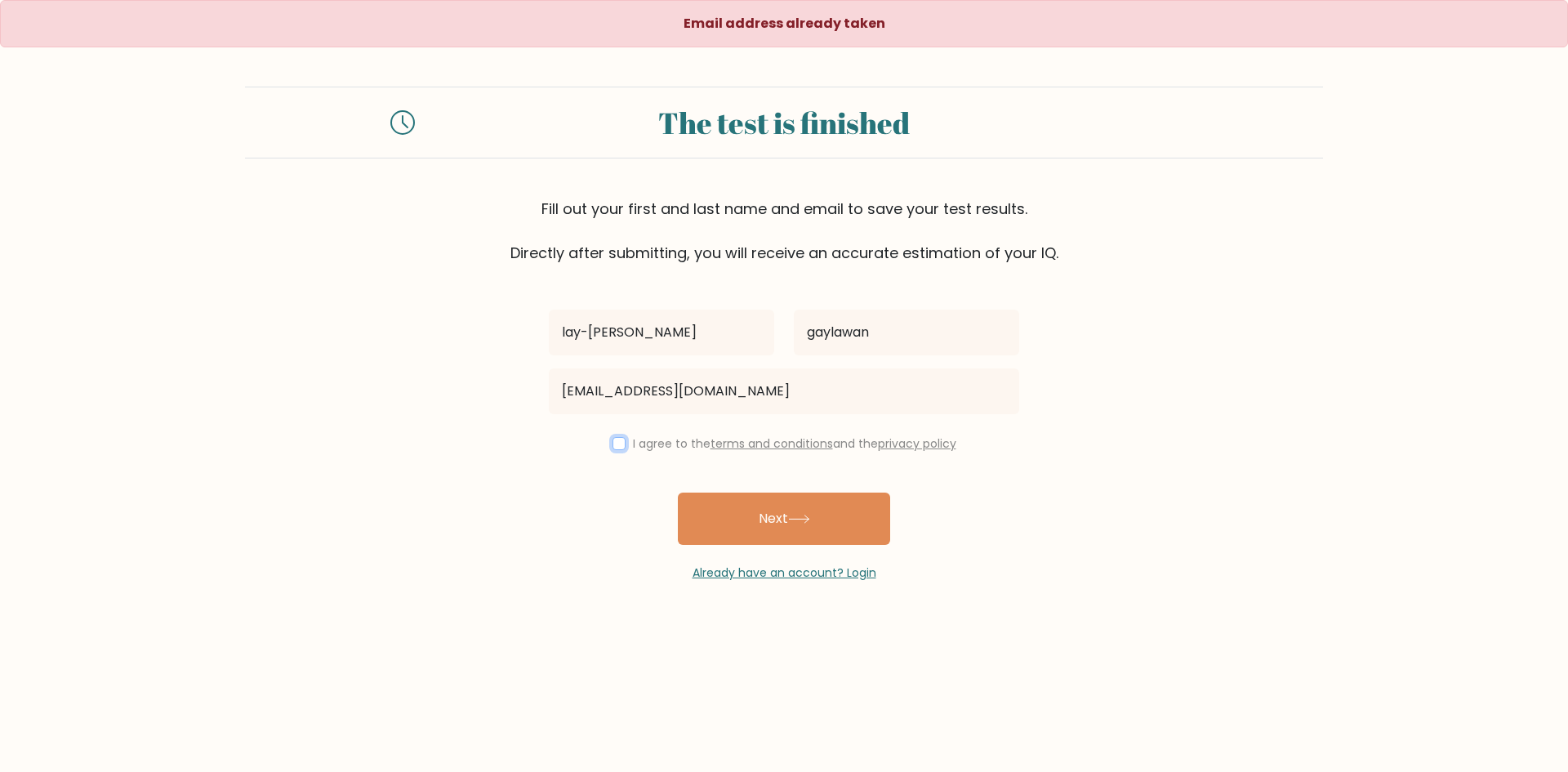
click at [613, 437] on input "checkbox" at bounding box center [619, 443] width 13 height 13
checkbox input "true"
click at [762, 535] on button "Next" at bounding box center [784, 518] width 212 height 52
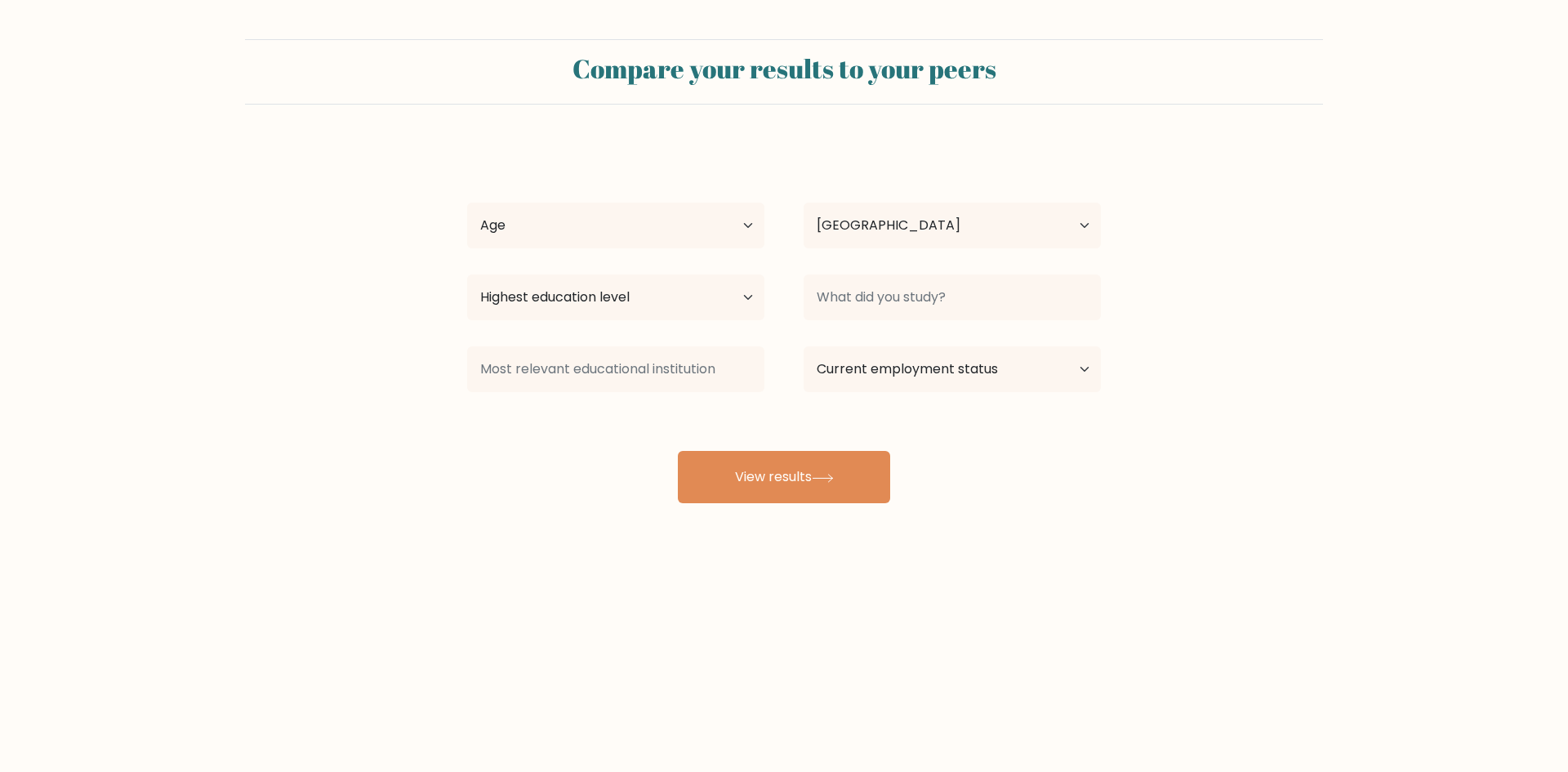
select select "PH"
click at [764, 474] on button "View results" at bounding box center [784, 477] width 212 height 52
click at [834, 483] on button "View results" at bounding box center [784, 477] width 212 height 52
click at [736, 226] on select "Age Under 18 years old 18-24 years old 25-34 years old 35-44 years old 45-54 ye…" at bounding box center [615, 226] width 297 height 46
select select "25_34"
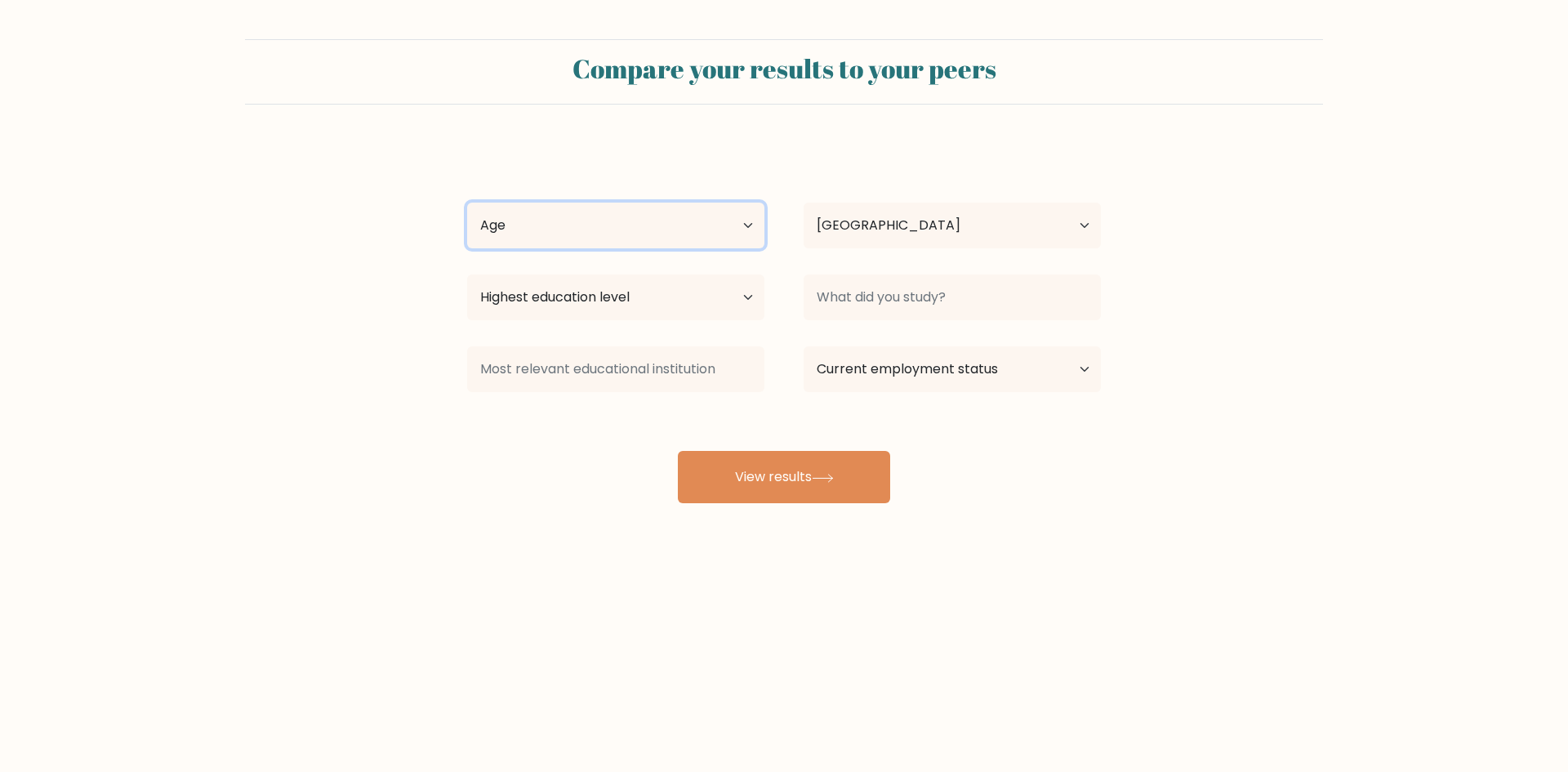
click at [467, 203] on select "Age Under 18 years old 18-24 years old 25-34 years old 35-44 years old 45-54 ye…" at bounding box center [615, 226] width 297 height 46
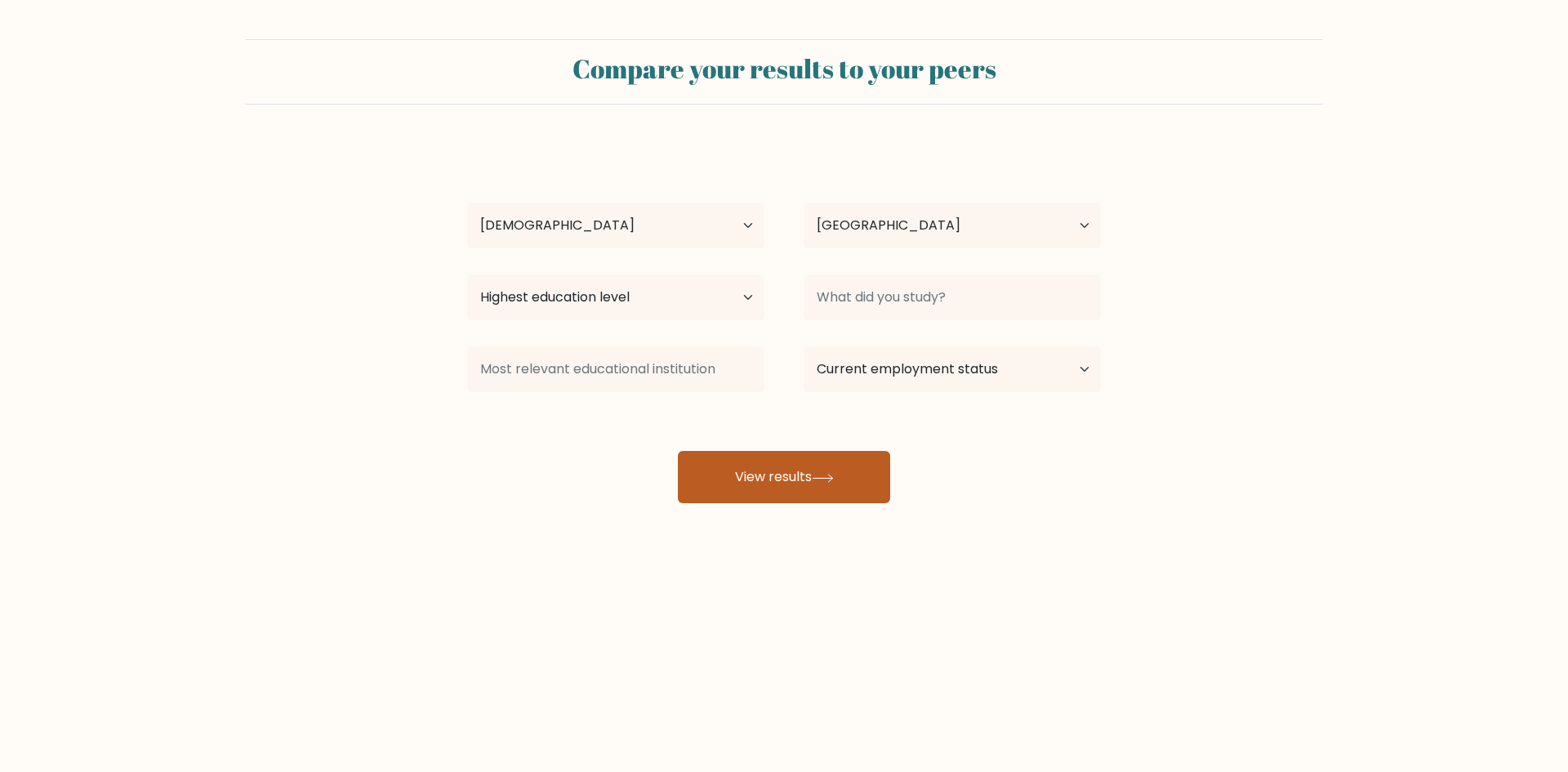
click at [829, 480] on icon at bounding box center [822, 478] width 22 height 9
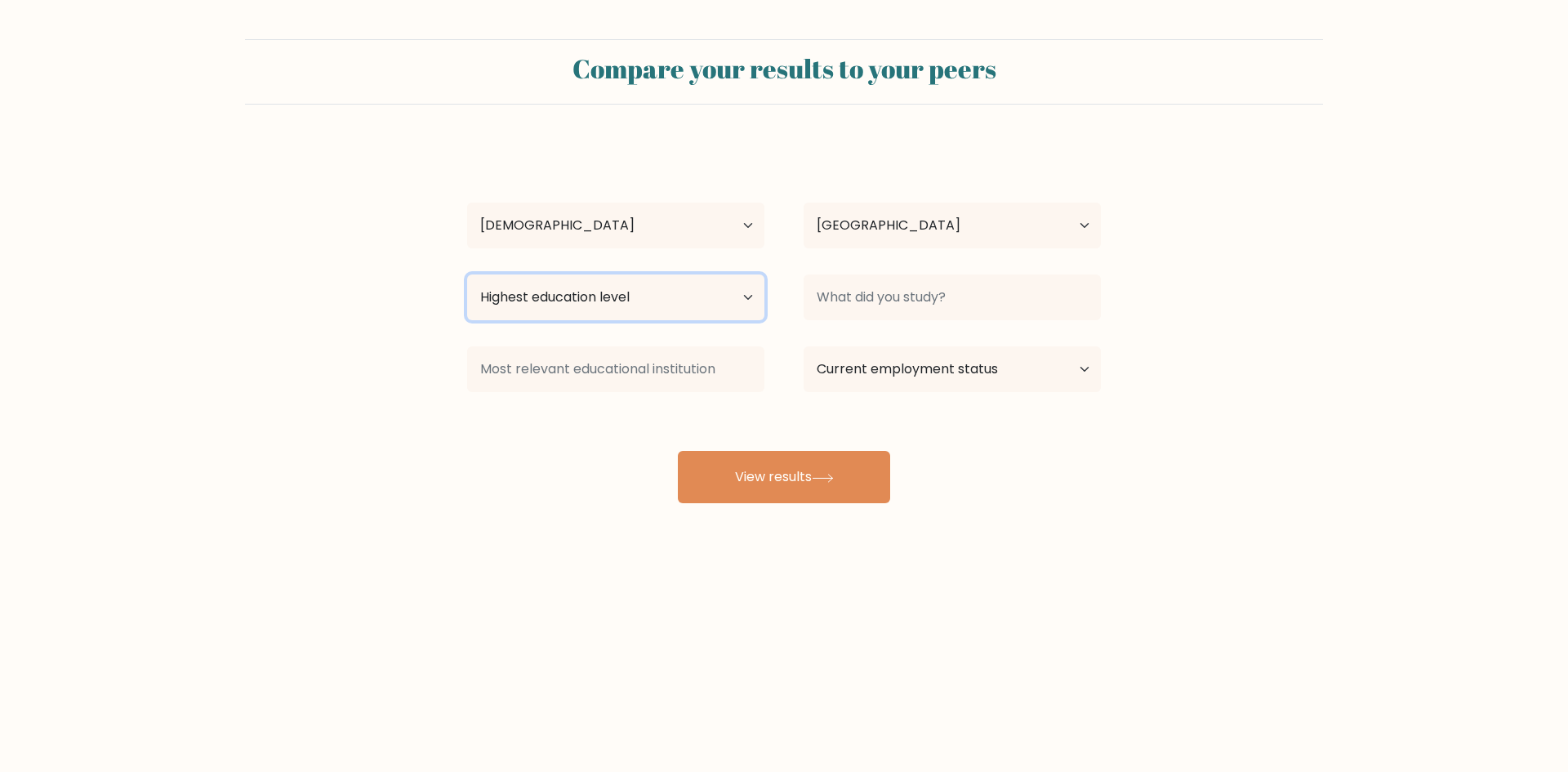
click at [748, 294] on select "Highest education level No schooling Primary Lower Secondary Upper Secondary Oc…" at bounding box center [615, 297] width 297 height 46
select select "upper_secondary"
click at [467, 274] on select "Highest education level No schooling Primary Lower Secondary Upper Secondary Oc…" at bounding box center [615, 297] width 297 height 46
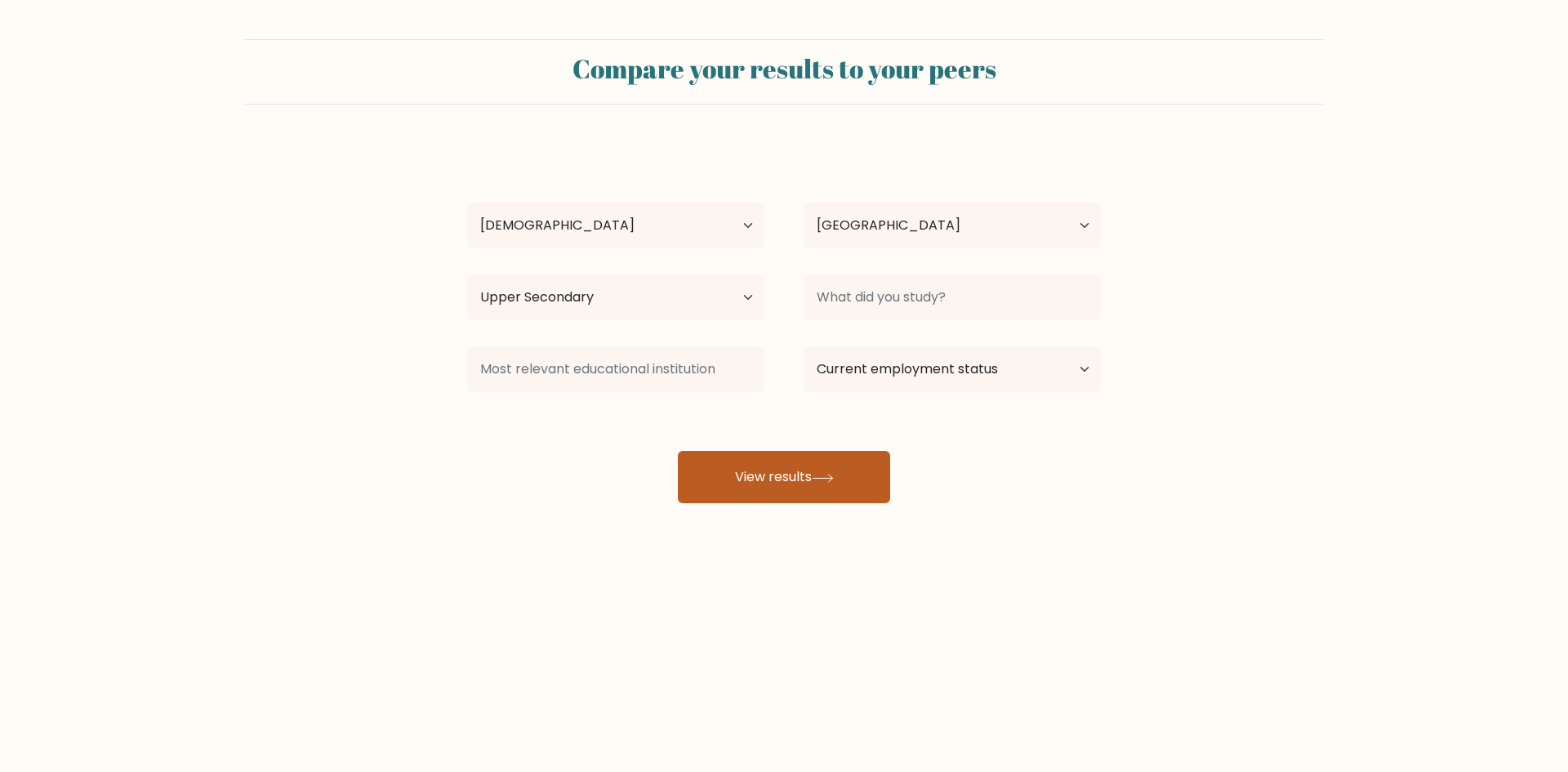
click at [828, 476] on icon at bounding box center [822, 478] width 22 height 9
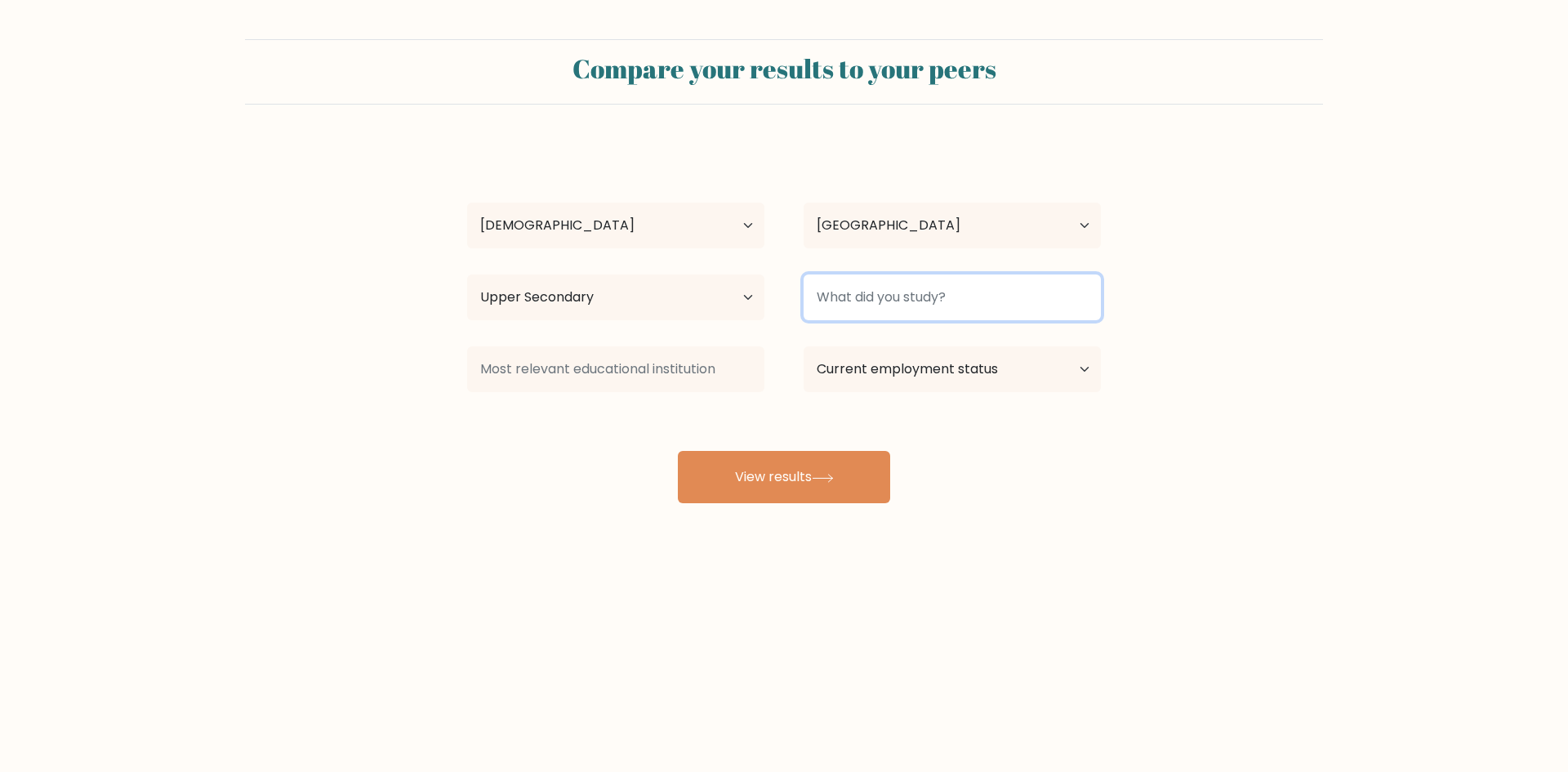
click at [843, 298] on input at bounding box center [952, 297] width 297 height 46
type input "abm"
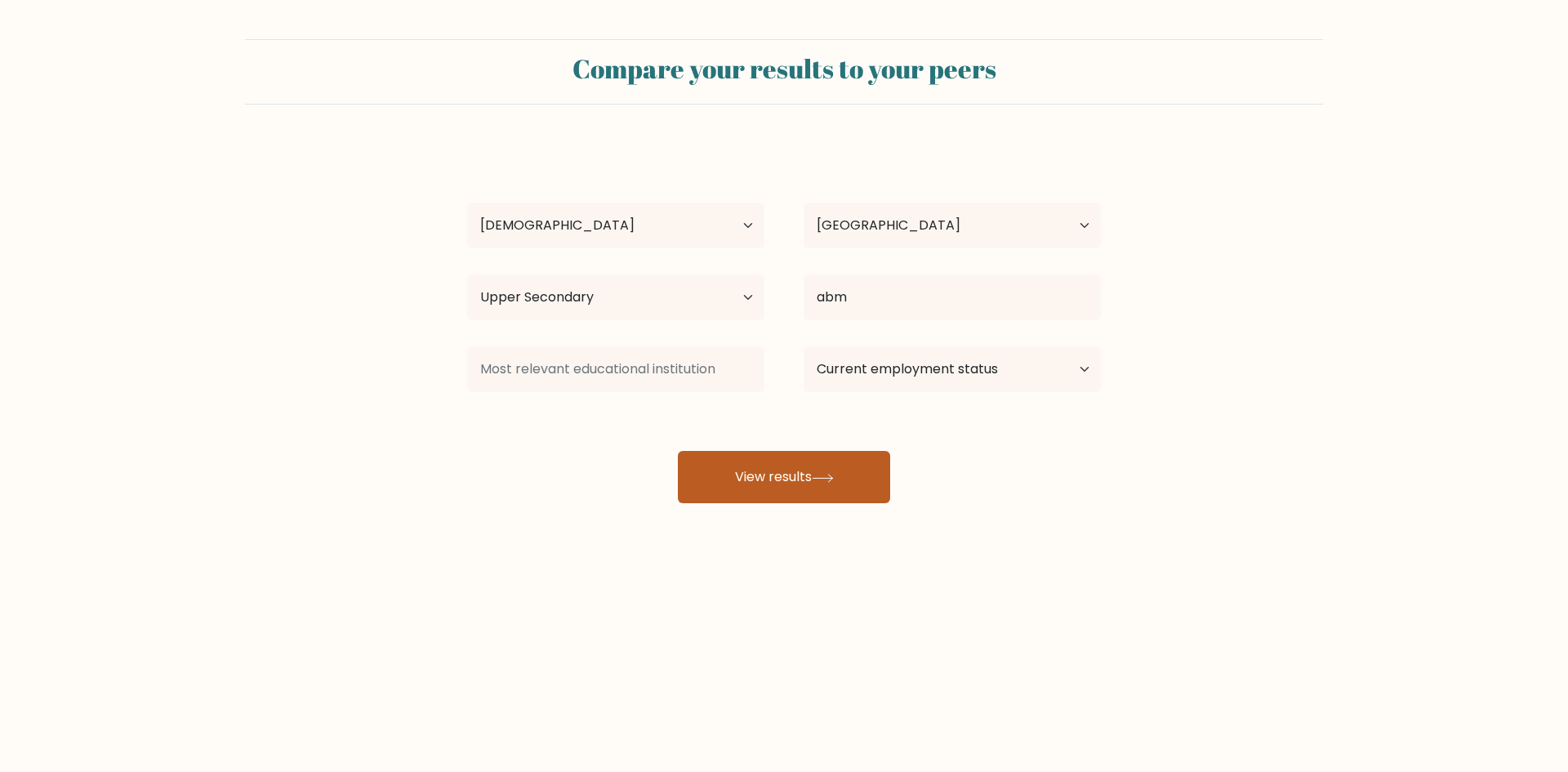
click at [859, 480] on button "View results" at bounding box center [784, 477] width 212 height 52
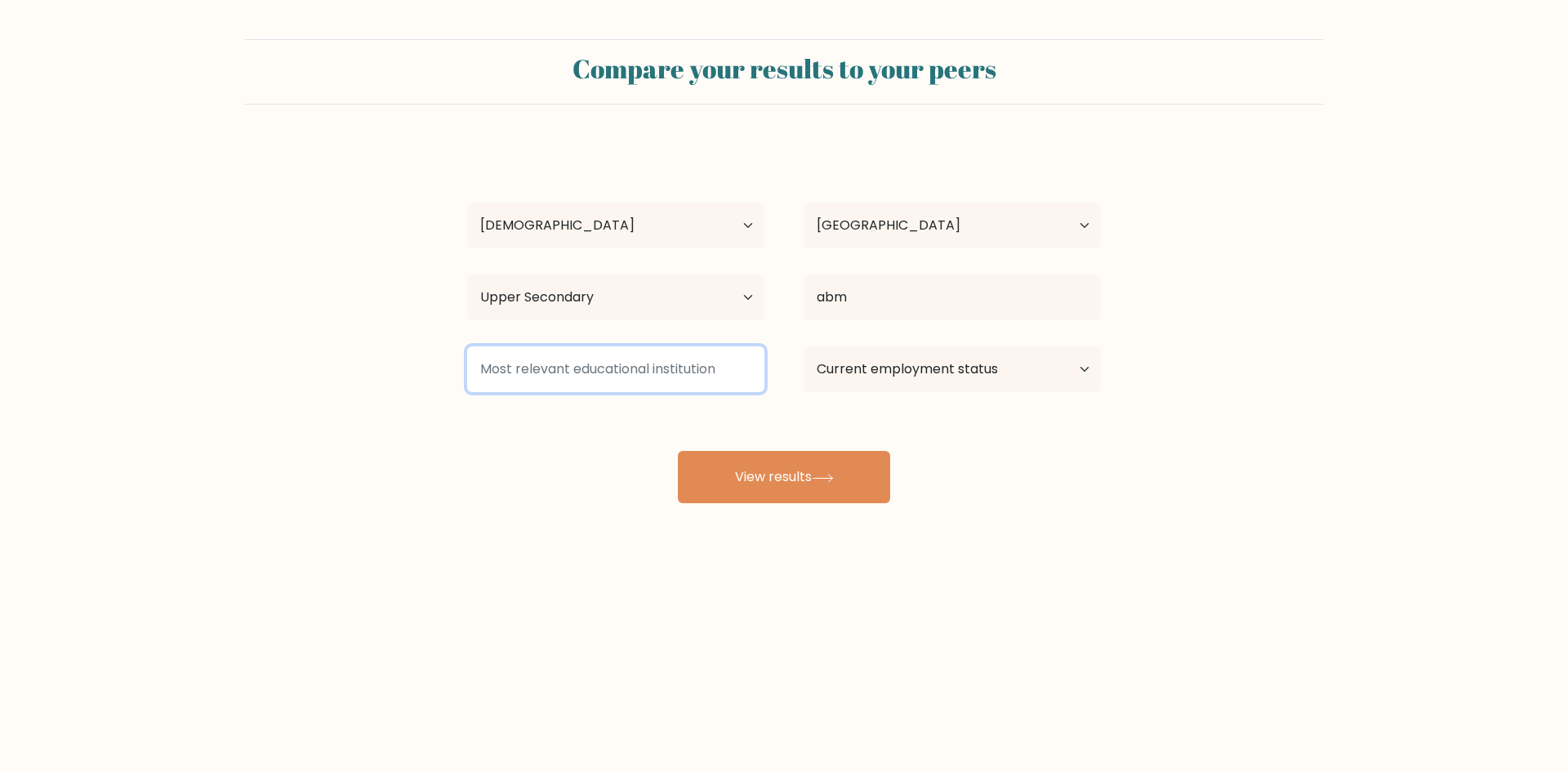
click at [698, 378] on input at bounding box center [615, 369] width 297 height 46
click at [648, 365] on input at bounding box center [615, 369] width 297 height 46
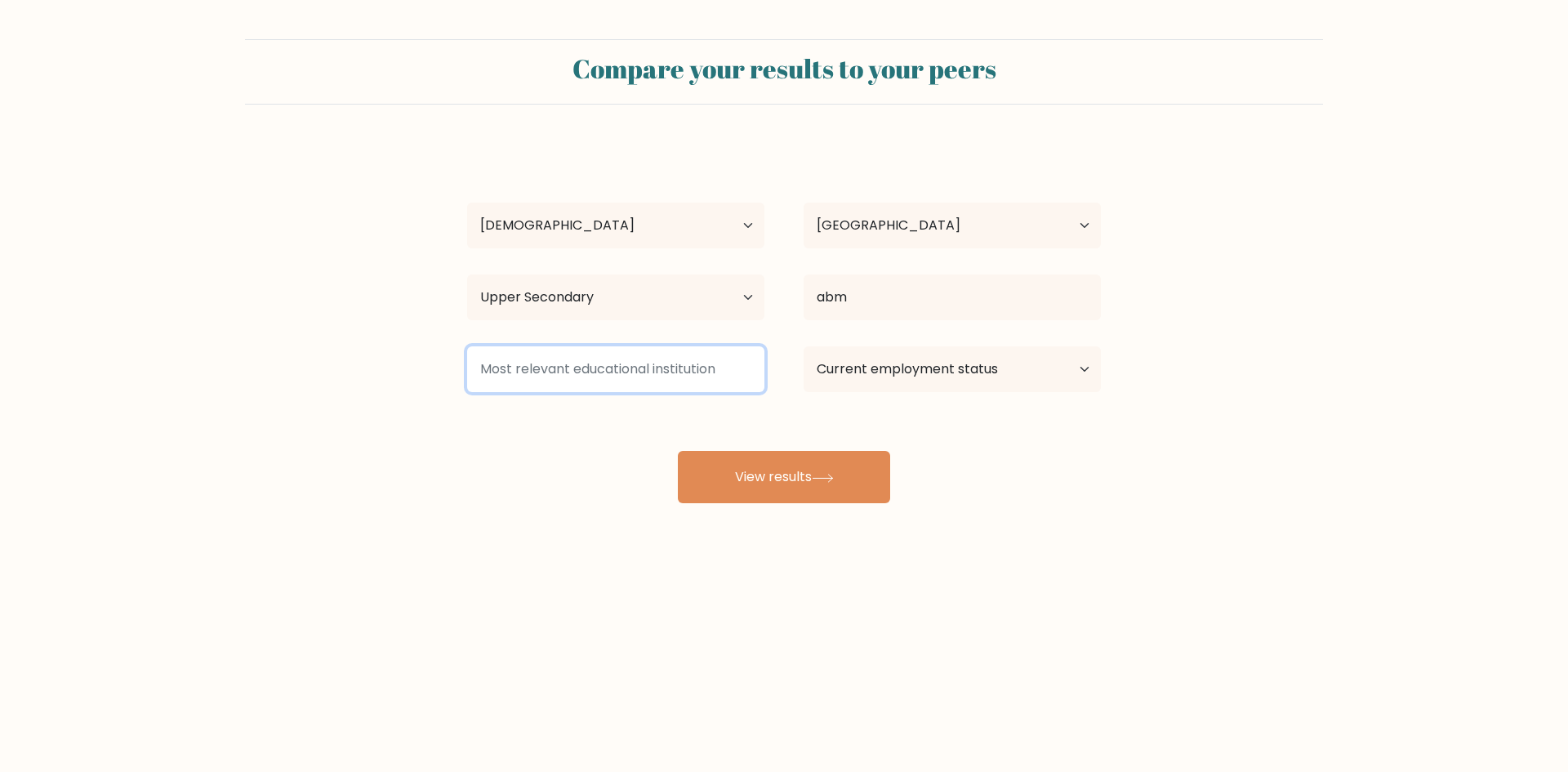
click at [648, 364] on input at bounding box center [615, 369] width 297 height 46
click at [963, 383] on select "Current employment status Employed Student Retired Other / prefer not to answer" at bounding box center [952, 369] width 297 height 46
select select "employed"
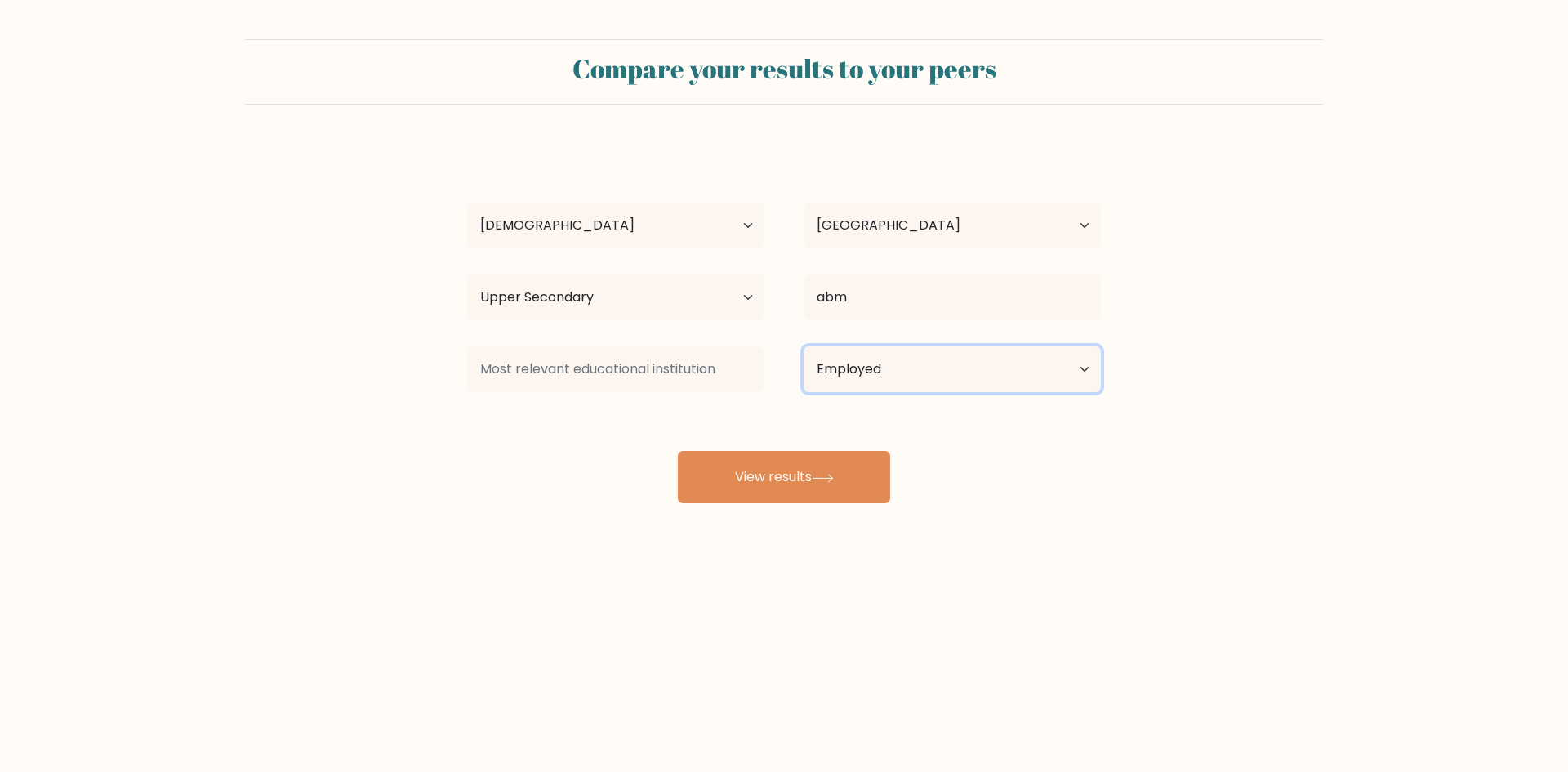
click at [804, 346] on select "Current employment status Employed Student Retired Other / prefer not to answer" at bounding box center [952, 369] width 297 height 46
click at [611, 356] on input at bounding box center [615, 369] width 297 height 46
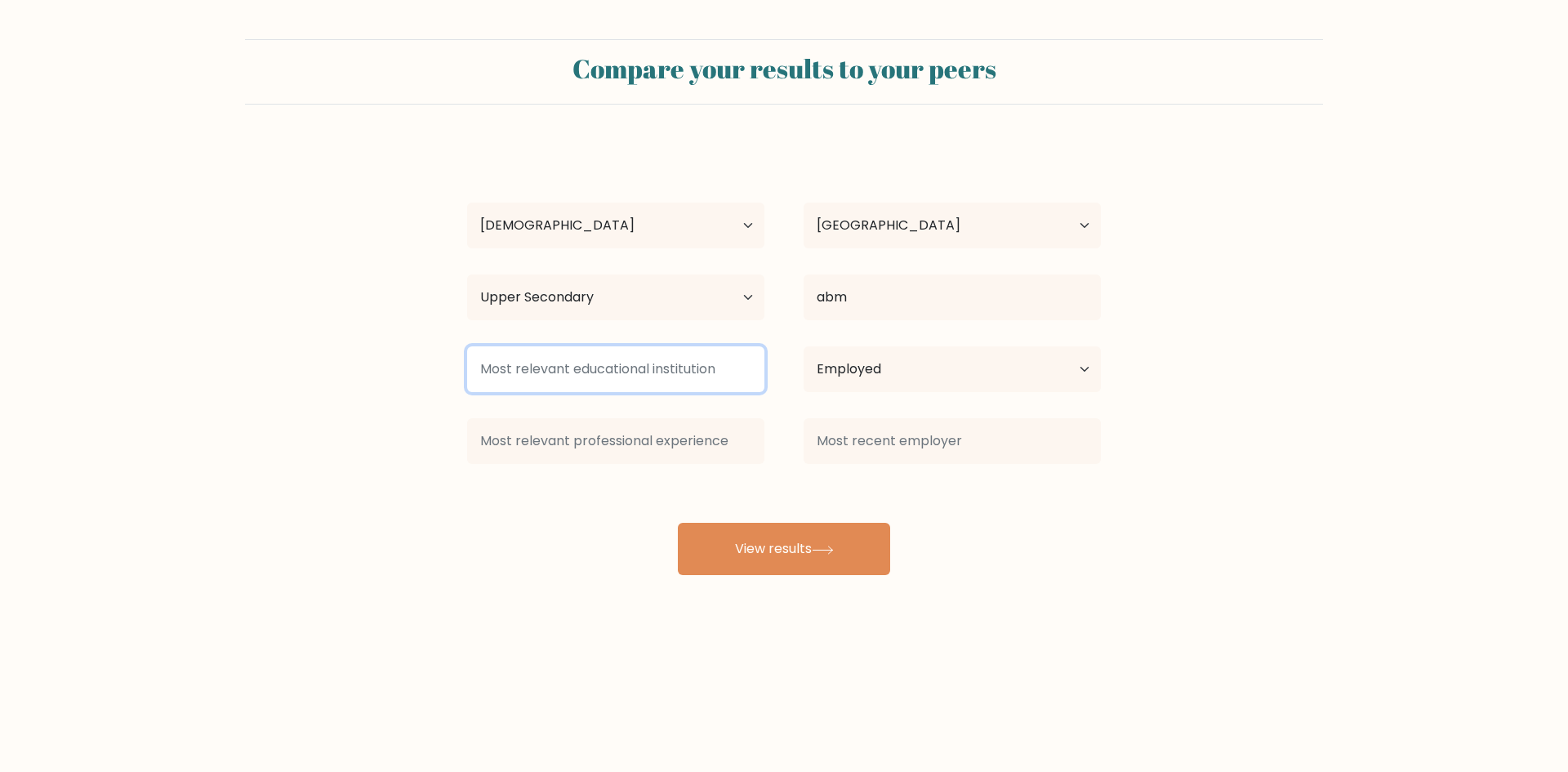
click at [604, 377] on input at bounding box center [615, 369] width 297 height 46
click at [605, 373] on input at bounding box center [615, 369] width 297 height 46
click at [610, 371] on input at bounding box center [615, 369] width 297 height 46
type input "virtual assistant"
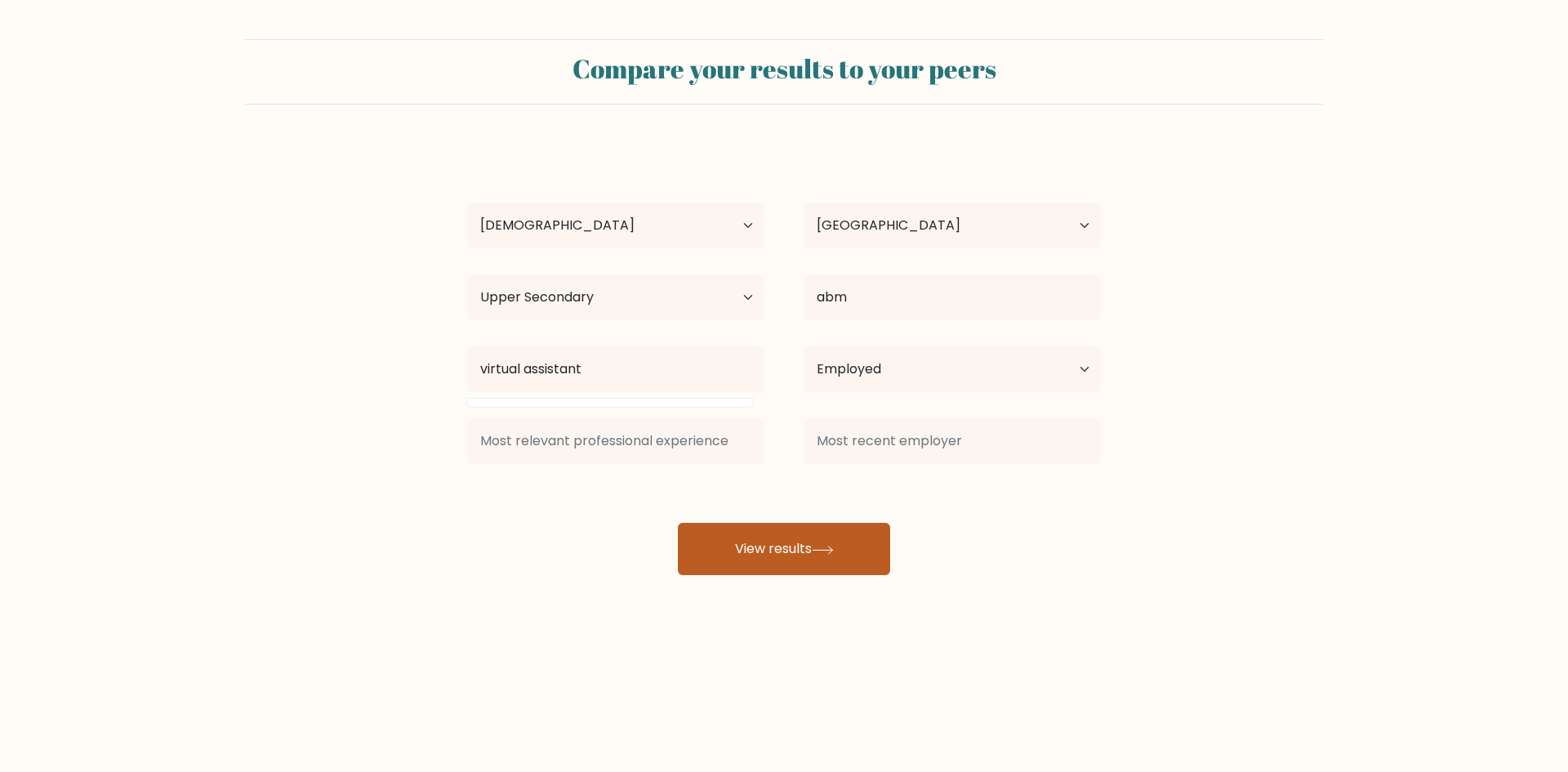
click at [754, 545] on button "View results" at bounding box center [784, 549] width 212 height 52
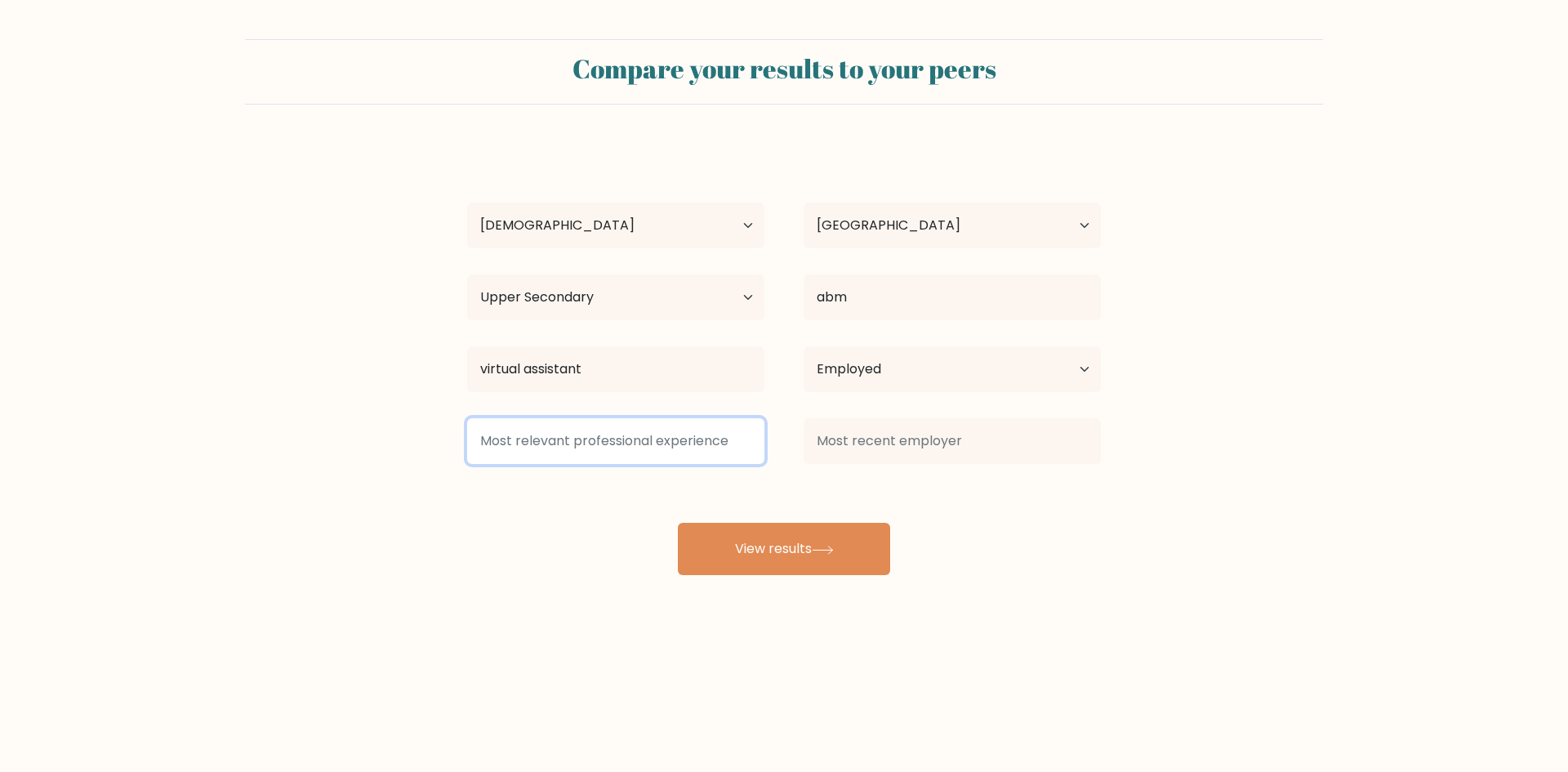
click at [686, 451] on input at bounding box center [615, 441] width 297 height 46
type input "v"
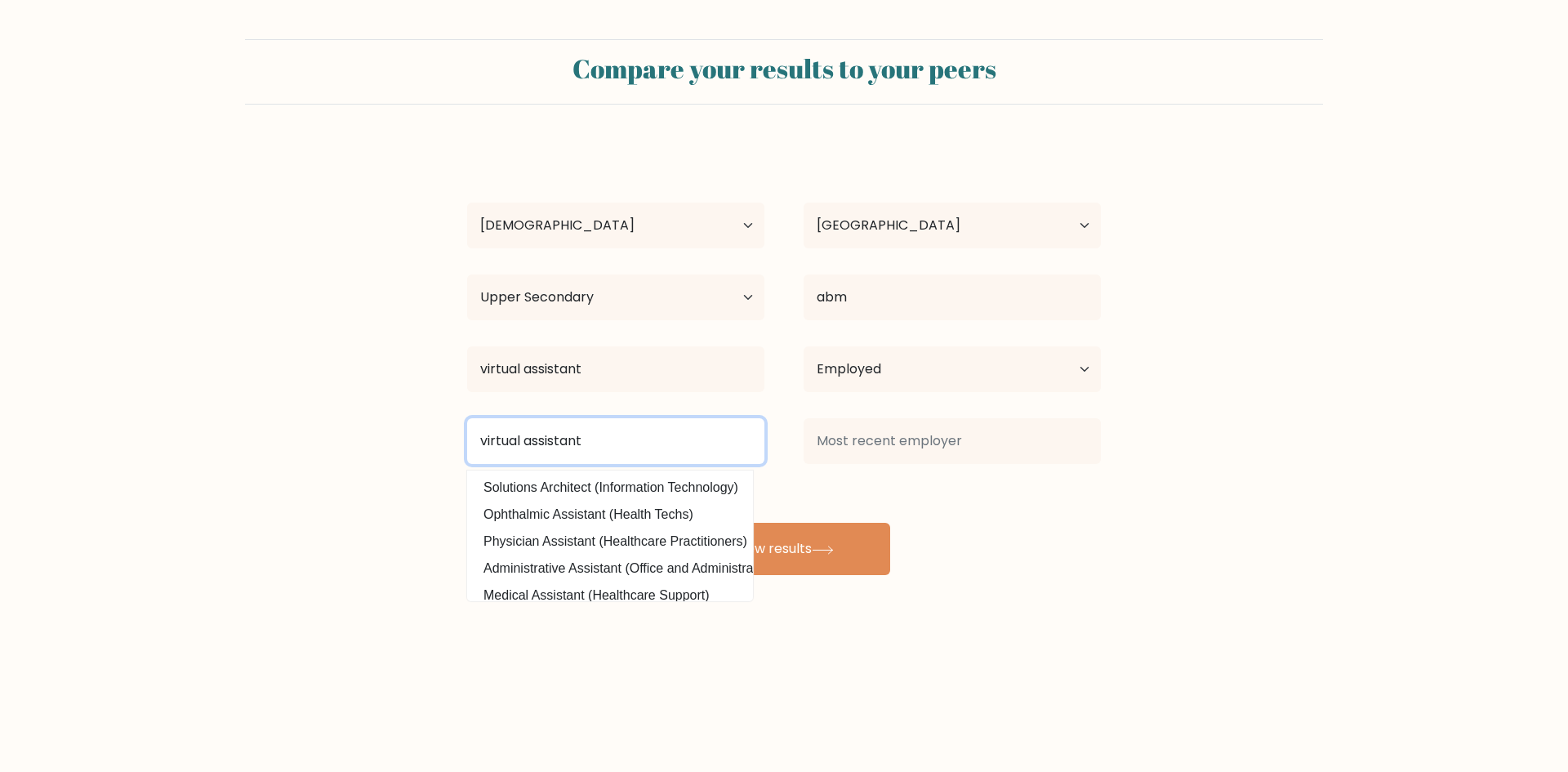
click at [610, 448] on input "virtual assistant" at bounding box center [615, 441] width 297 height 46
type input "v"
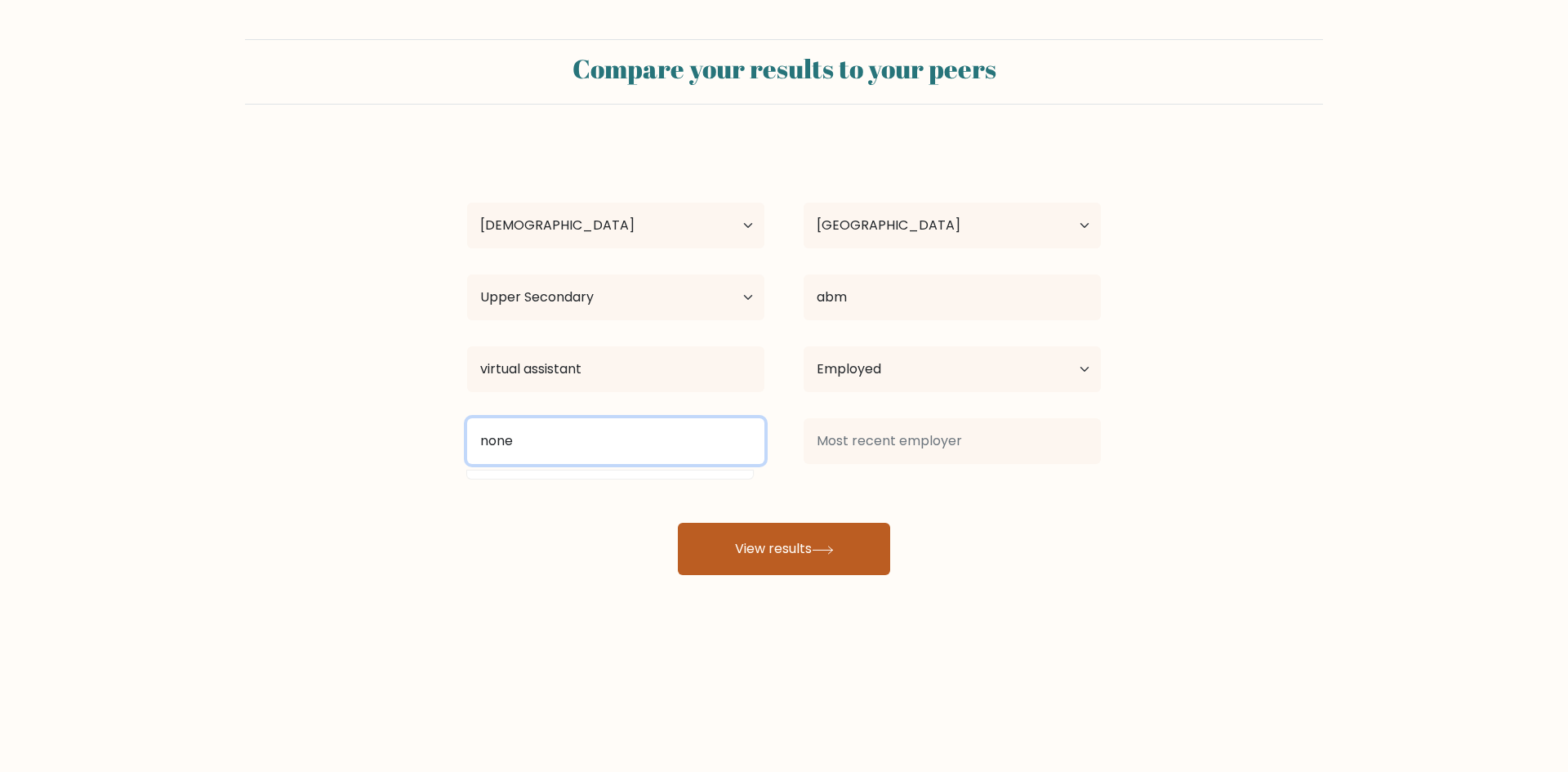
type input "none"
click at [761, 567] on button "View results" at bounding box center [784, 549] width 212 height 52
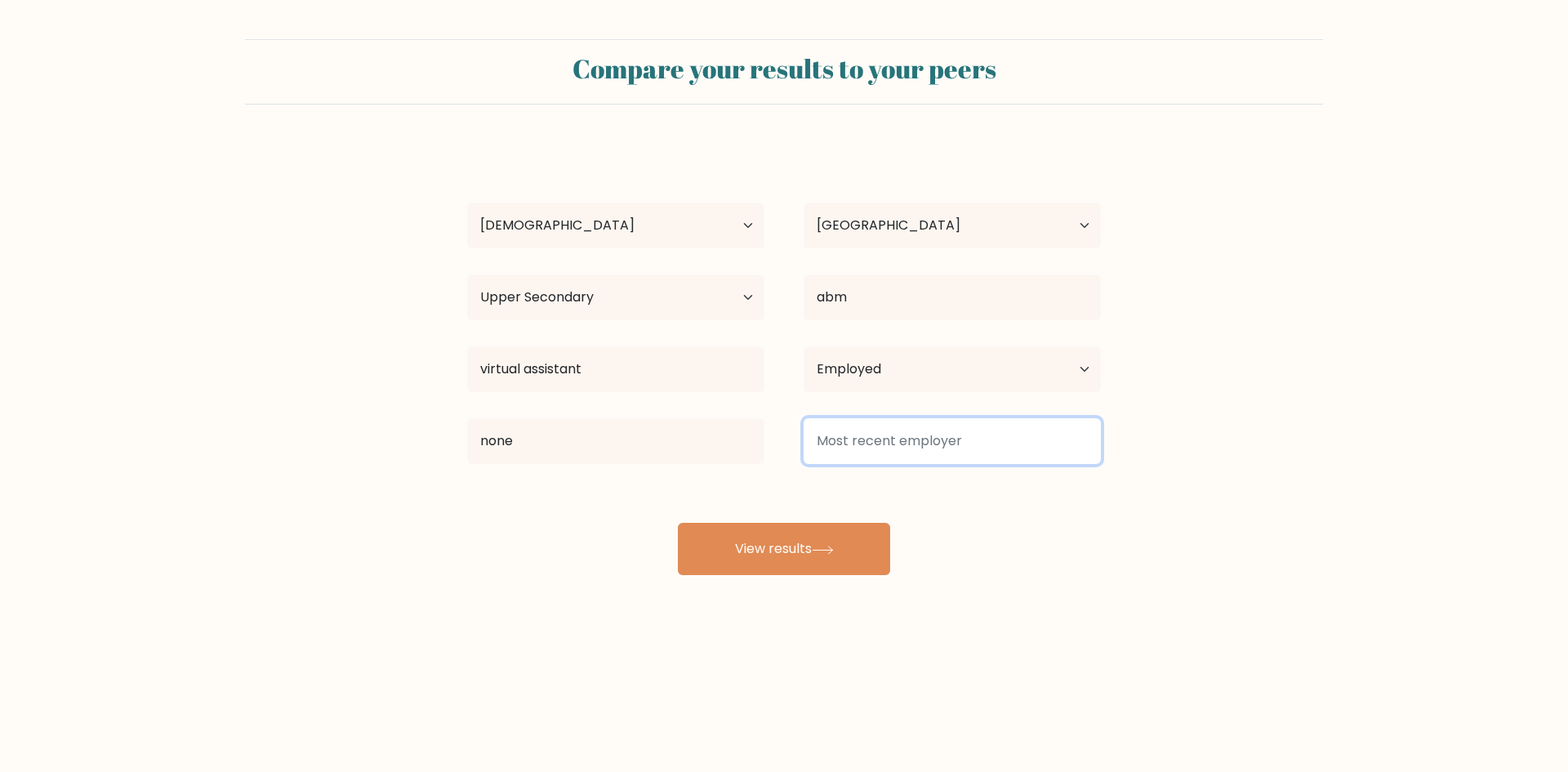
click at [862, 437] on input at bounding box center [952, 441] width 297 height 46
click at [846, 442] on input at bounding box center [952, 441] width 297 height 46
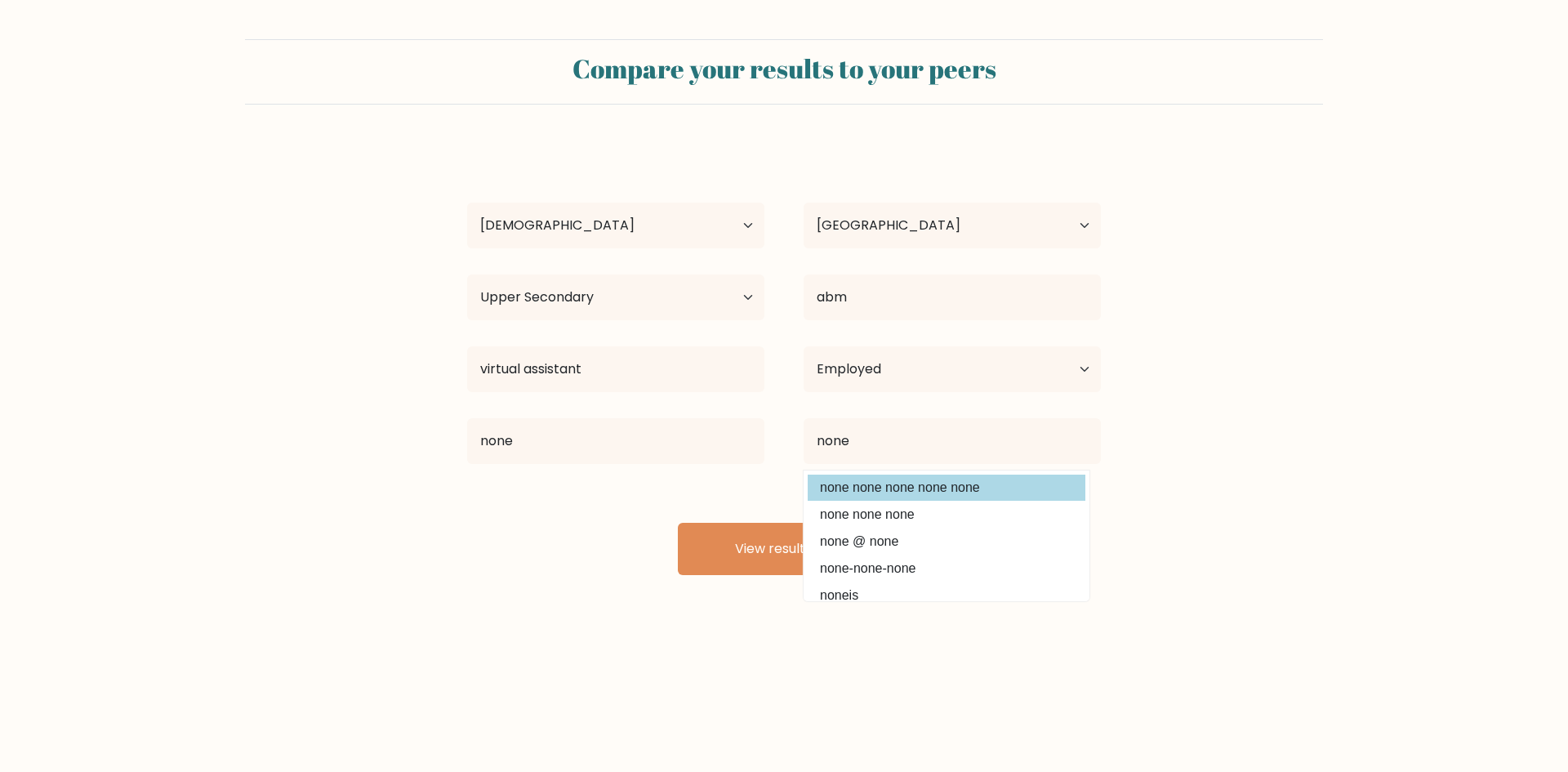
click at [842, 492] on option "none none none none none" at bounding box center [946, 487] width 278 height 26
type input "none none none none none"
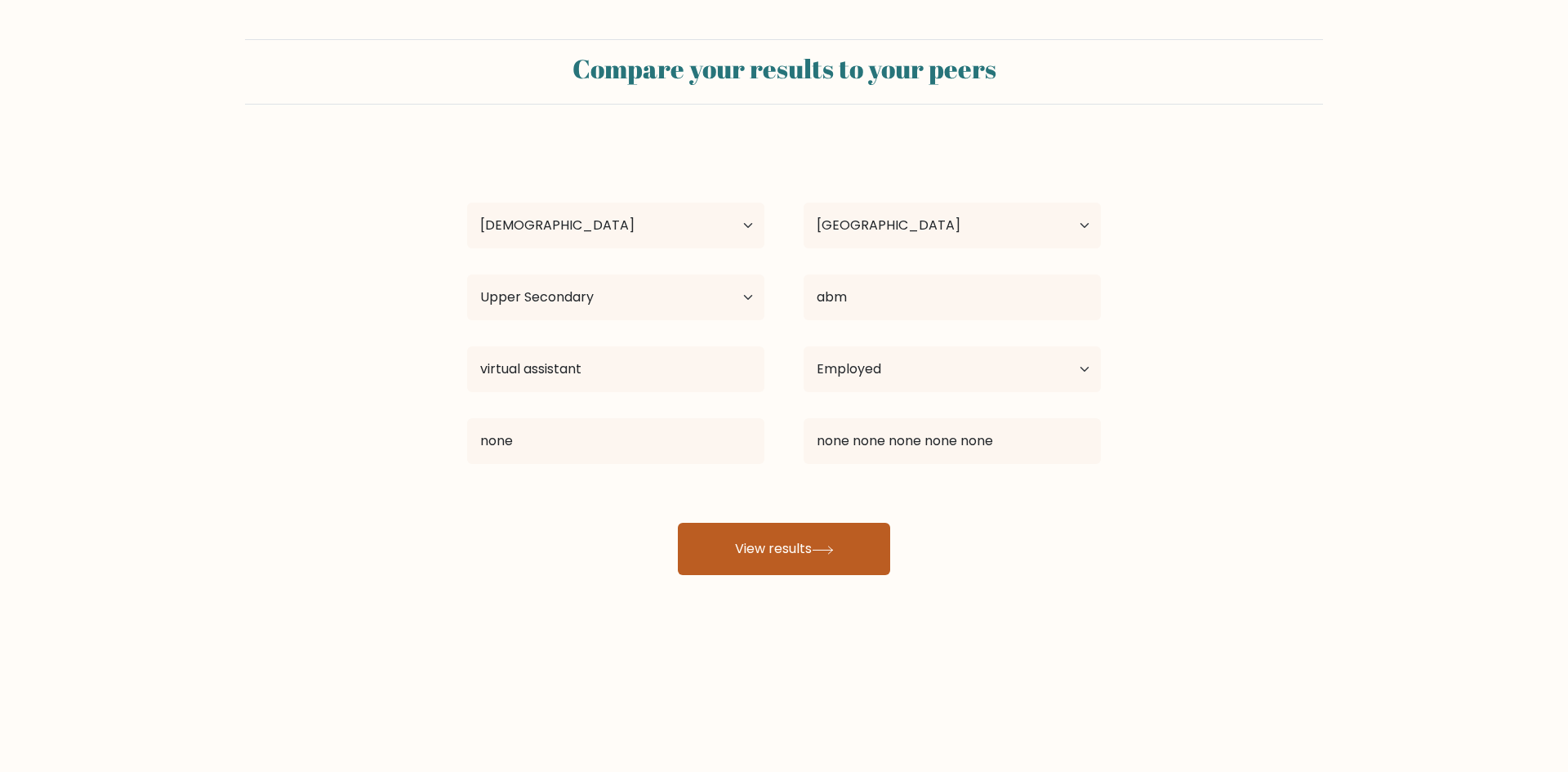
click at [825, 552] on icon at bounding box center [822, 549] width 22 height 9
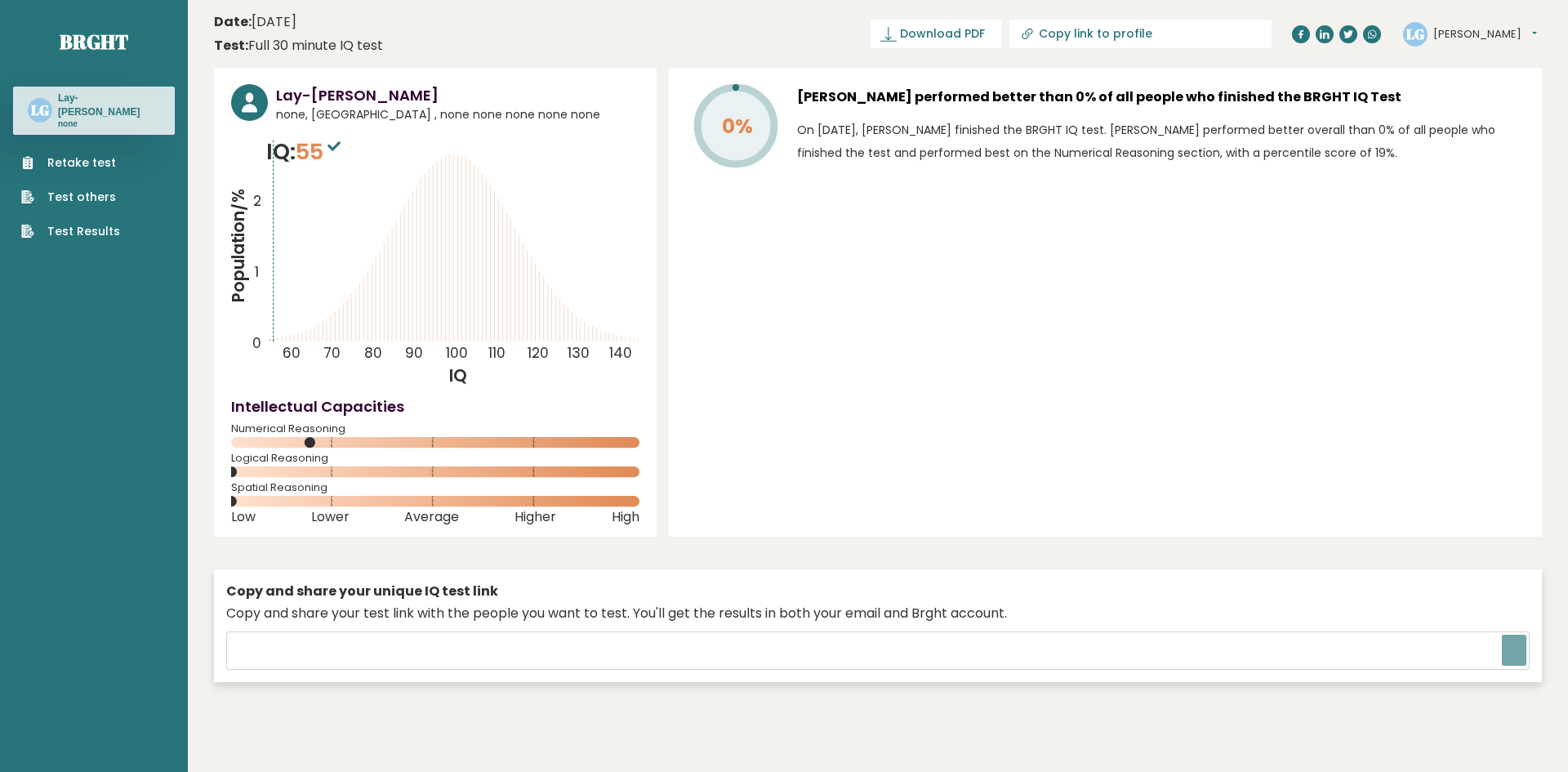
type input "[URL][DOMAIN_NAME]"
